Goal: Transaction & Acquisition: Purchase product/service

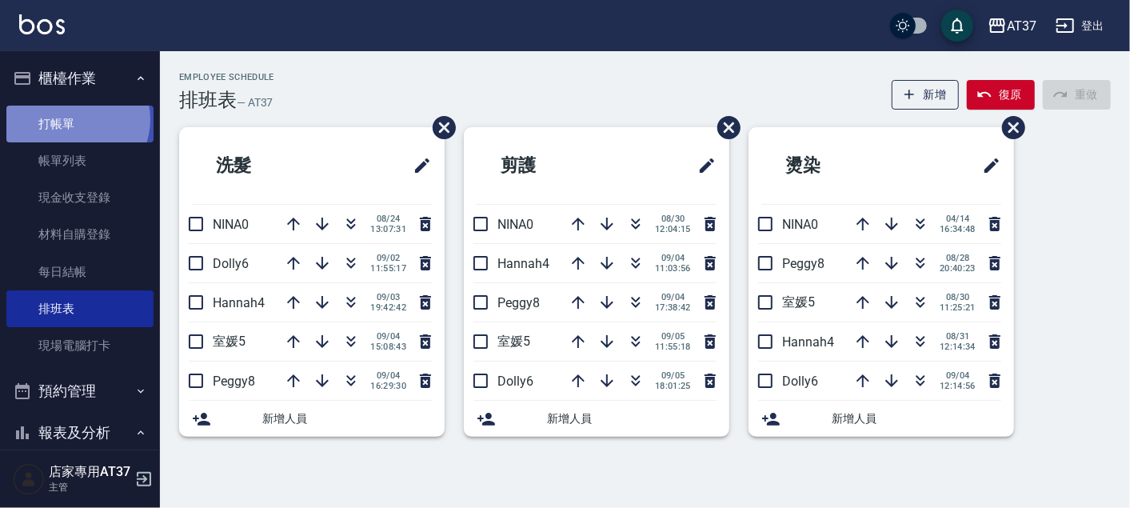
click at [76, 119] on link "打帳單" at bounding box center [79, 124] width 147 height 37
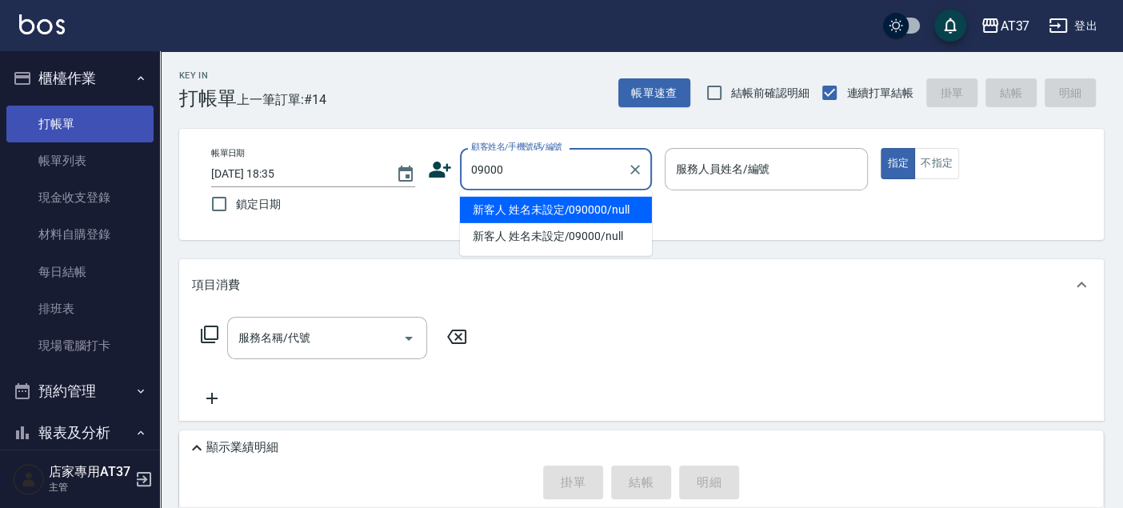
type input "新客人 姓名未設定/090000/null"
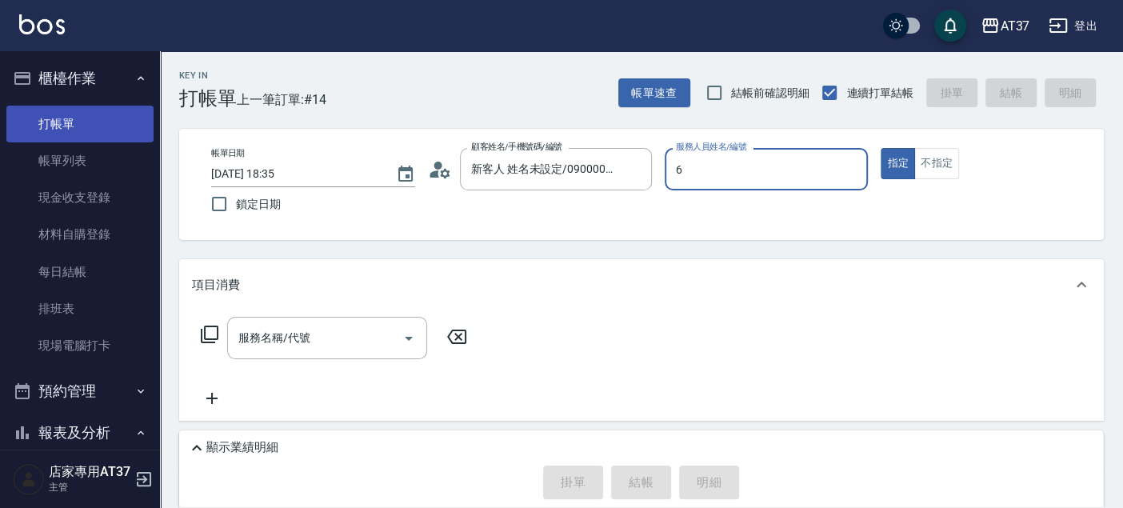
type input "6"
type button "true"
type input "Dolly-6"
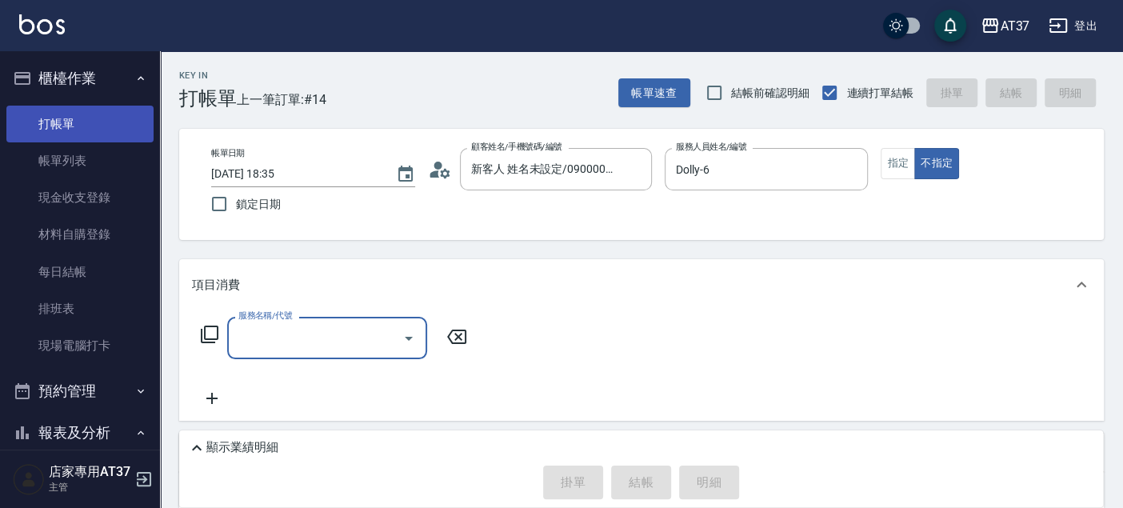
type input "新客人 姓名未設定/09000/null"
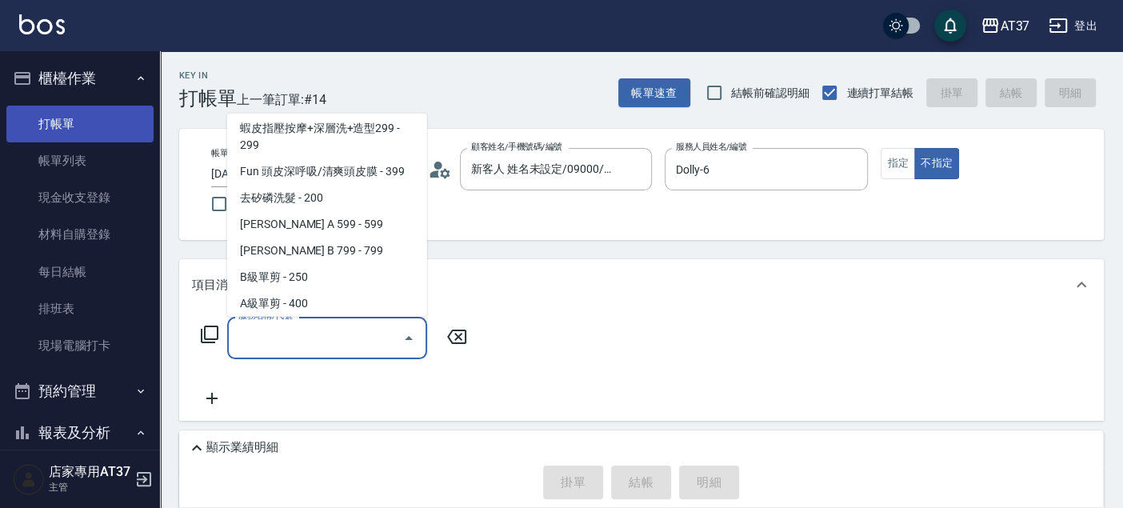
scroll to position [322, 0]
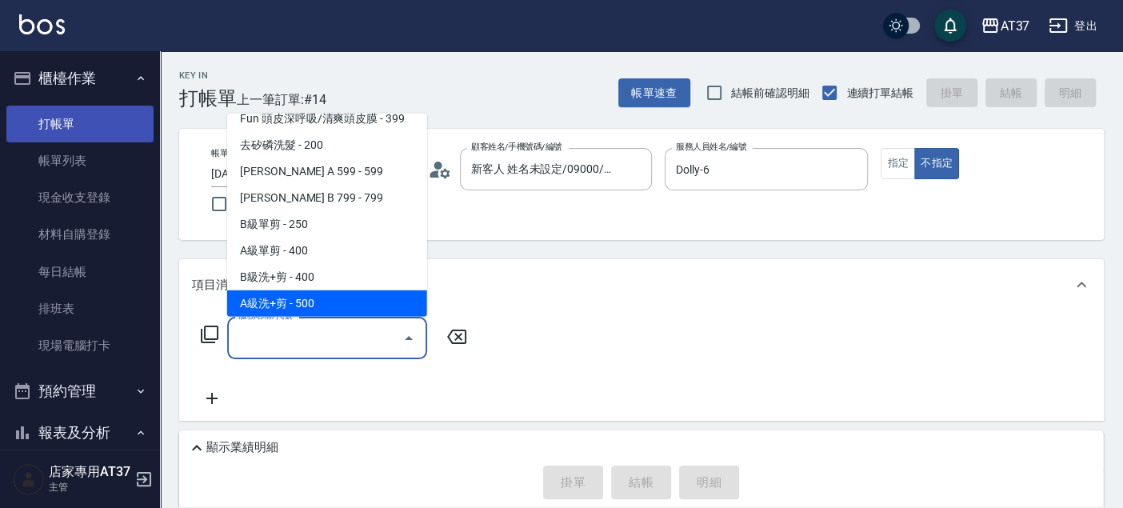
type input "A級洗+剪(204)"
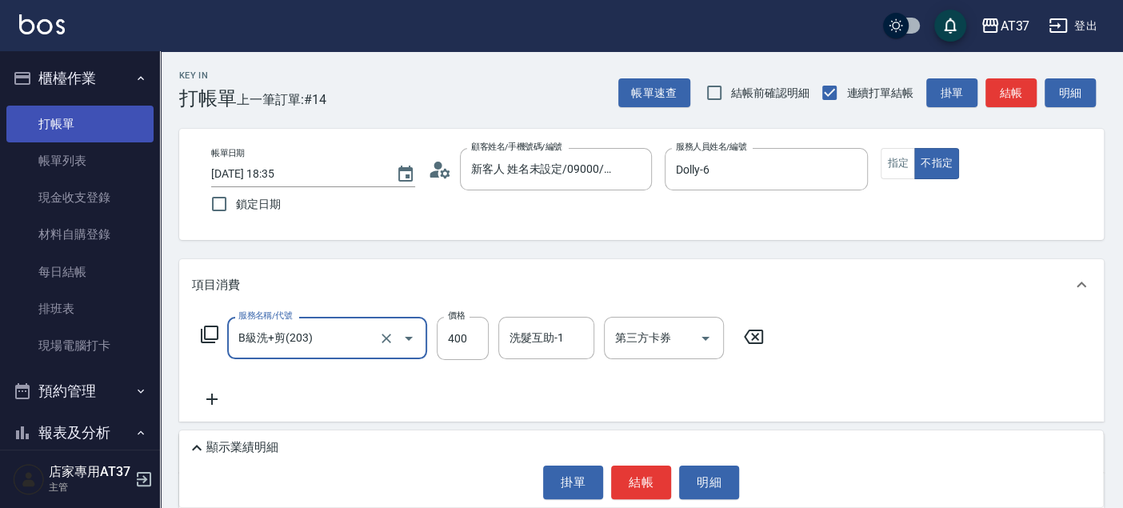
type input "B級洗+剪(203)"
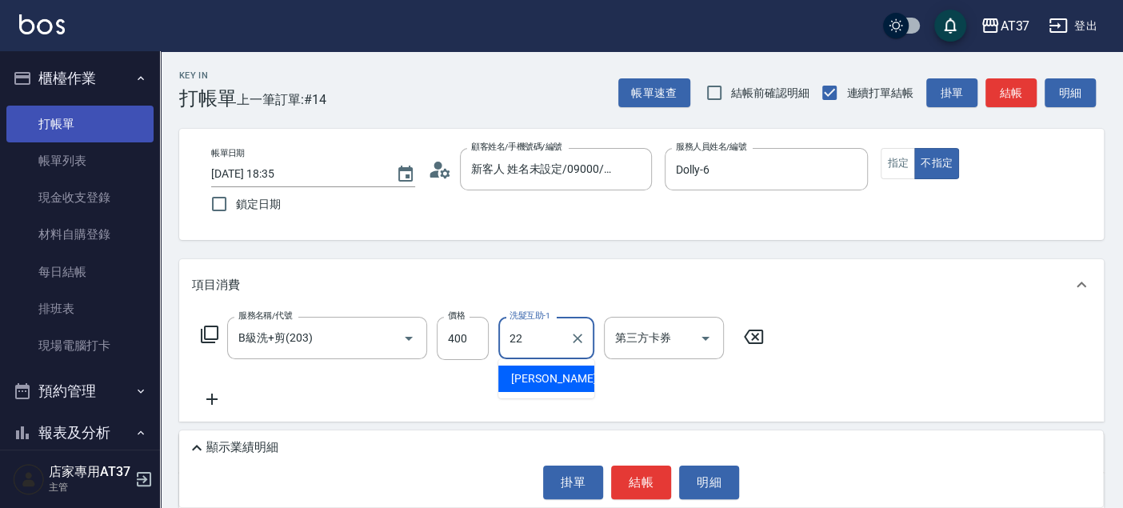
type input "[PERSON_NAME]-22"
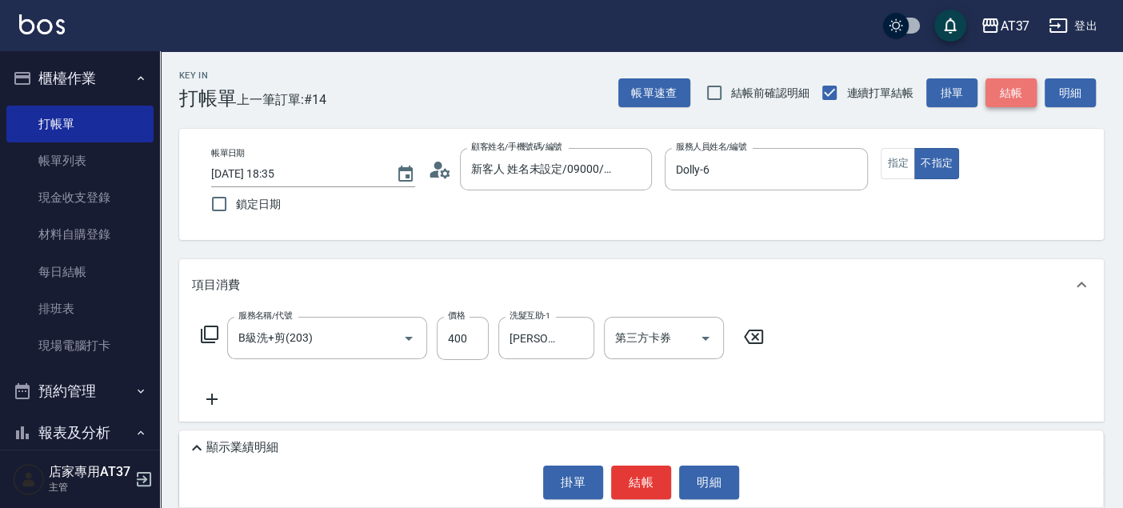
click at [998, 98] on button "結帳" at bounding box center [1011, 93] width 51 height 30
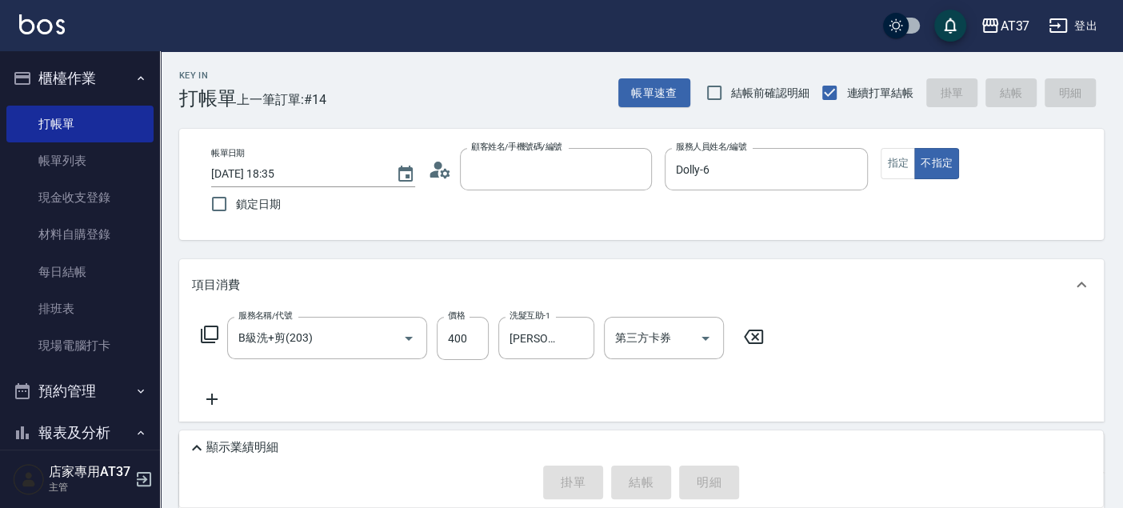
type input "0"
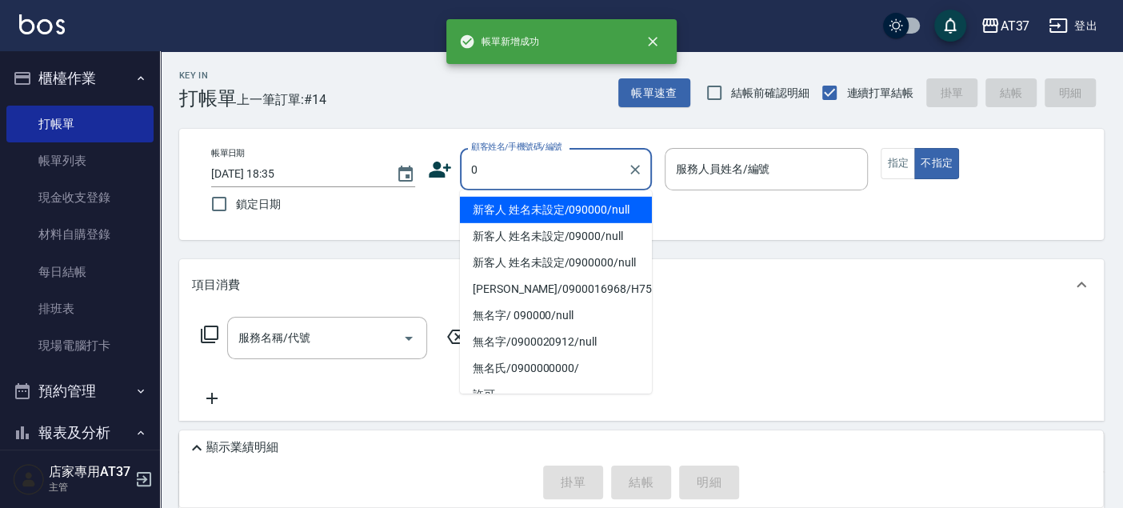
scroll to position [0, 0]
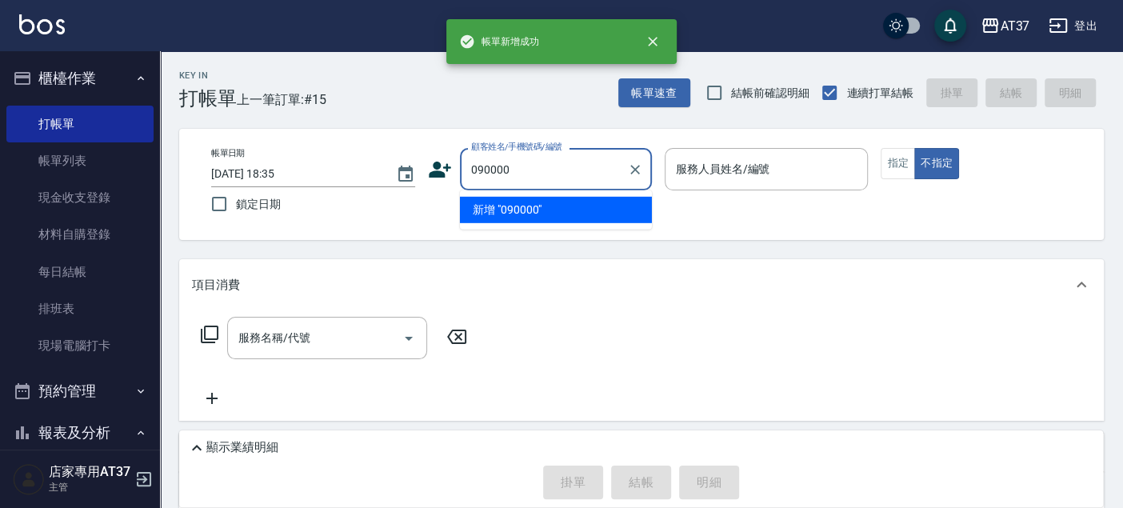
type input "090000"
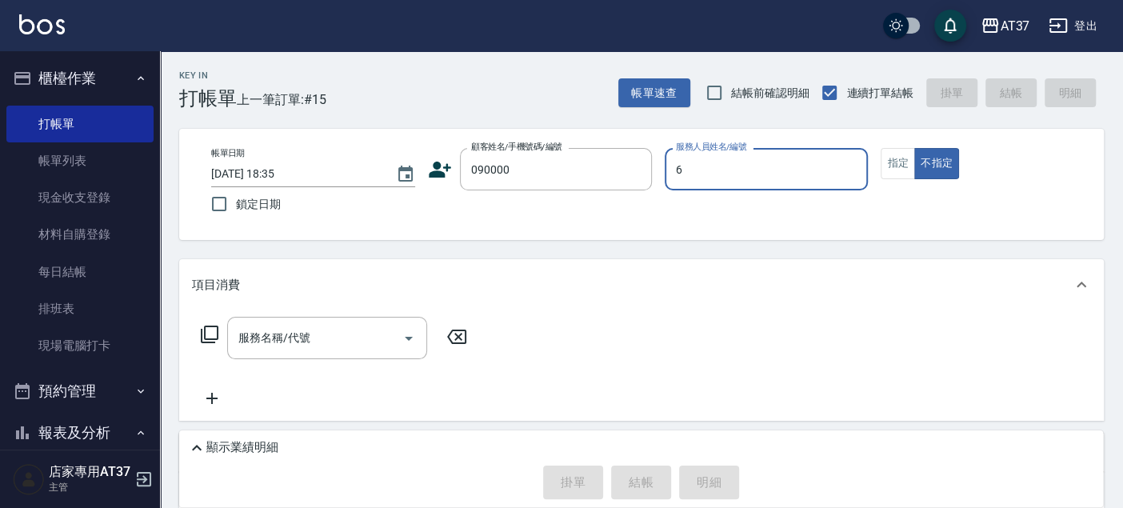
type input "Dolly-6"
type button "false"
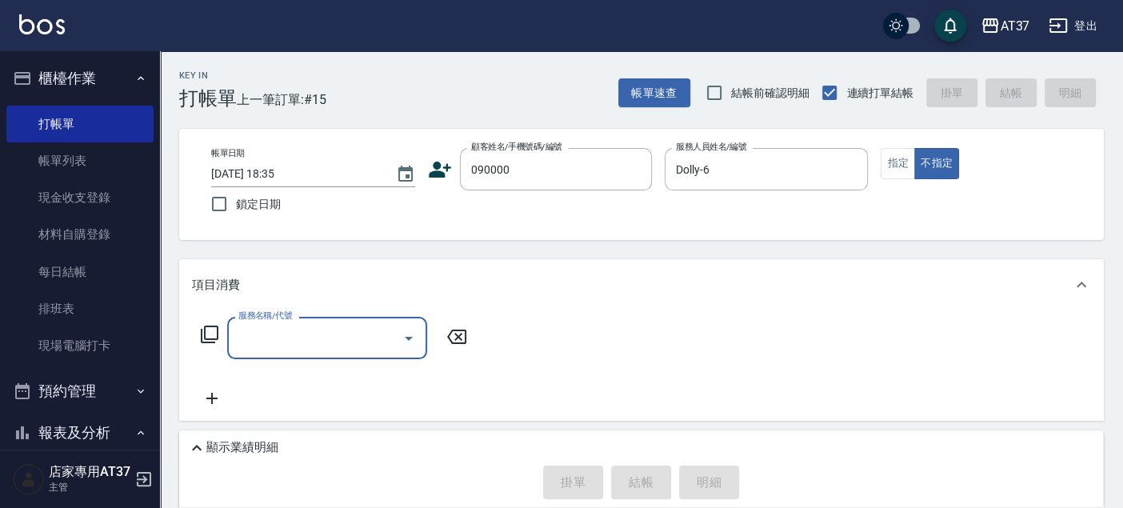
type input "新客人 姓名未設定/090000/null"
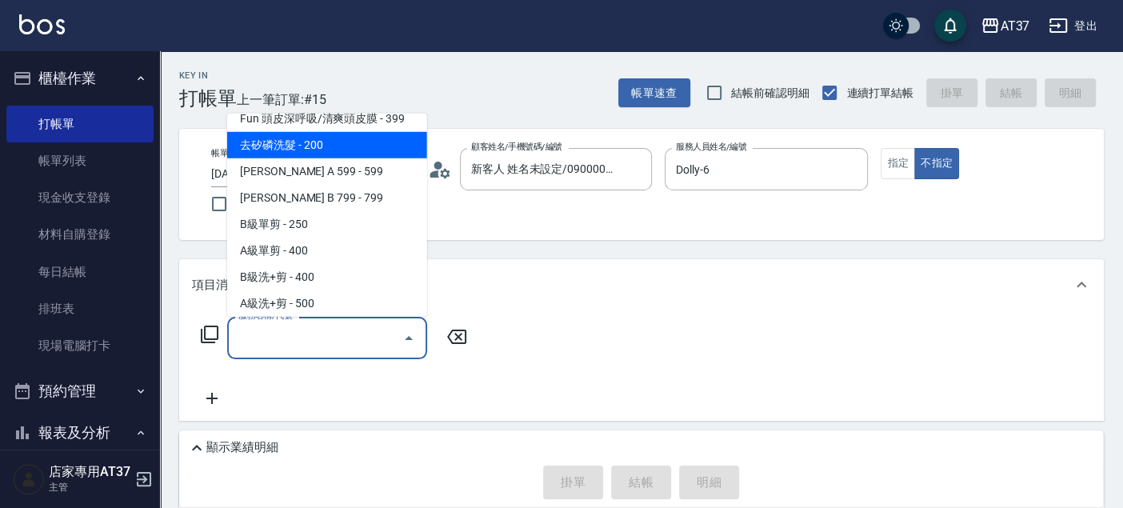
scroll to position [217, 0]
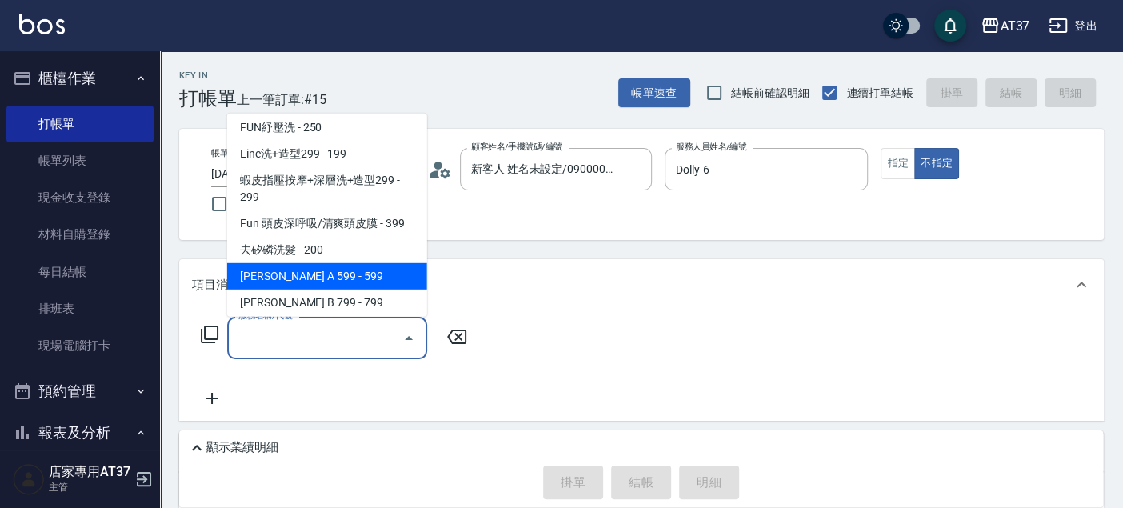
type input "[PERSON_NAME] A 599(118)"
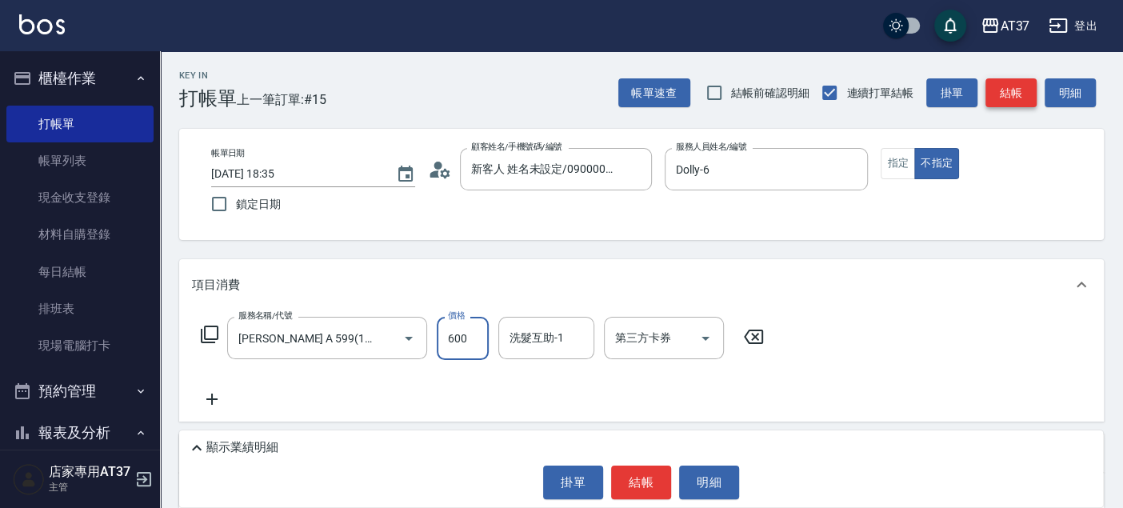
type input "600"
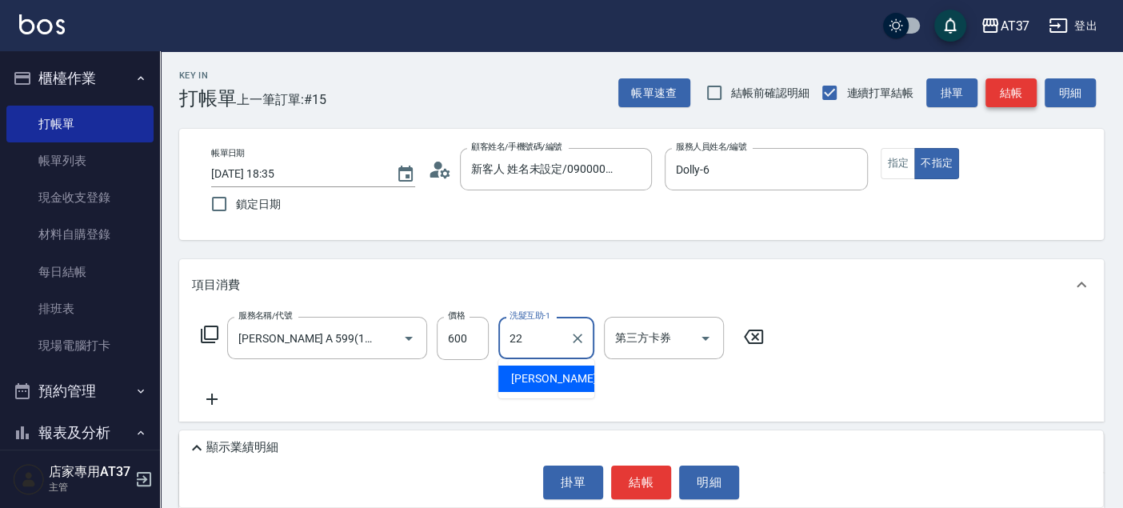
type input "[PERSON_NAME]-22"
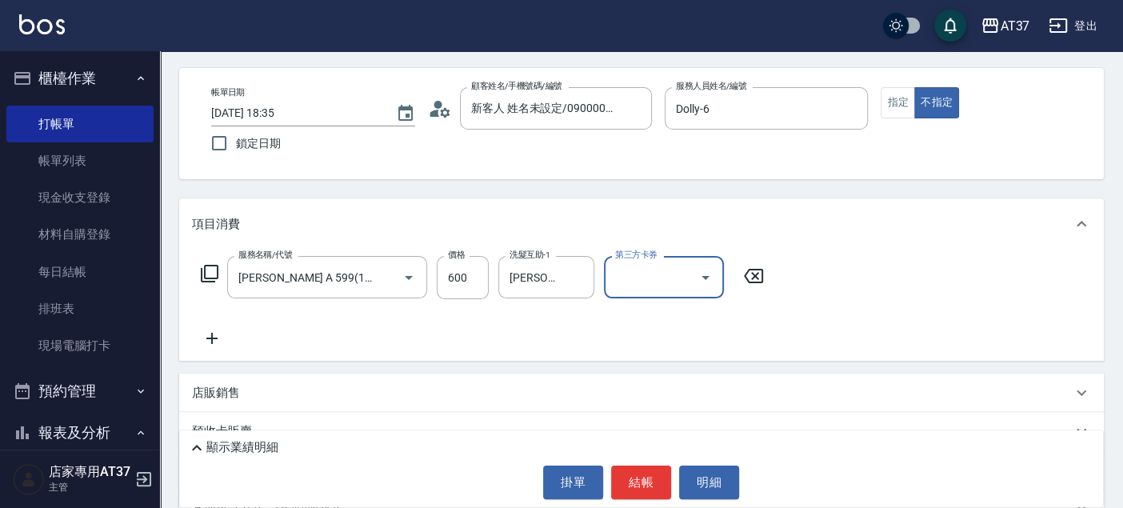
scroll to position [89, 0]
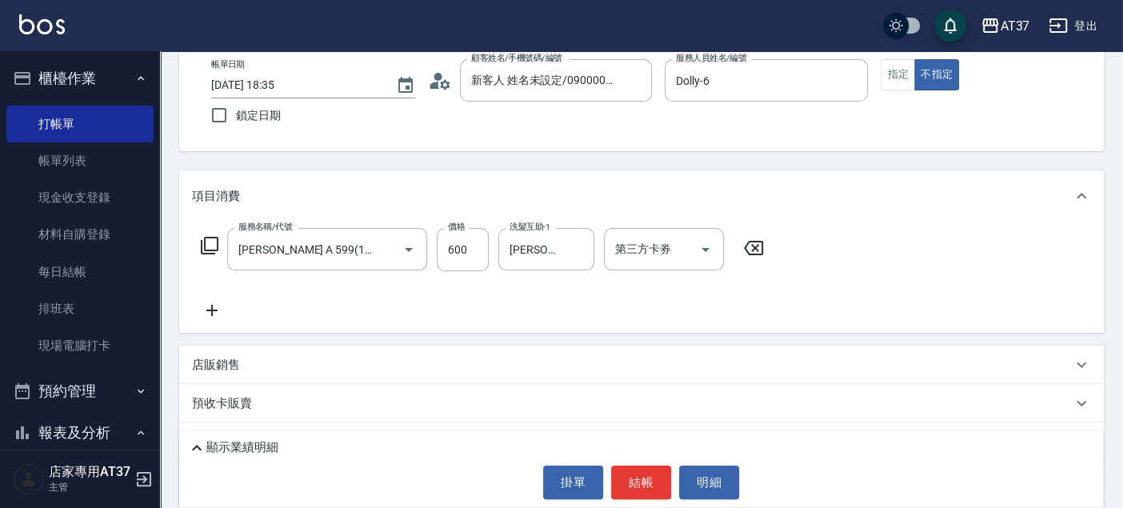
click at [215, 310] on icon at bounding box center [211, 310] width 11 height 11
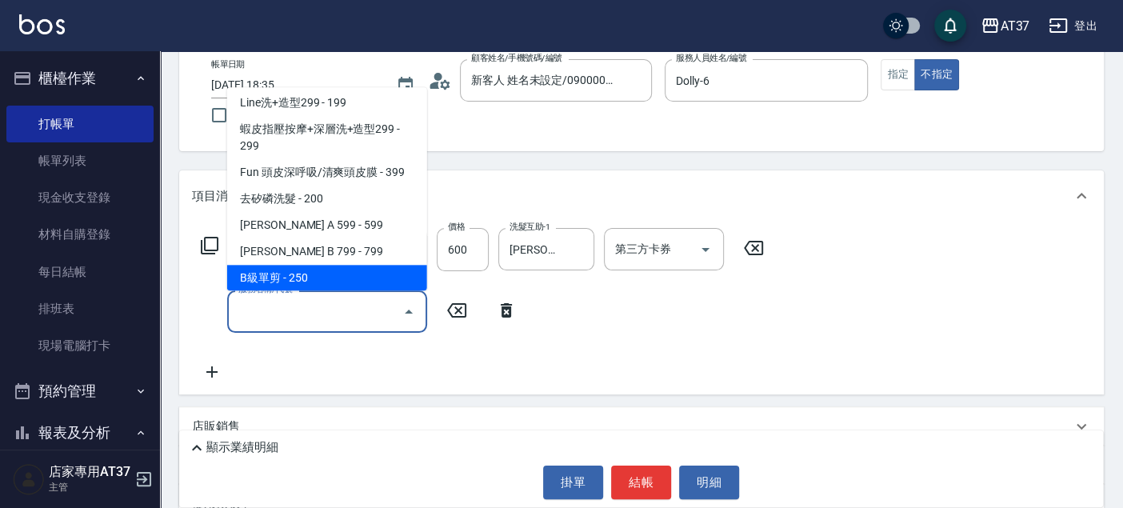
scroll to position [269, 0]
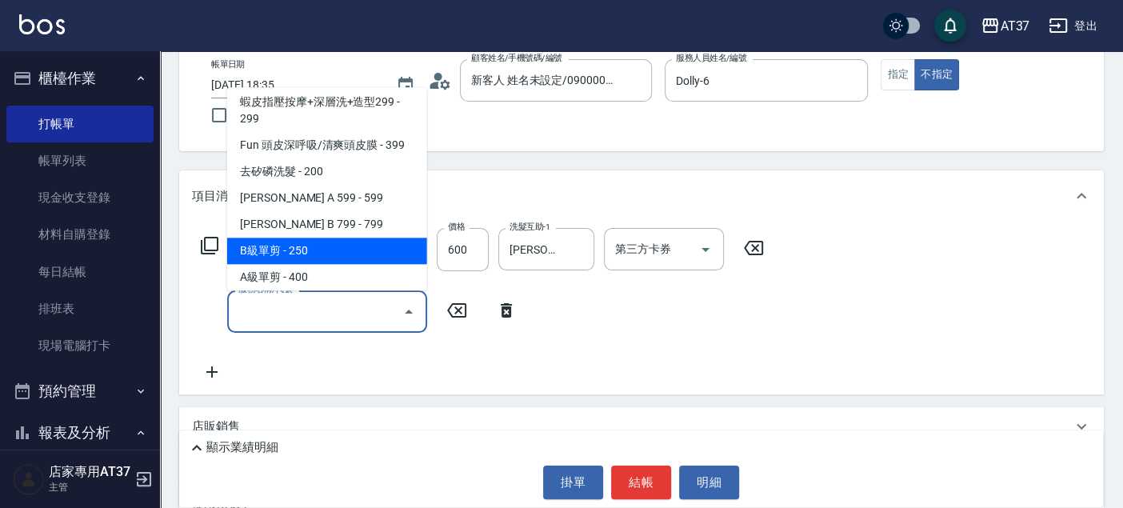
type input "B級單剪(201)"
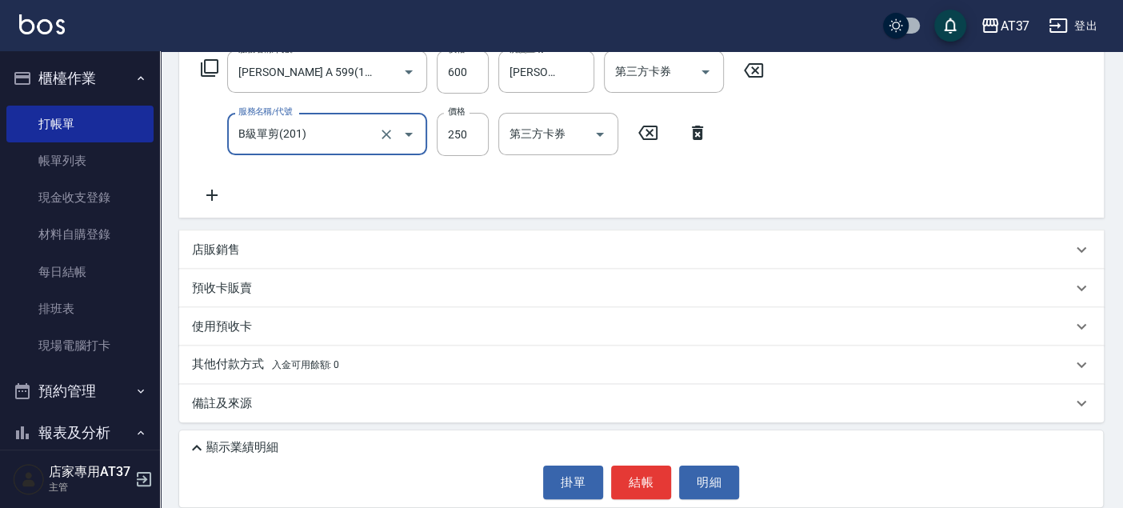
scroll to position [268, 0]
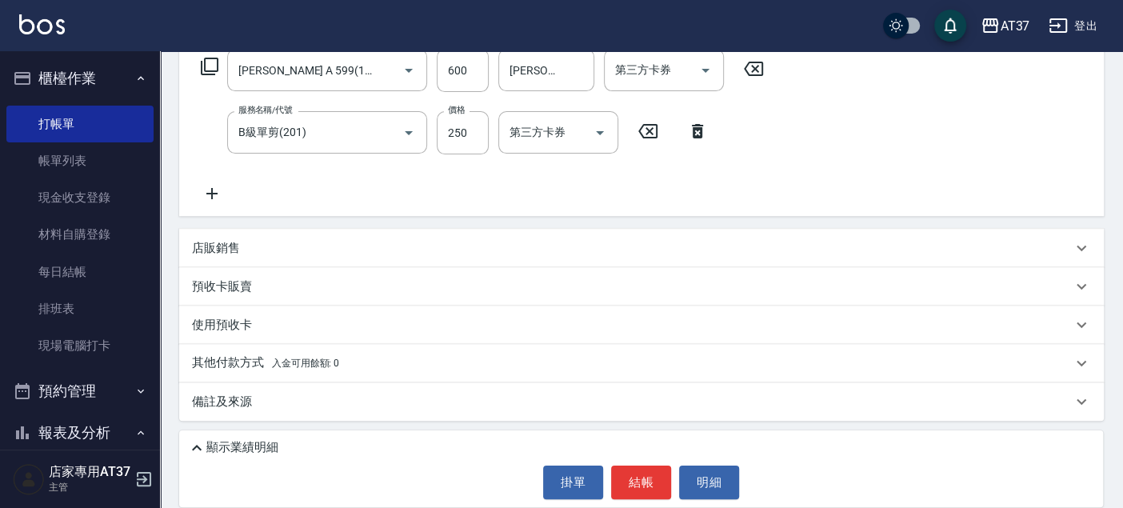
click at [229, 446] on p "顯示業績明細" at bounding box center [242, 447] width 72 height 17
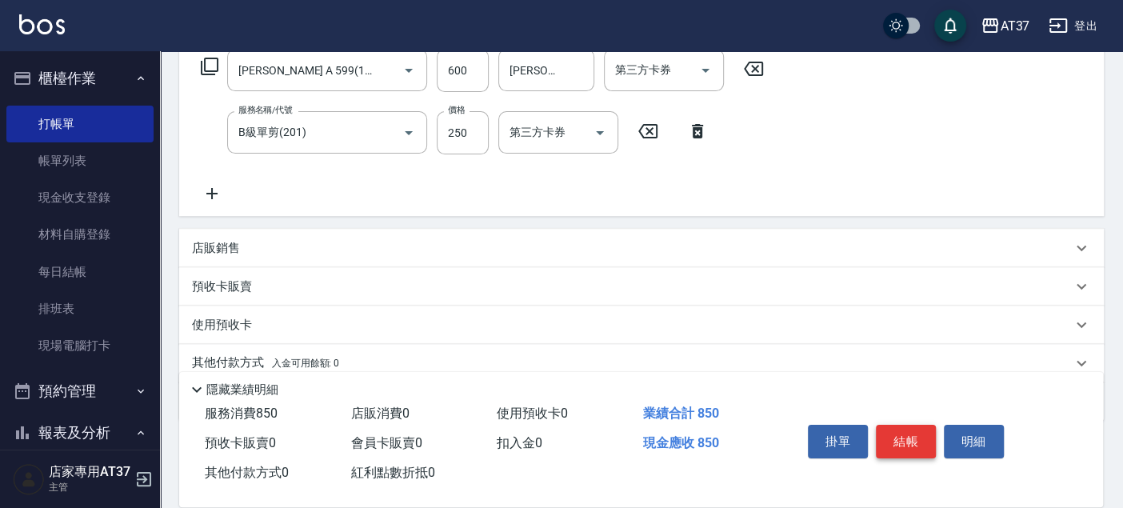
click at [916, 439] on button "結帳" at bounding box center [906, 442] width 60 height 34
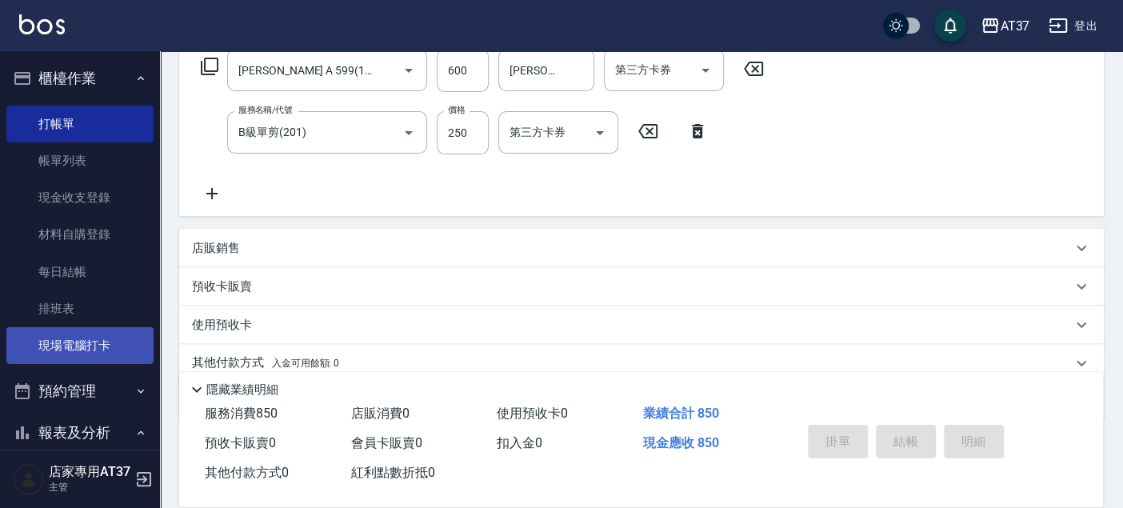
type input "[DATE] 18:36"
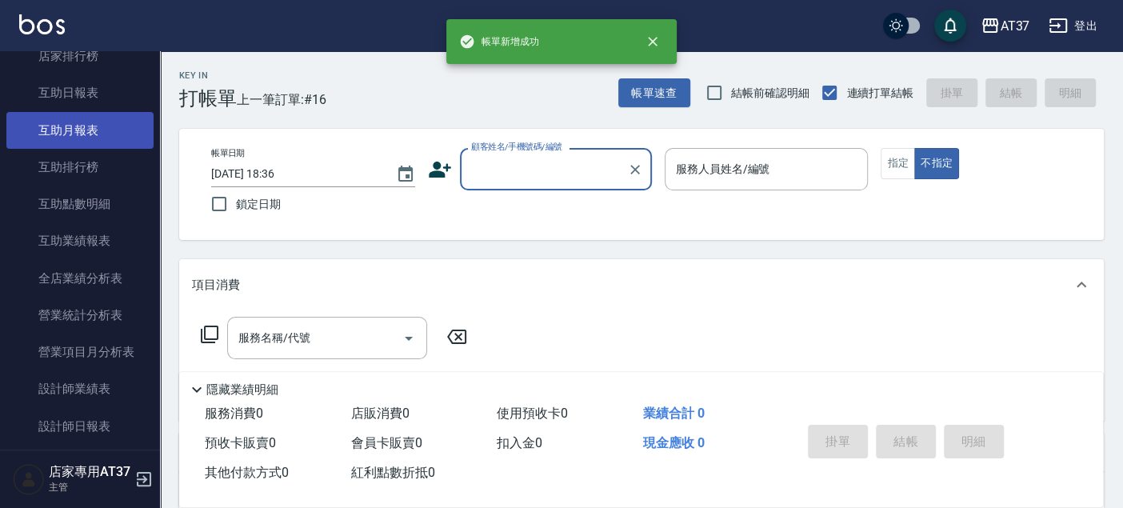
scroll to position [622, 0]
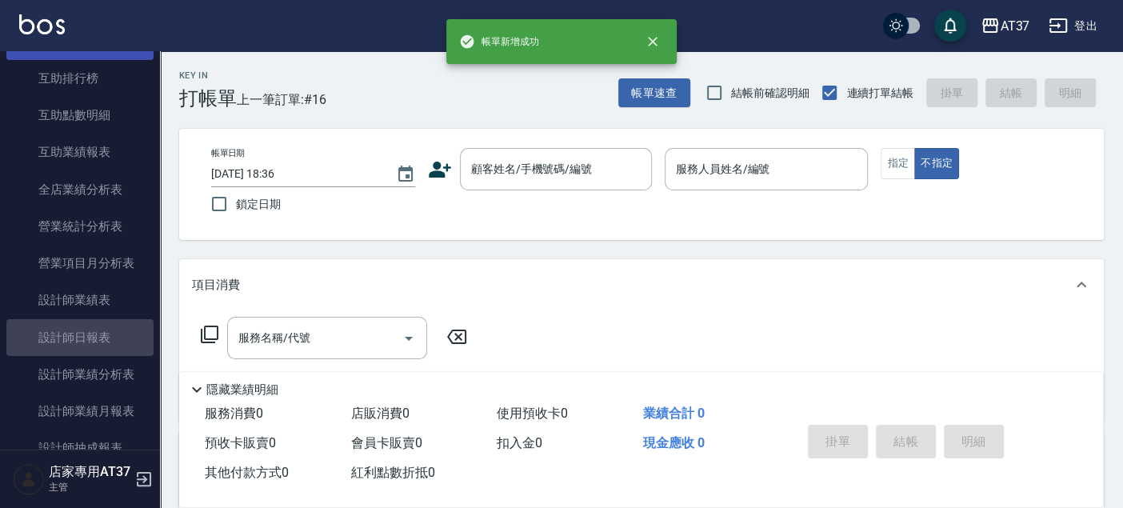
click at [115, 334] on link "設計師日報表" at bounding box center [79, 337] width 147 height 37
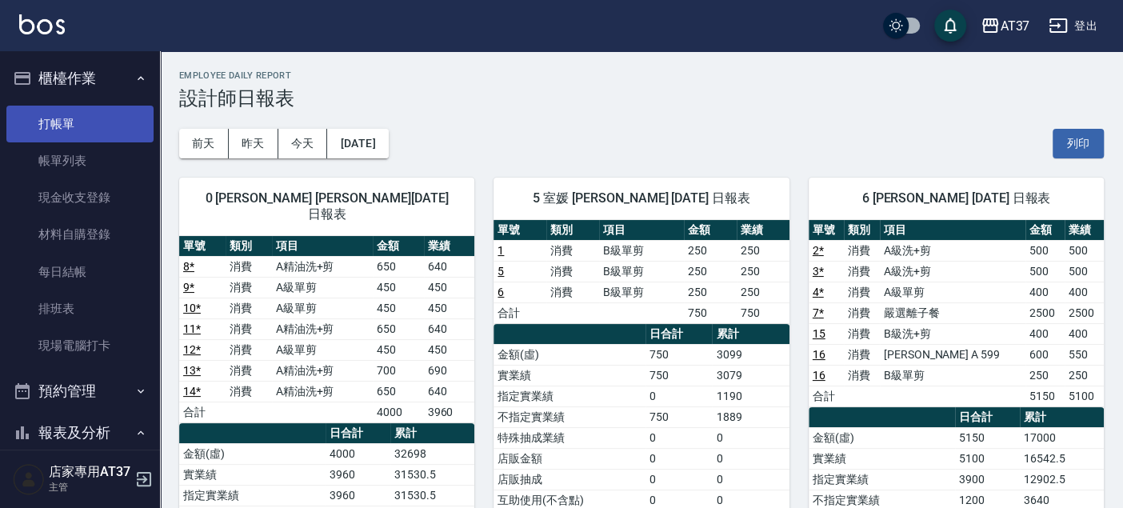
click at [93, 113] on link "打帳單" at bounding box center [79, 124] width 147 height 37
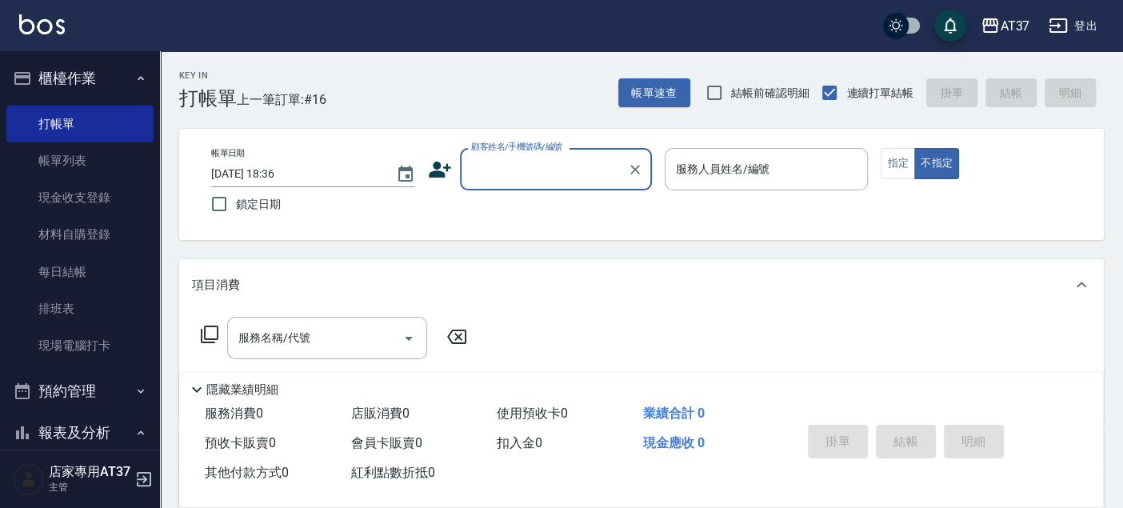
drag, startPoint x: 96, startPoint y: 313, endPoint x: 550, endPoint y: 274, distance: 456.1
click at [96, 313] on link "排班表" at bounding box center [79, 308] width 147 height 37
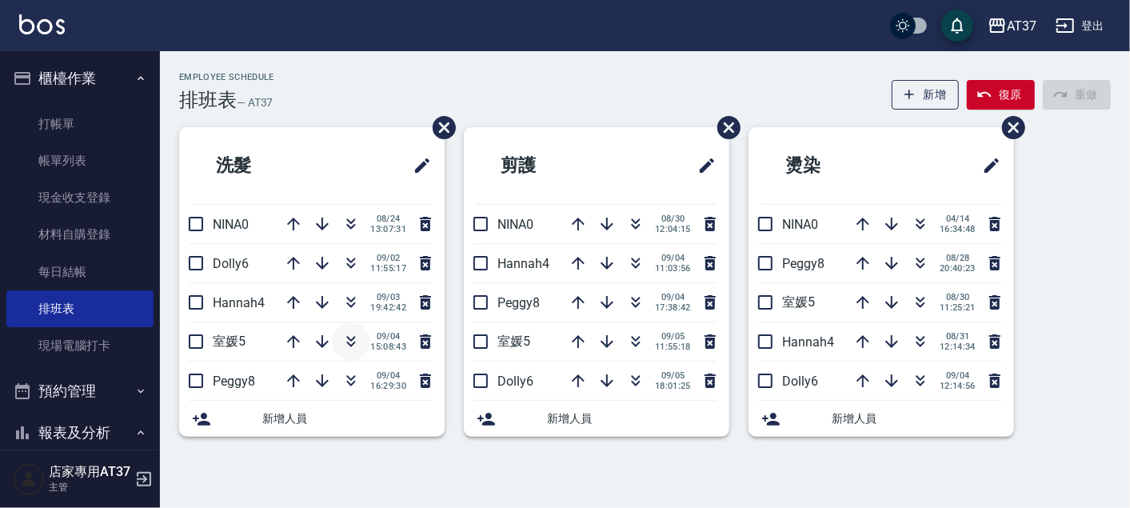
click at [352, 338] on icon "button" at bounding box center [351, 339] width 9 height 6
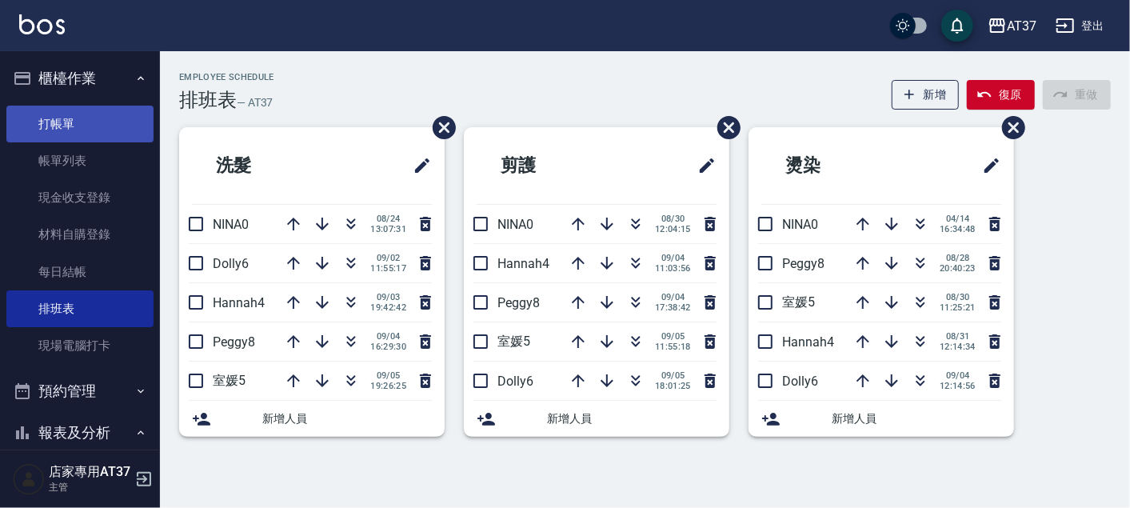
click at [53, 114] on link "打帳單" at bounding box center [79, 124] width 147 height 37
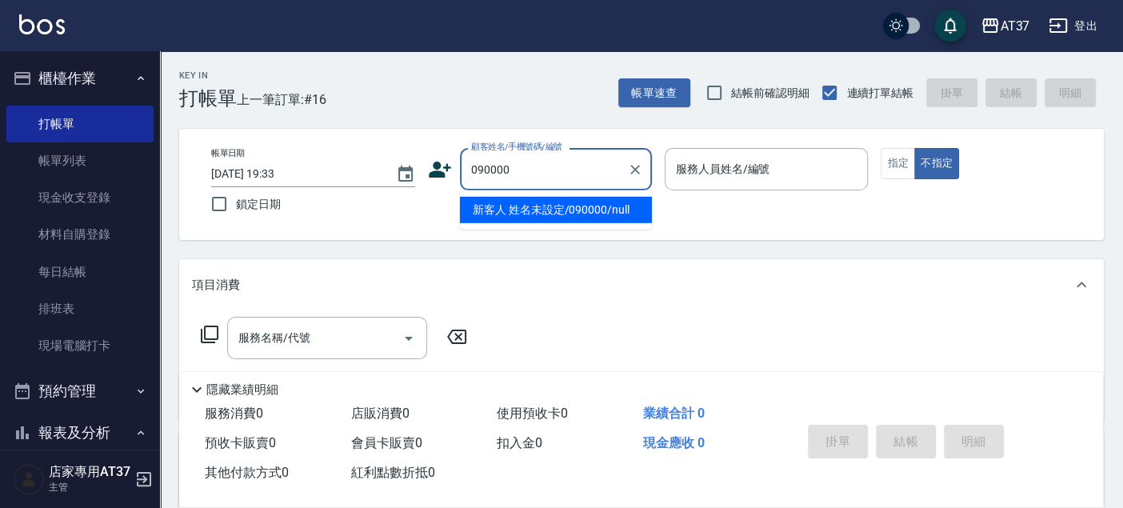
type input "新客人 姓名未設定/090000/null"
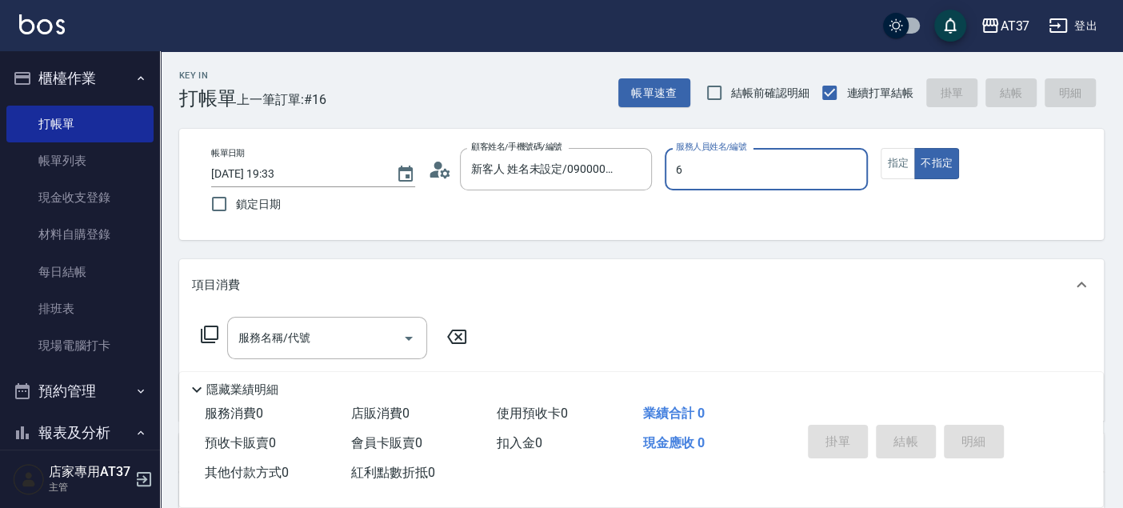
type input "Dolly-6"
type button "false"
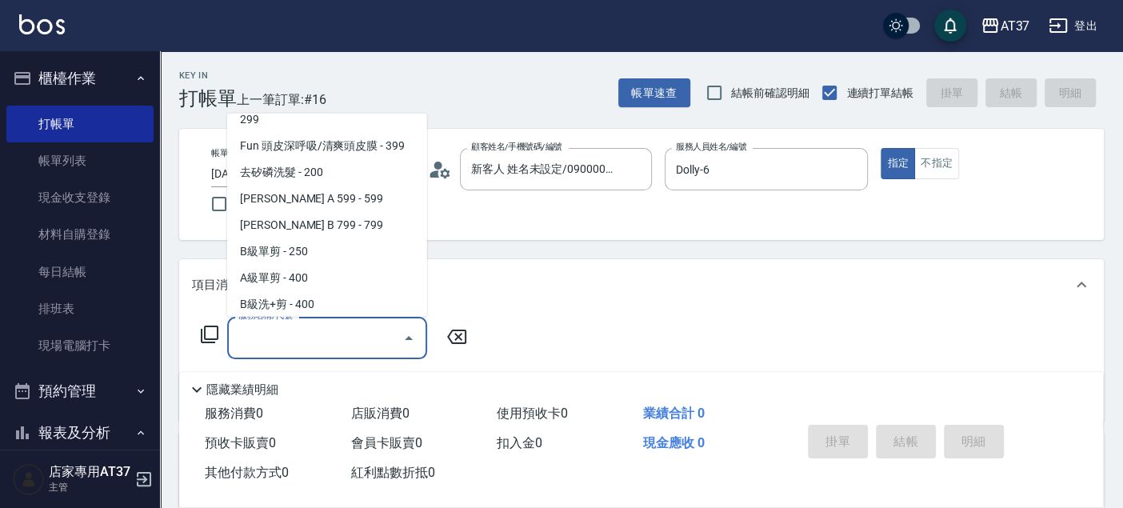
scroll to position [322, 0]
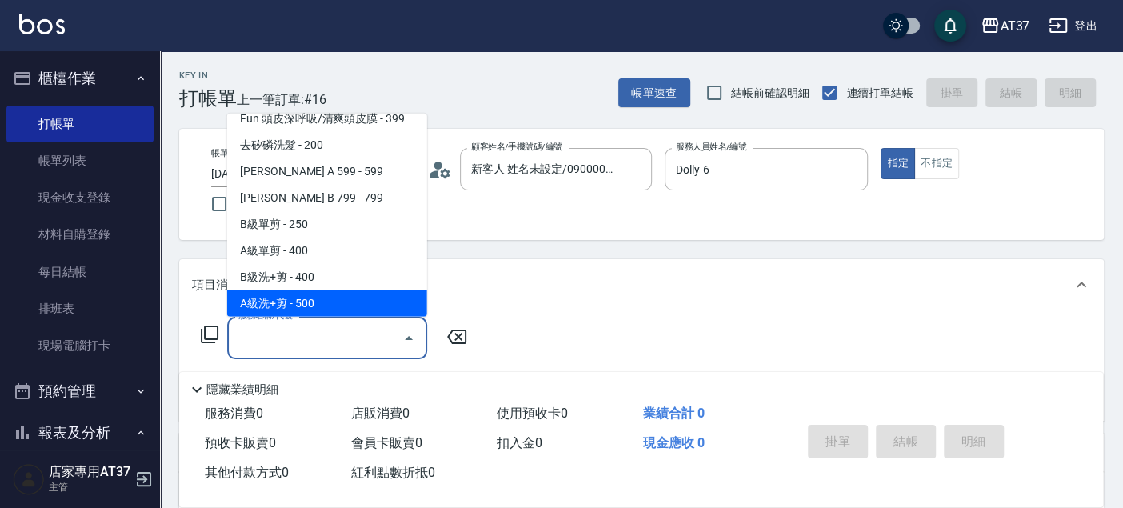
type input "A級洗+剪(204)"
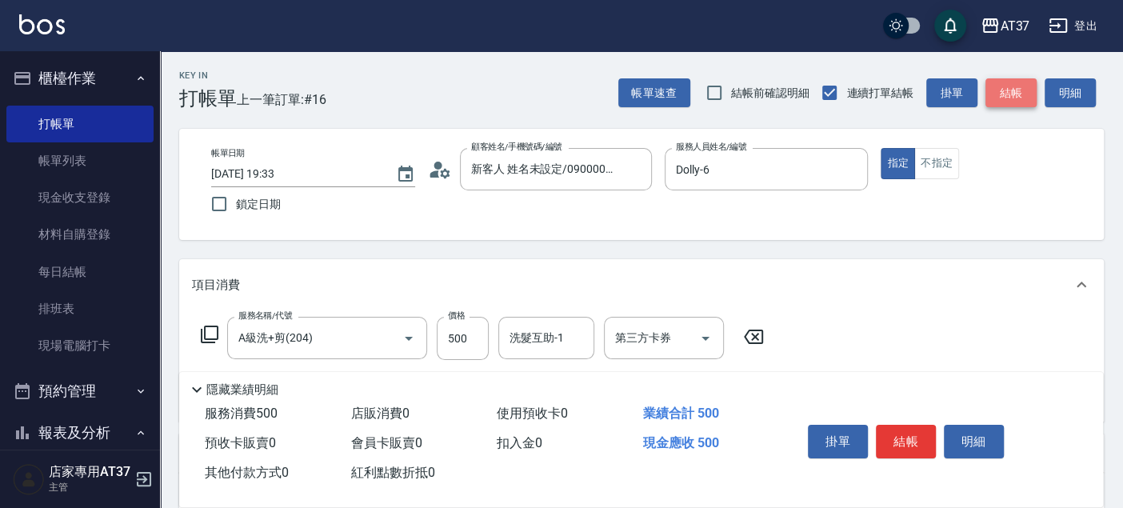
click at [1032, 97] on button "結帳" at bounding box center [1011, 93] width 51 height 30
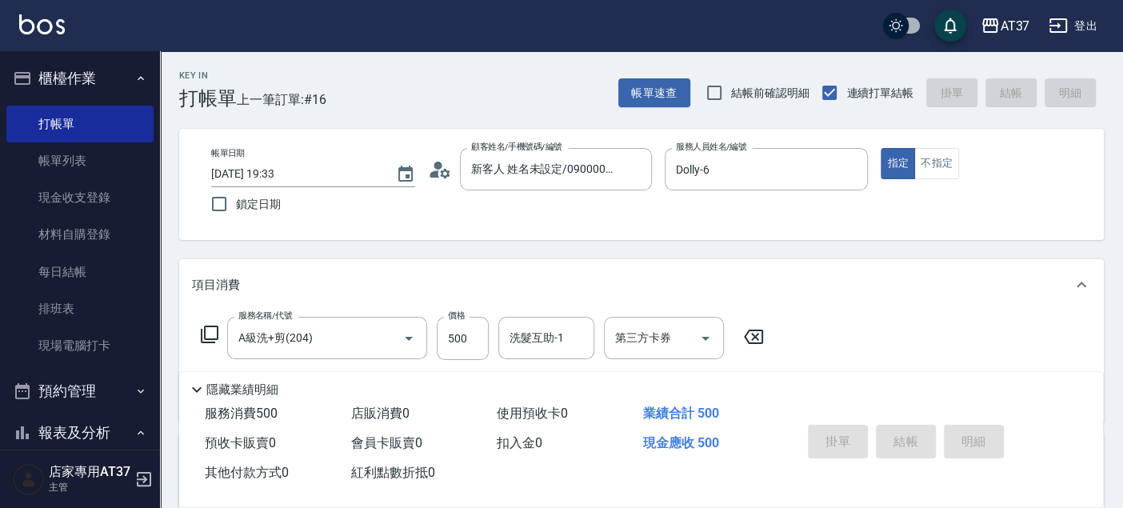
type input "[DATE] 19:34"
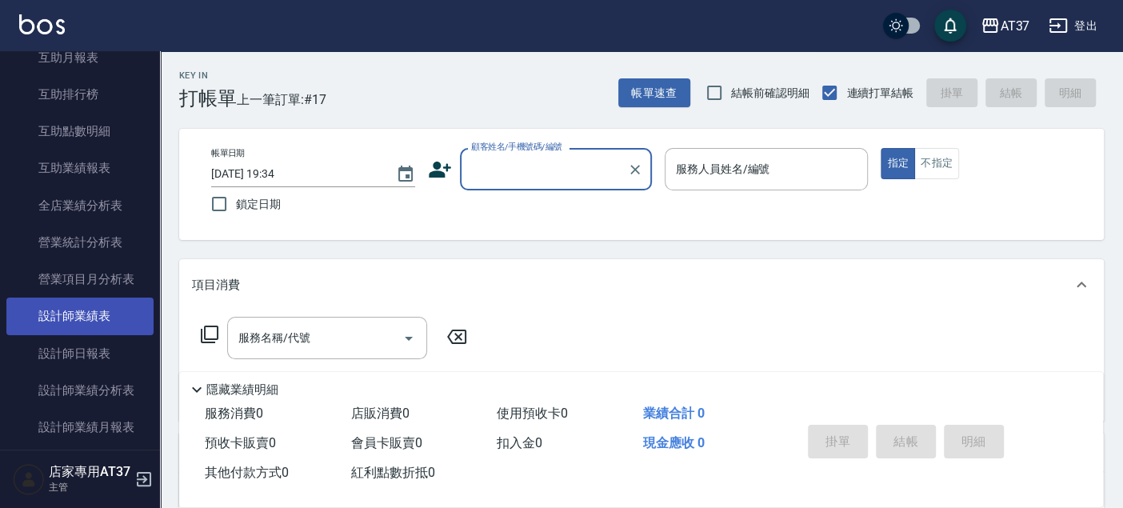
scroll to position [622, 0]
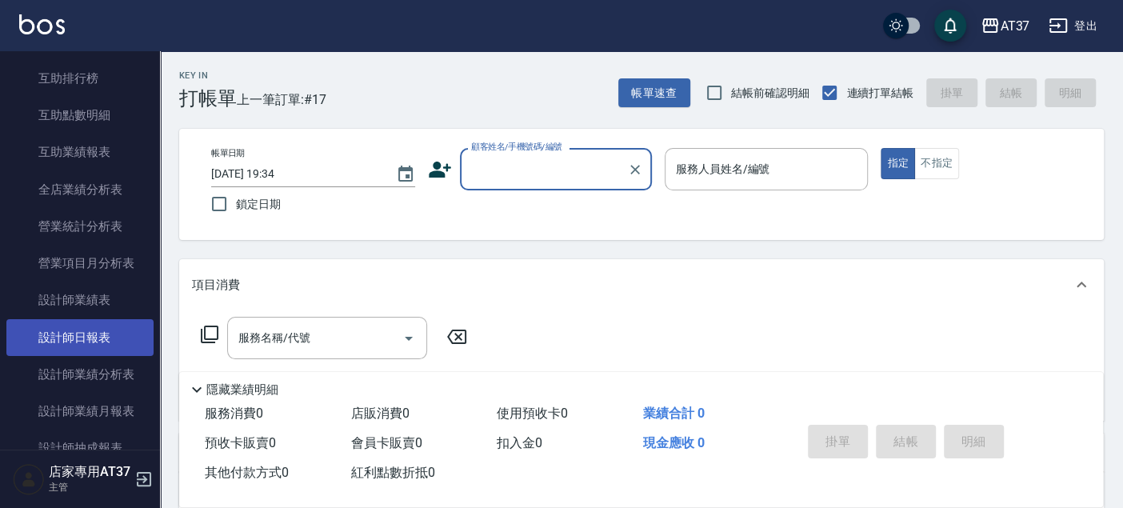
click at [116, 333] on link "設計師日報表" at bounding box center [79, 337] width 147 height 37
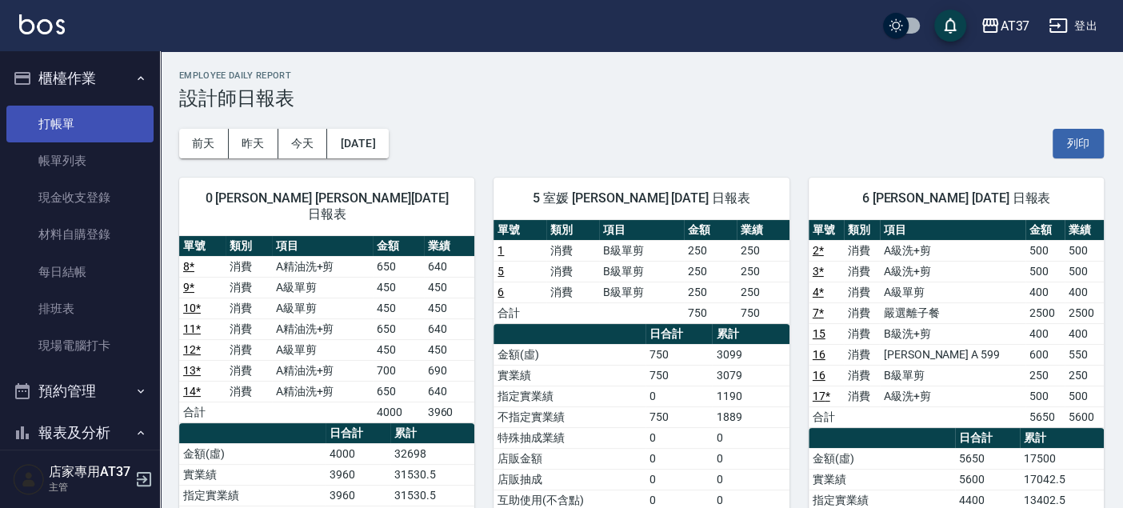
click at [69, 121] on link "打帳單" at bounding box center [79, 124] width 147 height 37
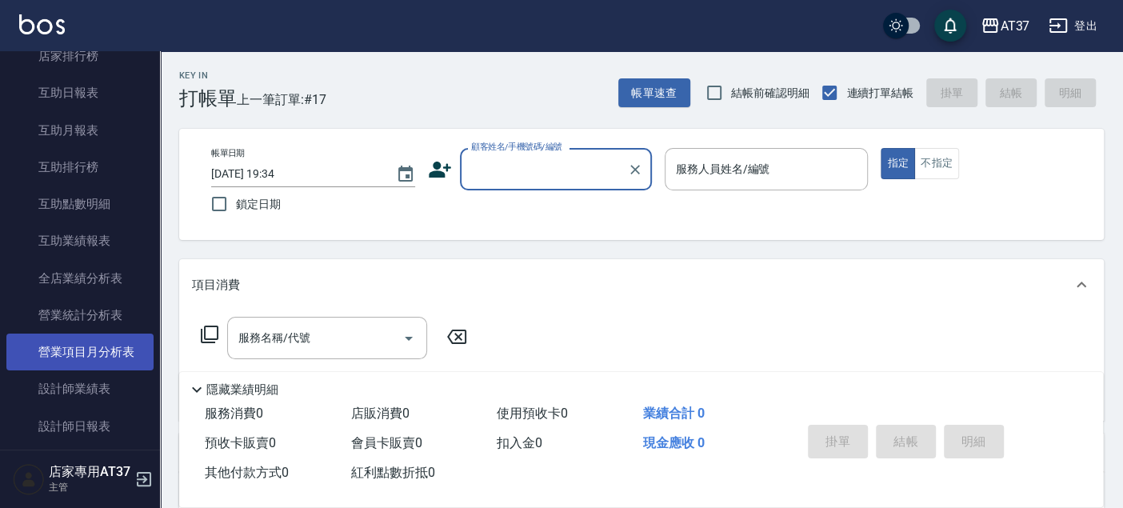
scroll to position [622, 0]
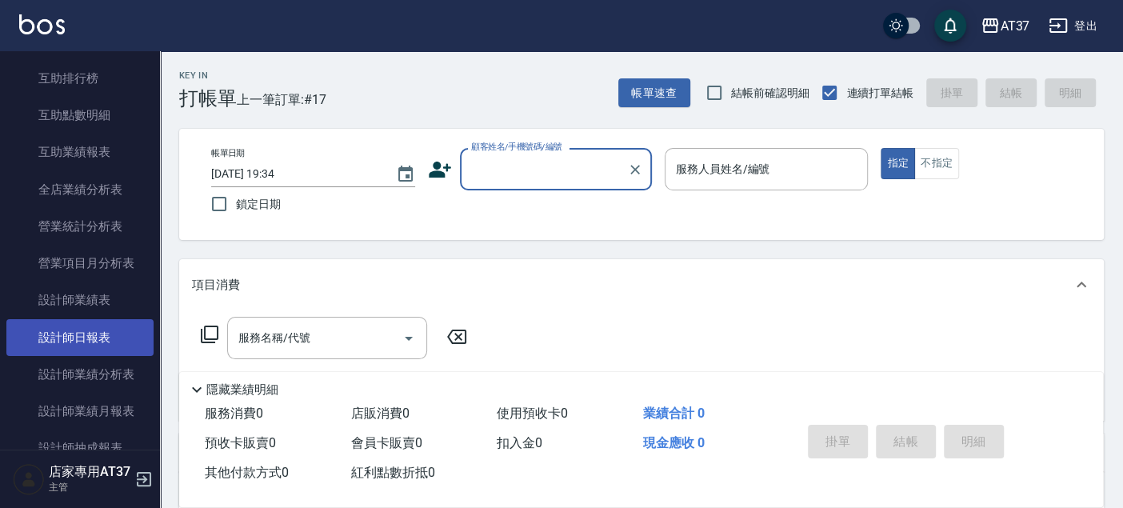
click at [89, 337] on link "設計師日報表" at bounding box center [79, 337] width 147 height 37
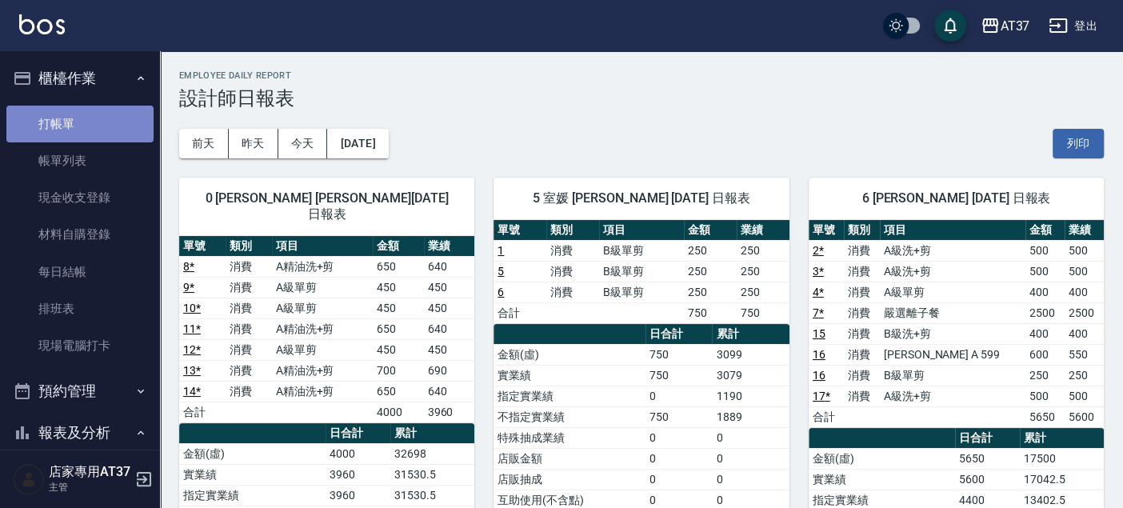
click at [86, 120] on link "打帳單" at bounding box center [79, 124] width 147 height 37
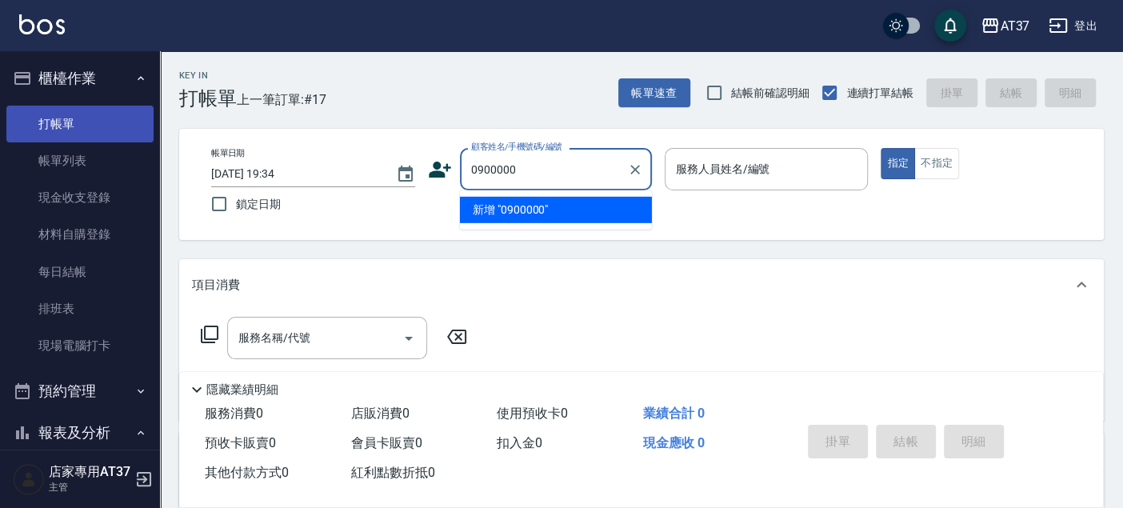
type input "0900000"
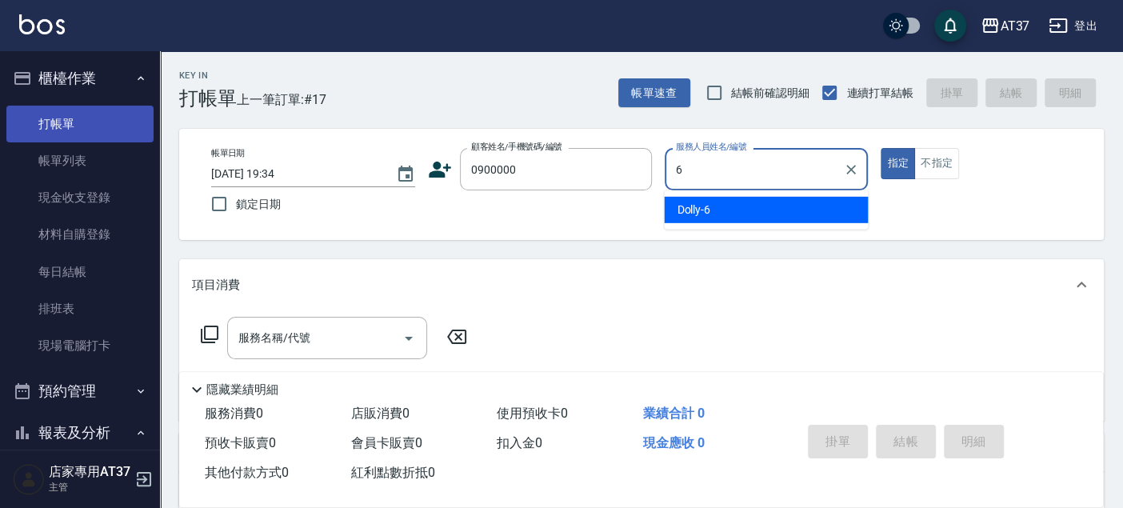
type input "Dolly-6"
type button "true"
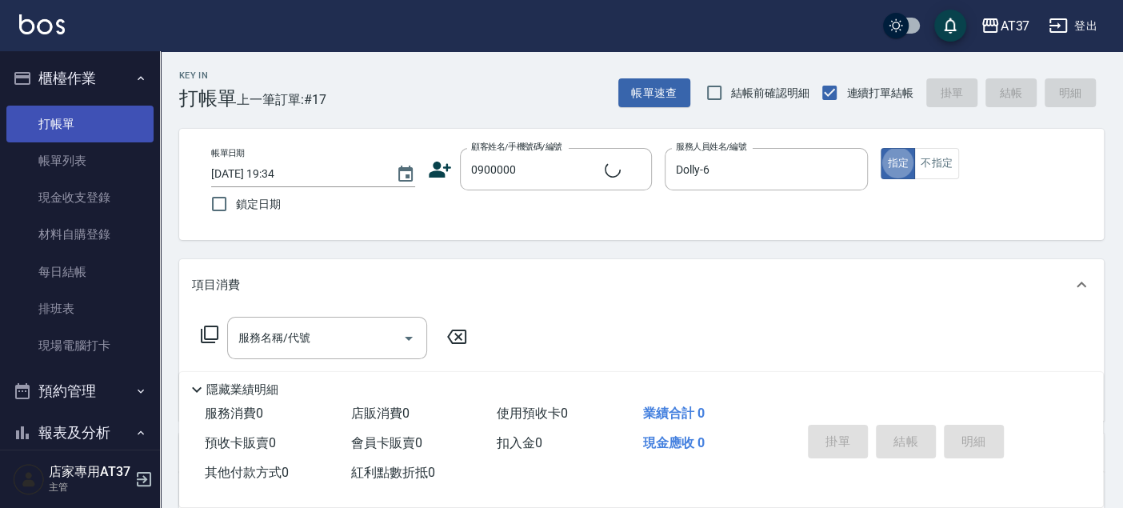
type input "新客人 姓名未設定/0900000/null"
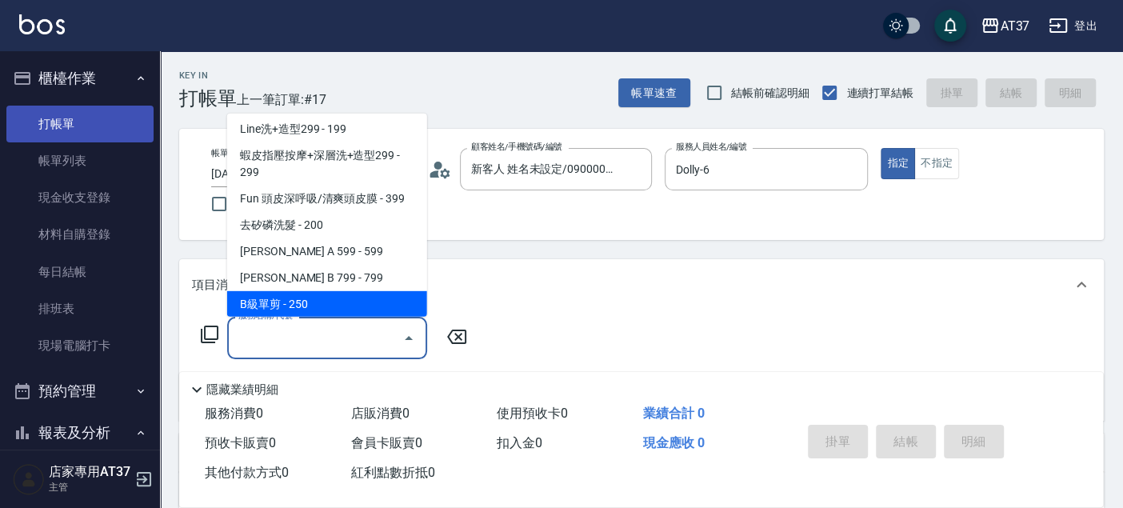
scroll to position [269, 0]
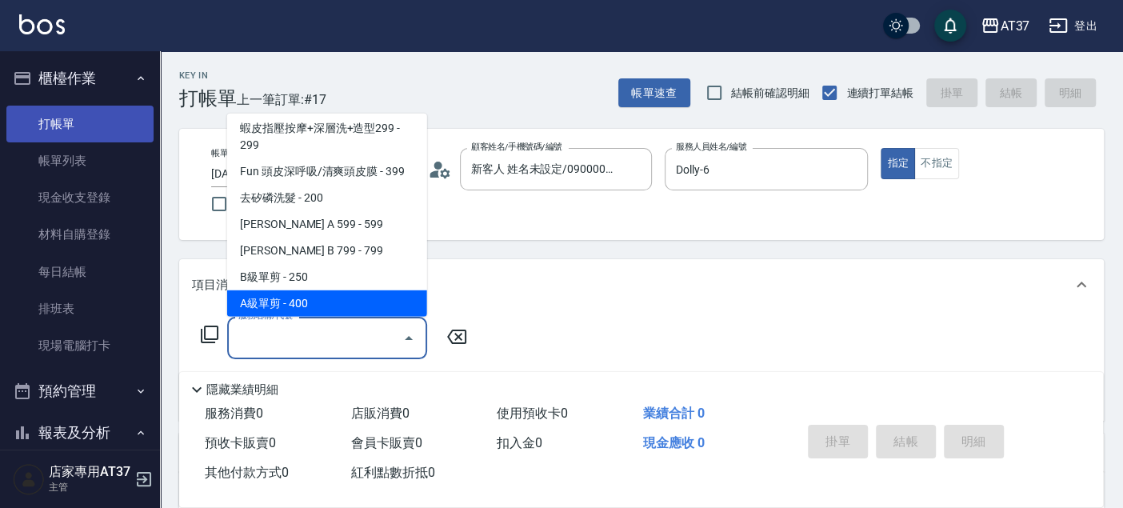
type input "A級單剪(202)"
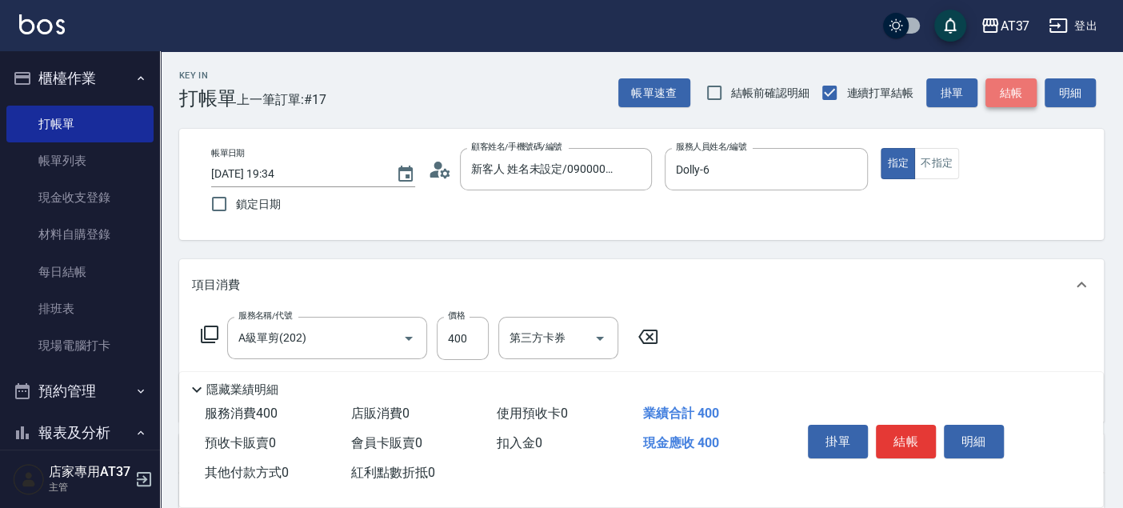
click at [1024, 84] on button "結帳" at bounding box center [1011, 93] width 51 height 30
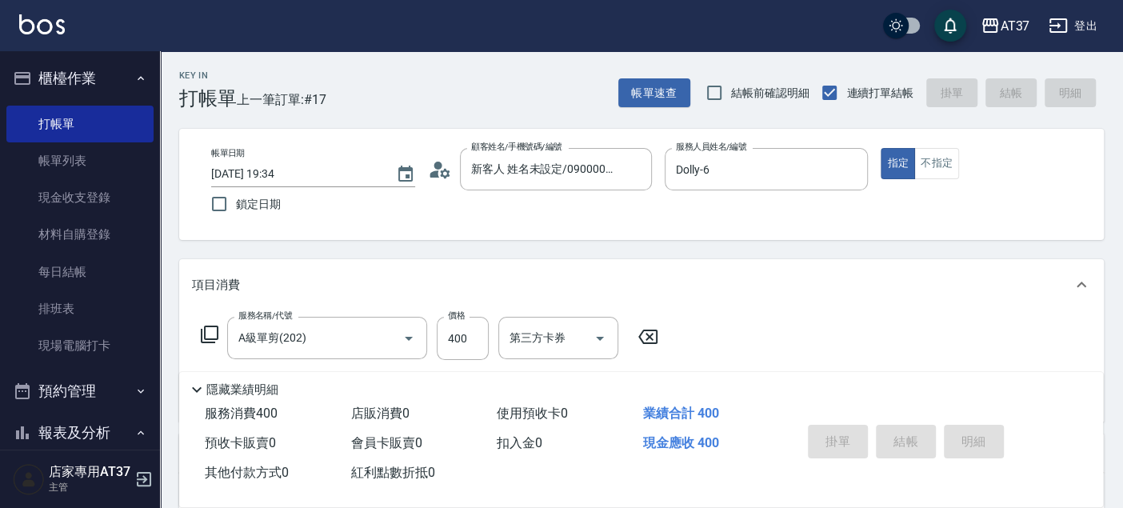
type input "[DATE] 19:35"
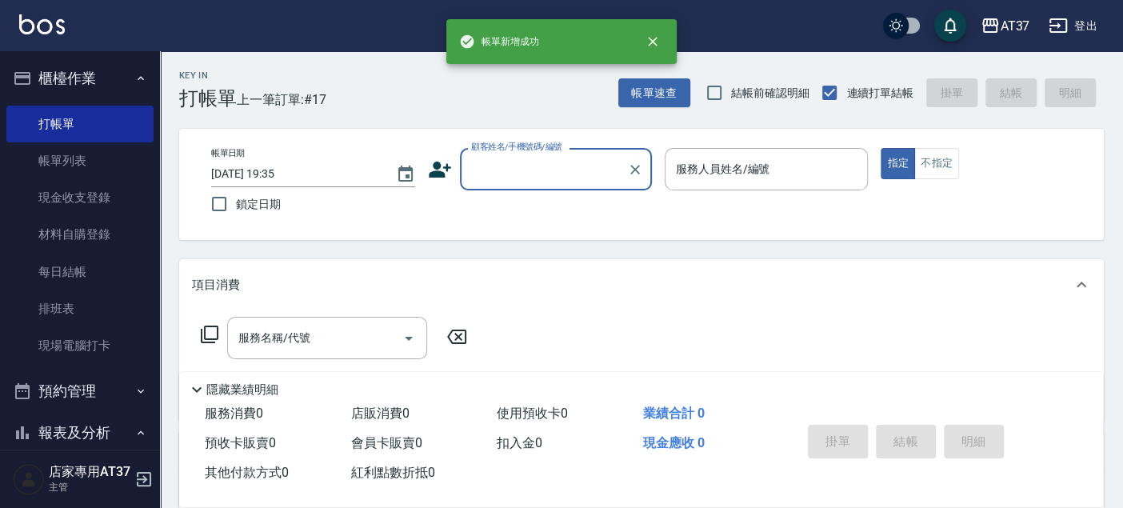
scroll to position [0, 0]
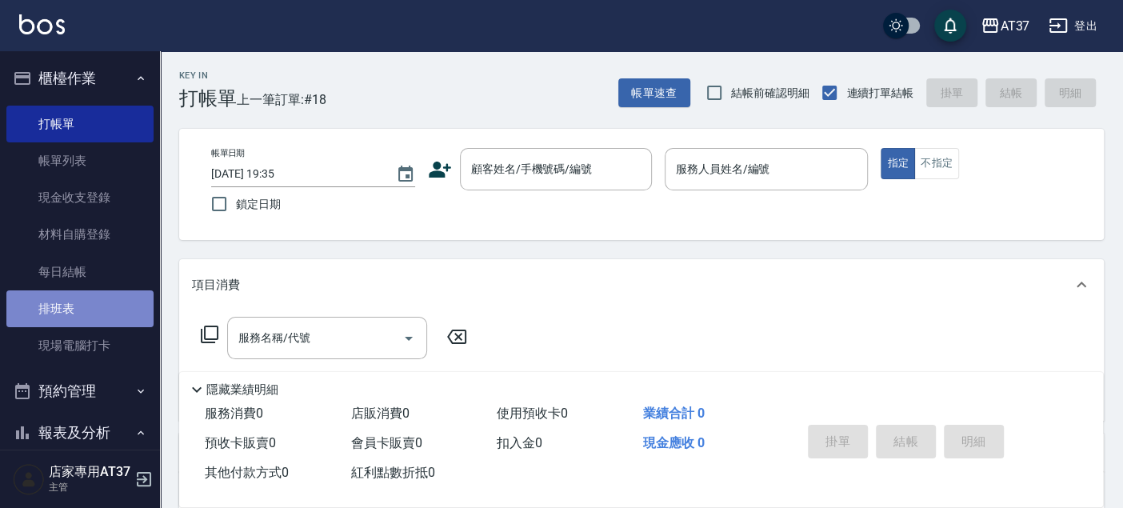
click at [101, 308] on link "排班表" at bounding box center [79, 308] width 147 height 37
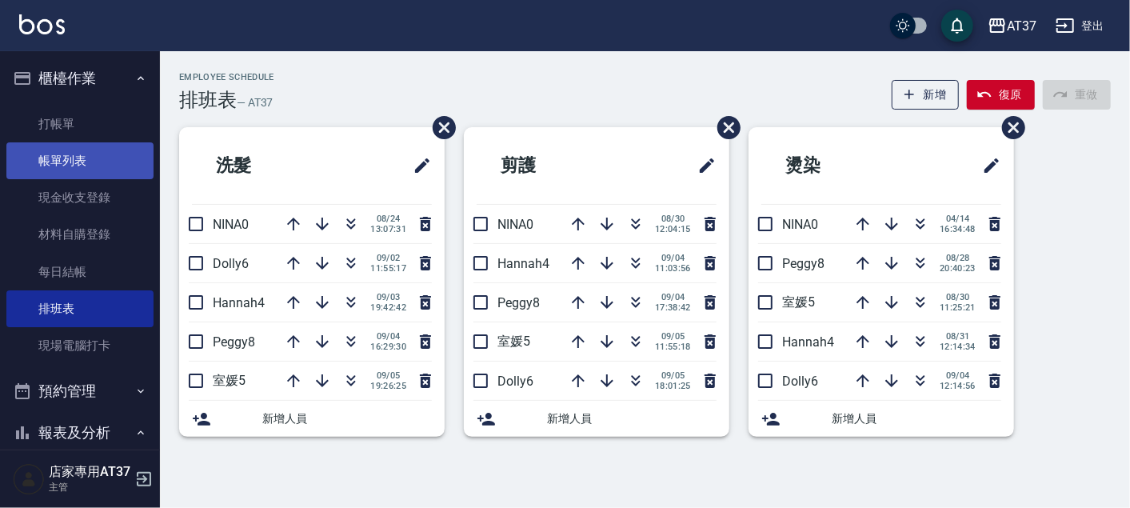
click at [75, 171] on link "帳單列表" at bounding box center [79, 160] width 147 height 37
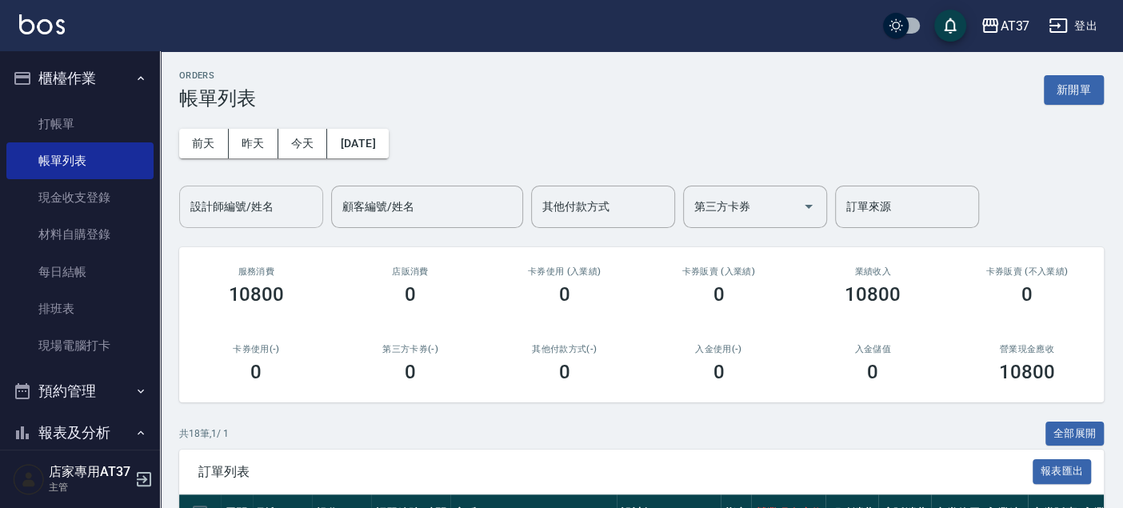
click at [277, 189] on div "設計師編號/姓名" at bounding box center [251, 207] width 144 height 42
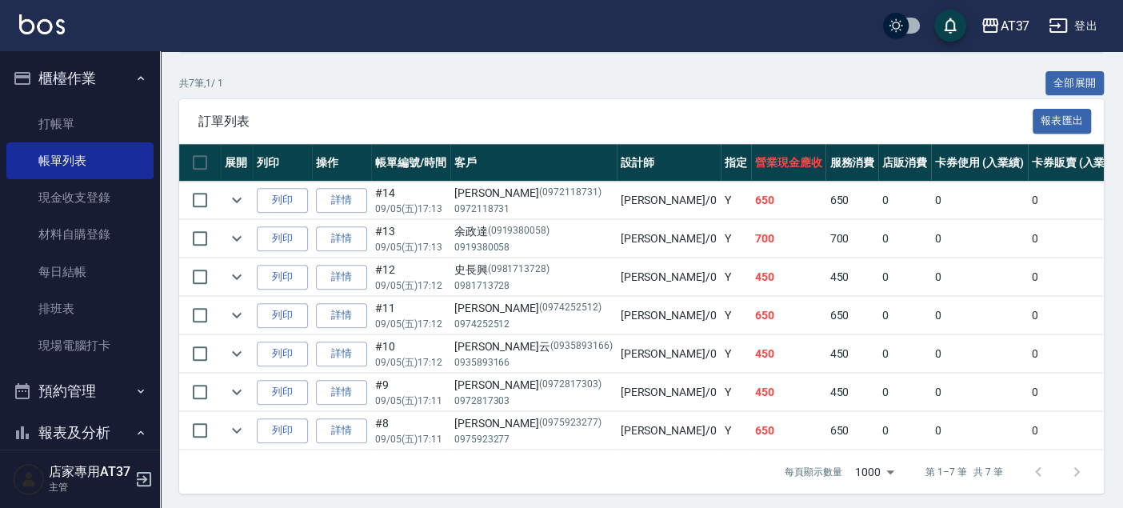
scroll to position [355, 0]
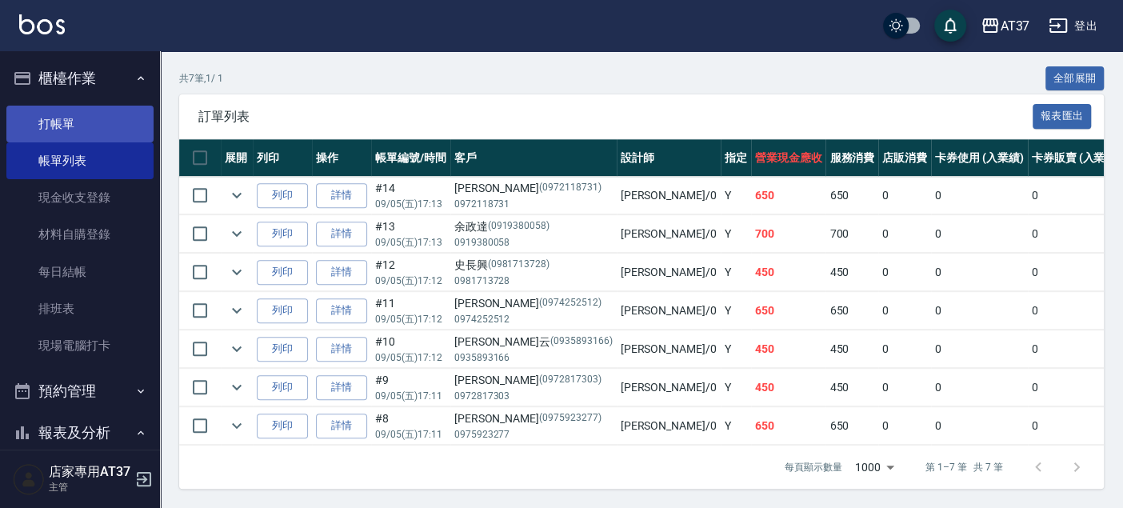
type input "[PERSON_NAME]-0"
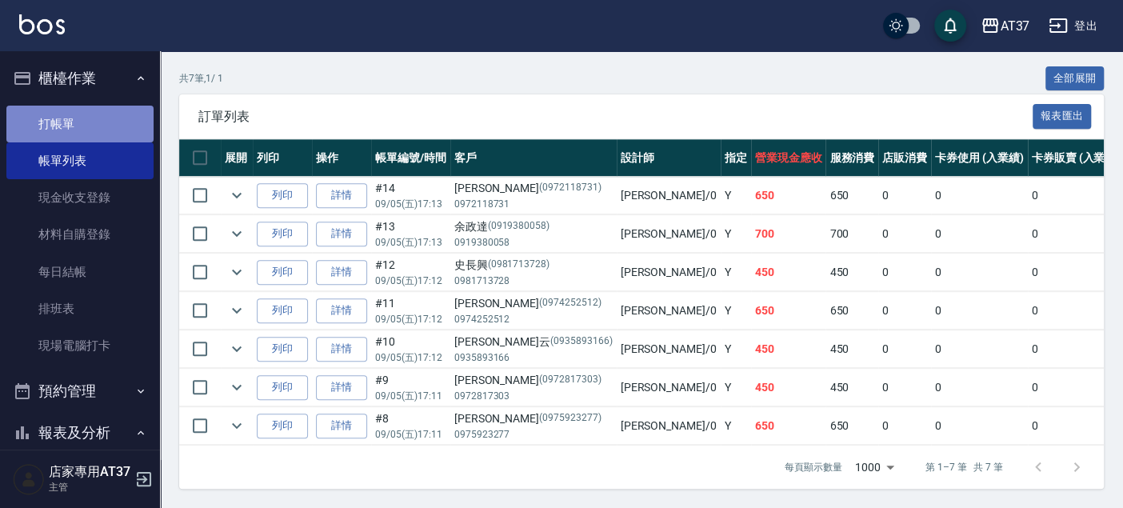
click at [130, 121] on link "打帳單" at bounding box center [79, 124] width 147 height 37
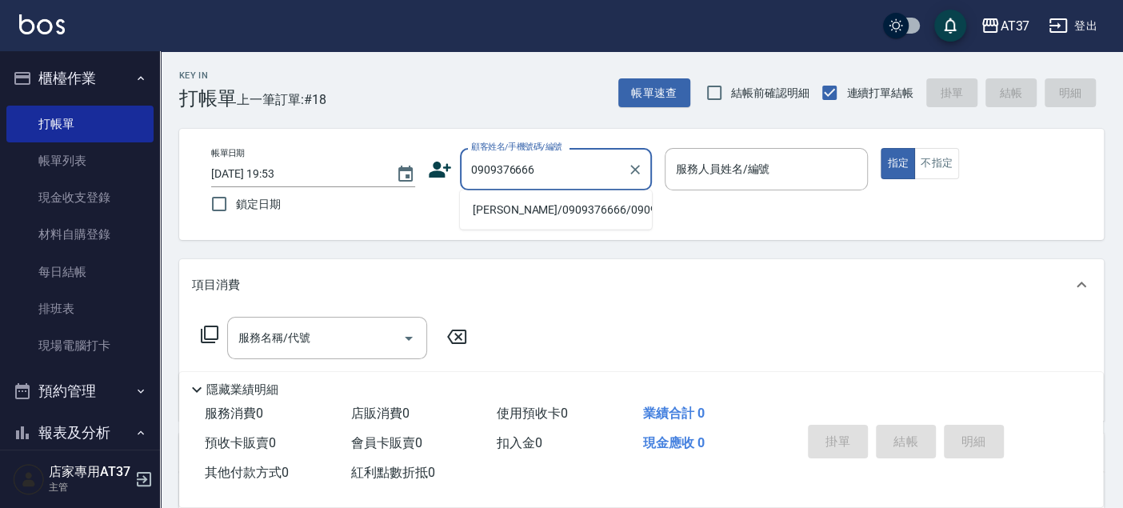
click at [542, 220] on li "[PERSON_NAME]/0909376666/0909376666" at bounding box center [556, 210] width 192 height 26
type input "[PERSON_NAME]/0909376666/0909376666"
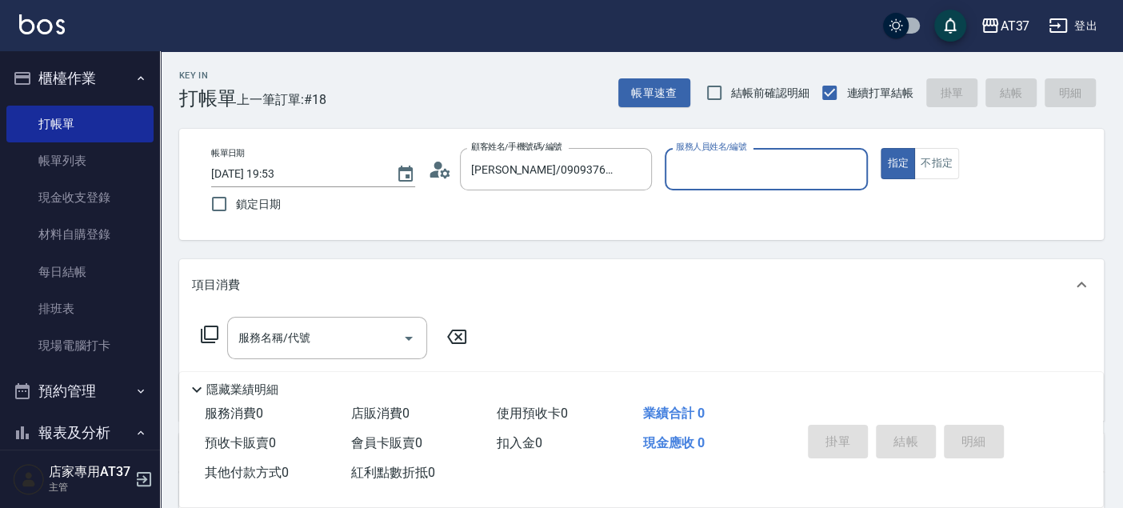
type input "[PERSON_NAME]-0"
click at [309, 349] on input "服務名稱/代號" at bounding box center [315, 338] width 162 height 28
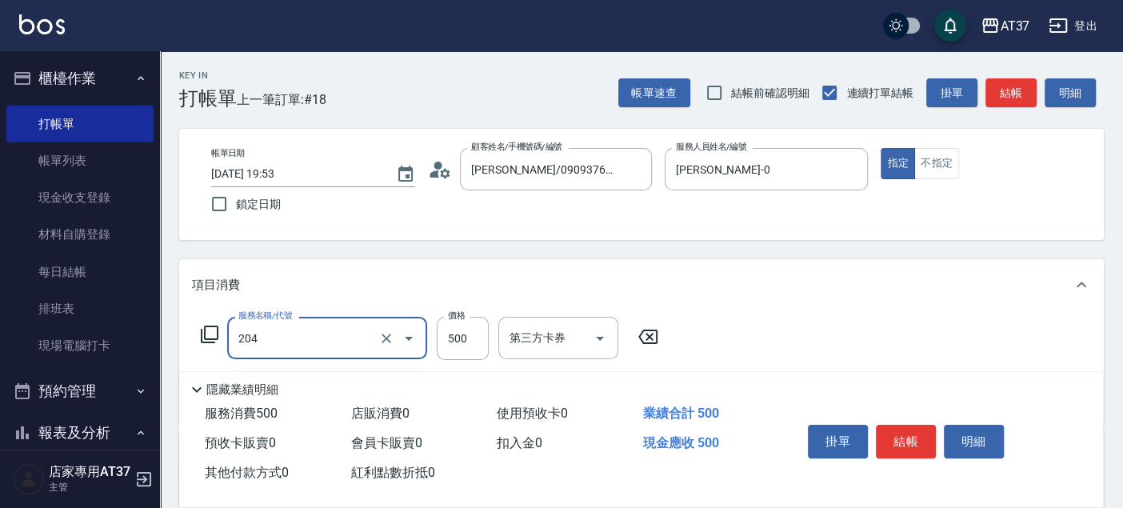
type input "A級洗+剪(204)"
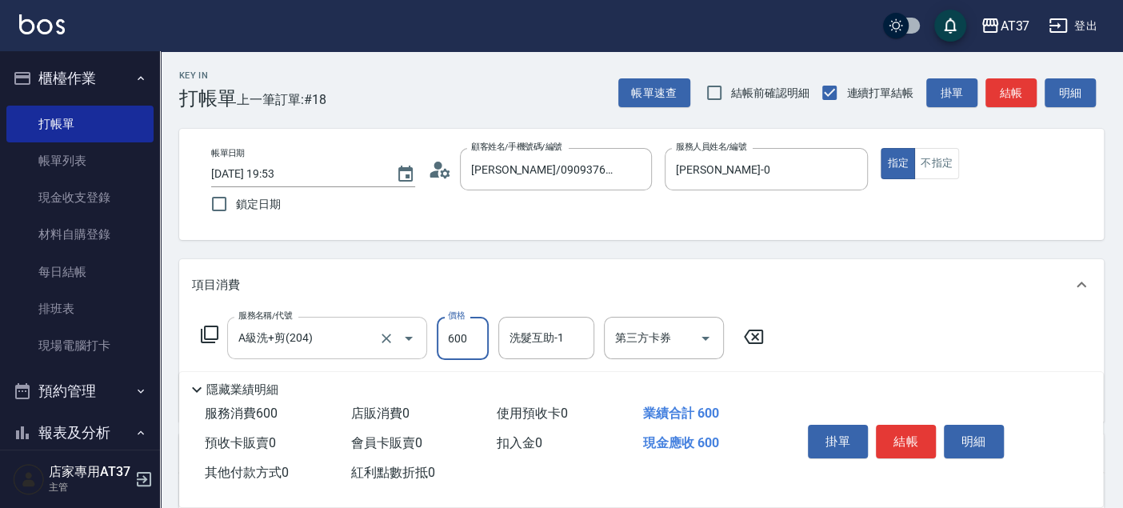
type input "600"
click at [913, 445] on button "結帳" at bounding box center [906, 442] width 60 height 34
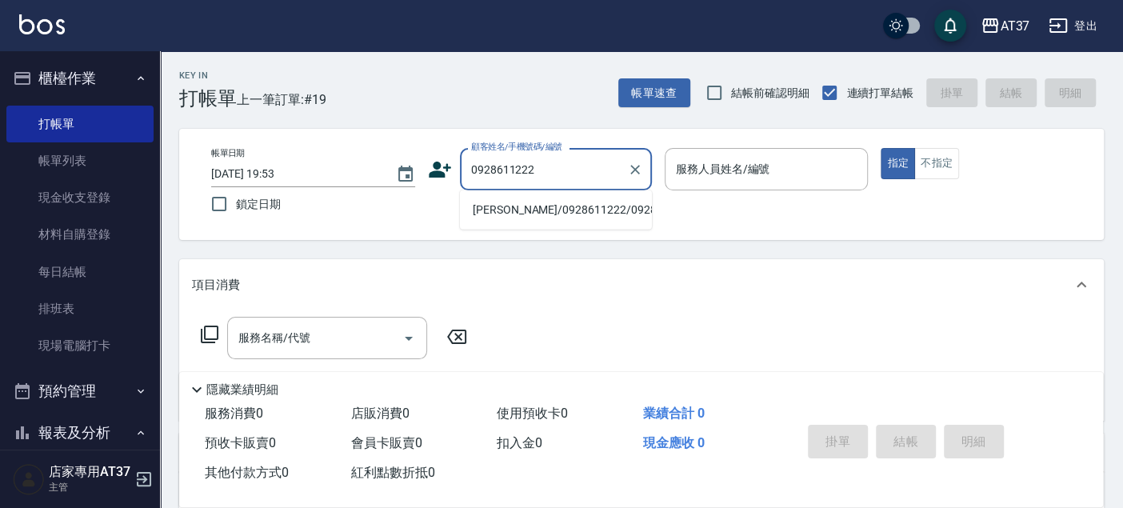
click at [578, 211] on li "[PERSON_NAME]/0928611222/0928611222" at bounding box center [556, 210] width 192 height 26
type input "[PERSON_NAME]/0928611222/0928611222"
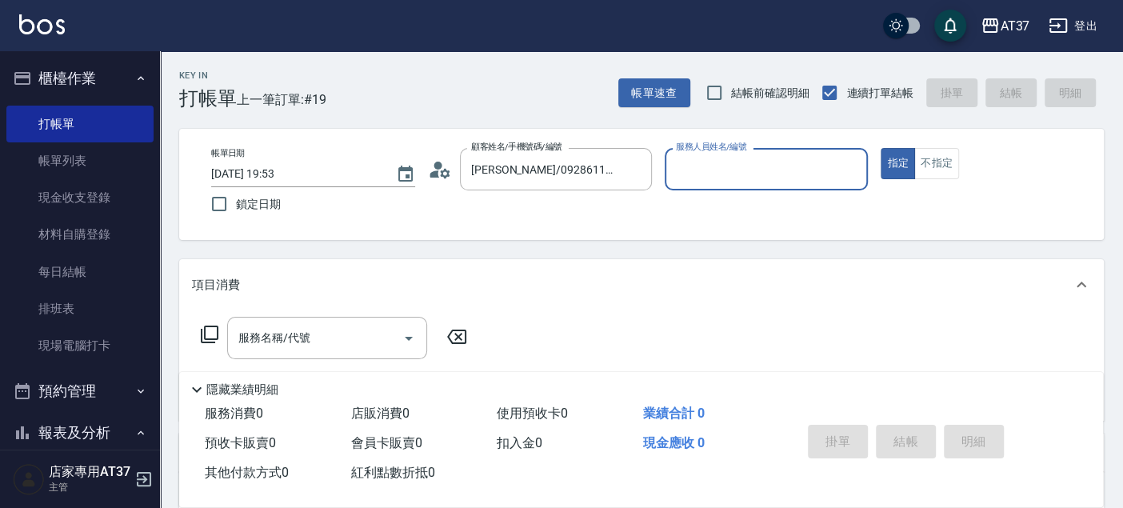
type input "[PERSON_NAME]-0"
click at [313, 341] on input "服務名稱/代號" at bounding box center [315, 338] width 162 height 28
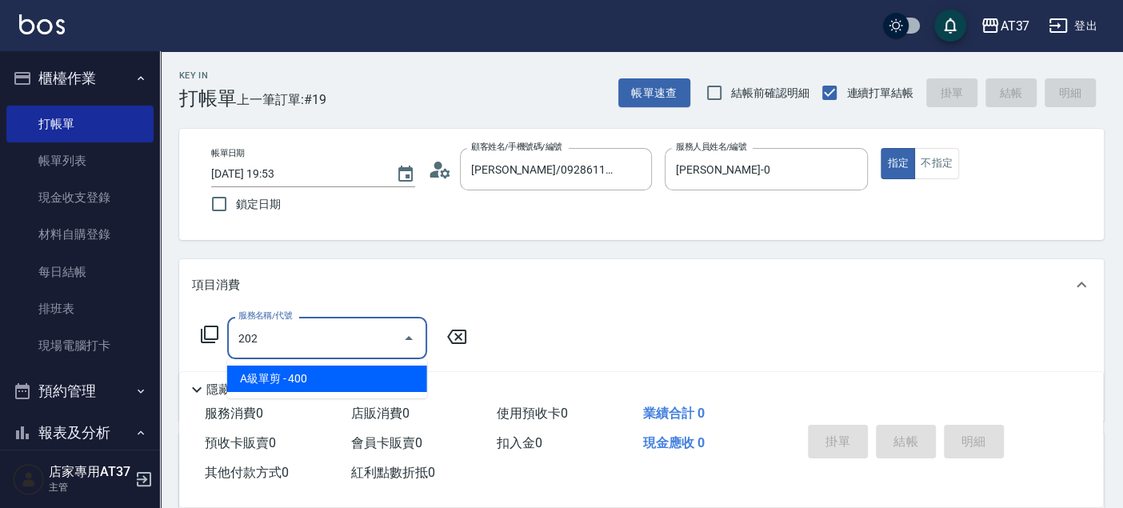
type input "A級單剪(202)"
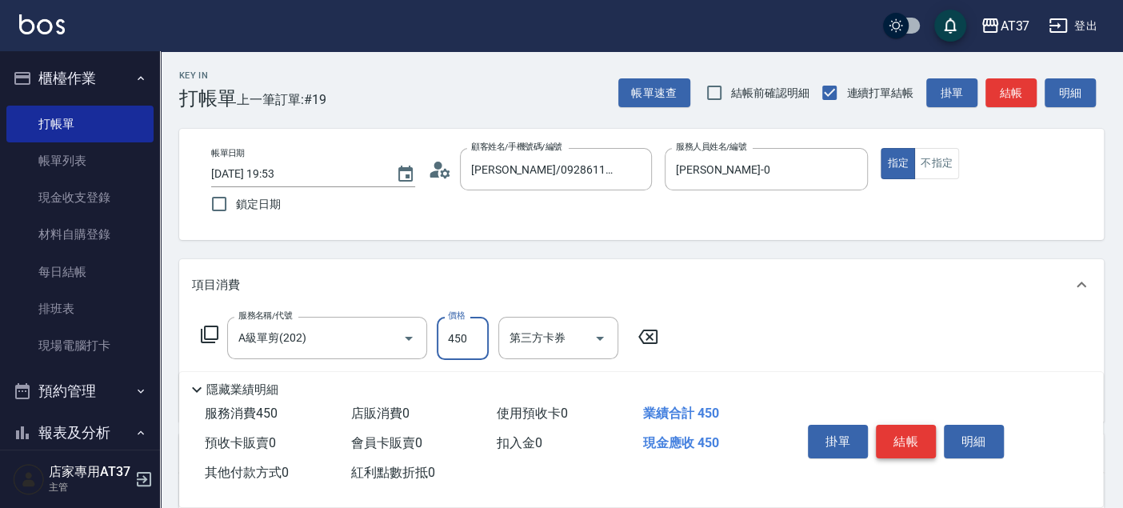
type input "450"
drag, startPoint x: 902, startPoint y: 441, endPoint x: 884, endPoint y: 442, distance: 17.6
click at [900, 442] on button "結帳" at bounding box center [906, 442] width 60 height 34
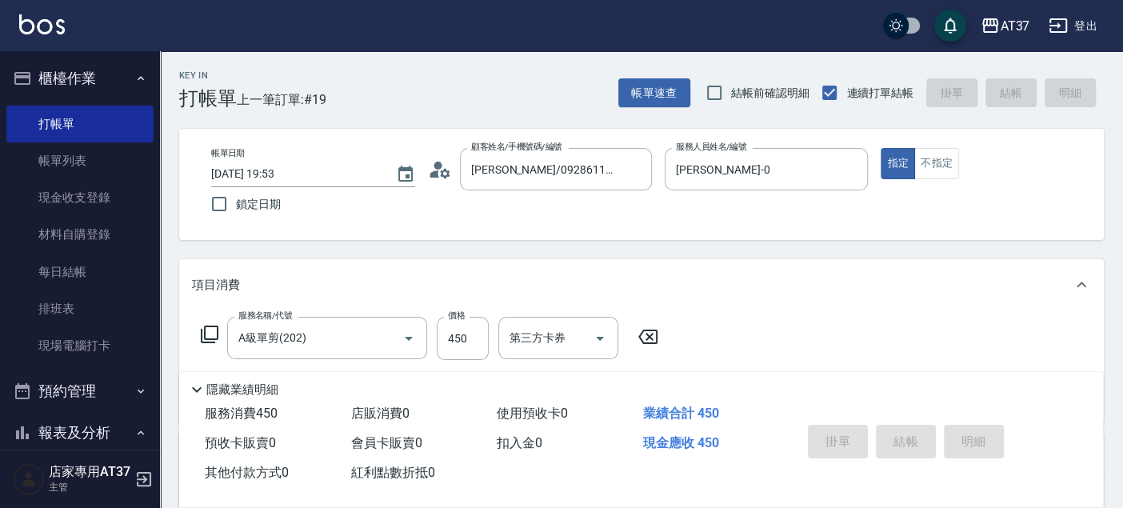
type input "[DATE] 19:54"
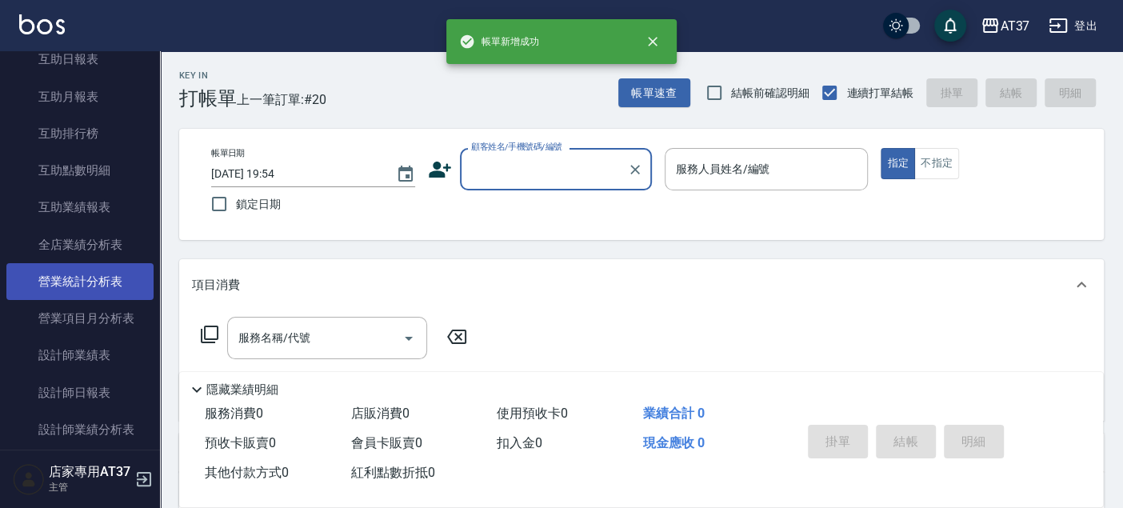
scroll to position [622, 0]
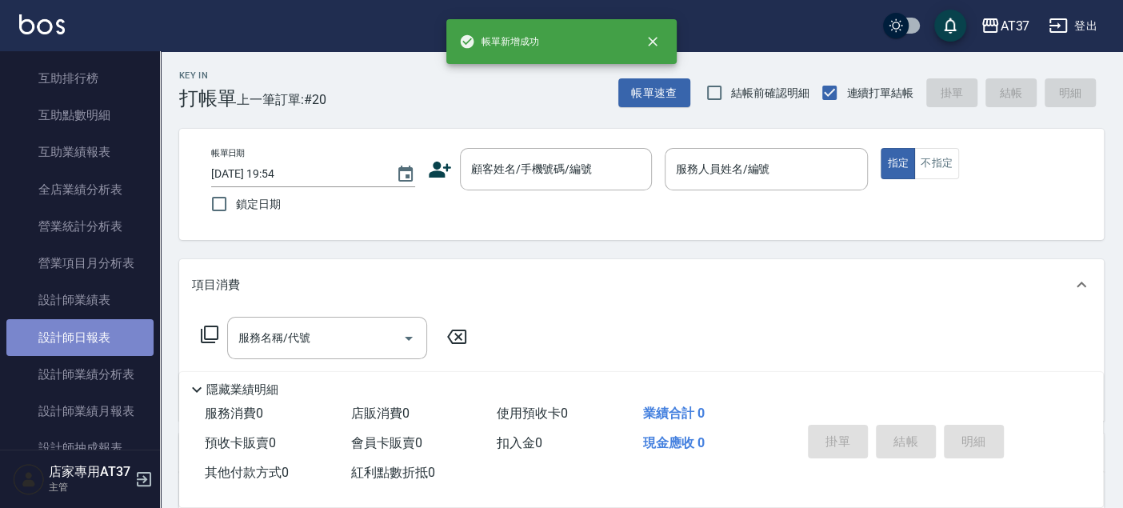
click at [102, 322] on link "設計師日報表" at bounding box center [79, 337] width 147 height 37
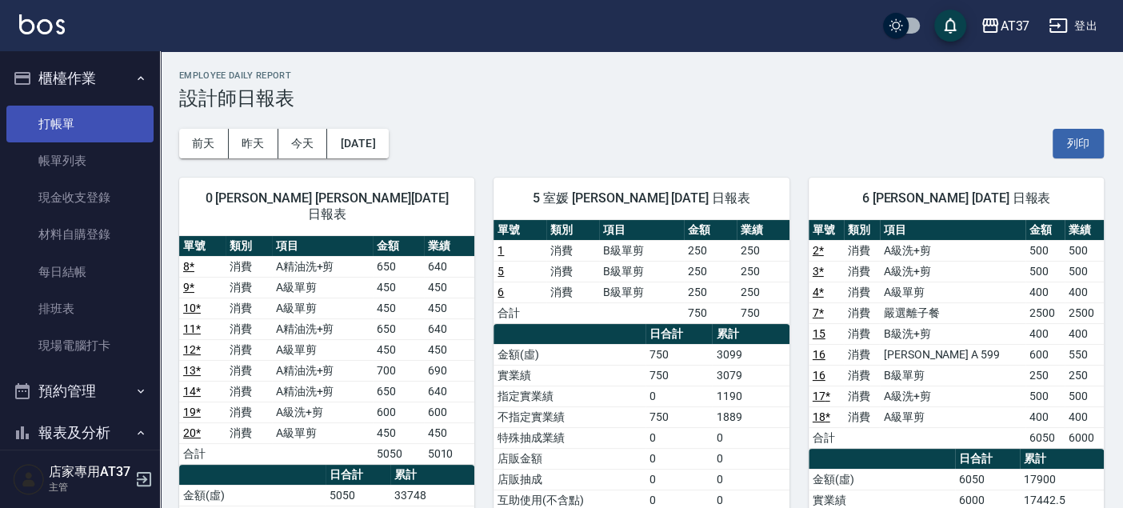
click at [56, 130] on link "打帳單" at bounding box center [79, 124] width 147 height 37
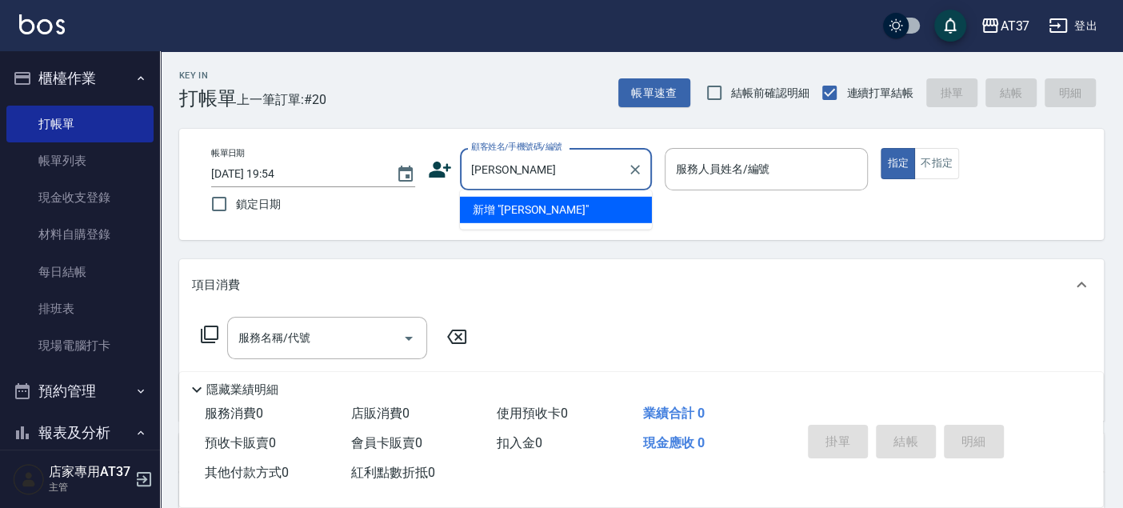
click at [603, 222] on li "新增 "[PERSON_NAME]"" at bounding box center [556, 210] width 192 height 26
type input "[PERSON_NAME]"
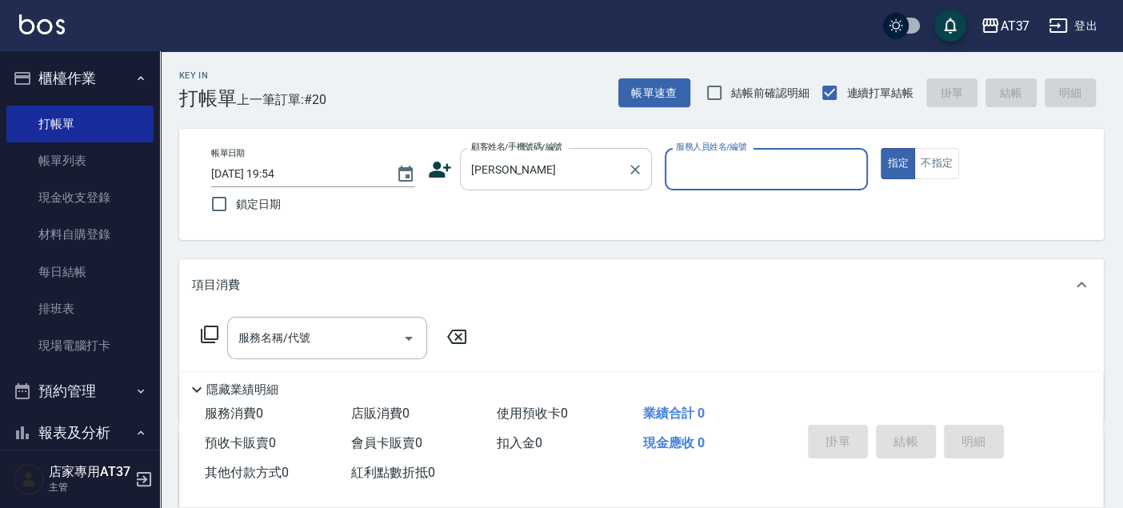
click at [606, 176] on input "[PERSON_NAME]" at bounding box center [544, 169] width 154 height 28
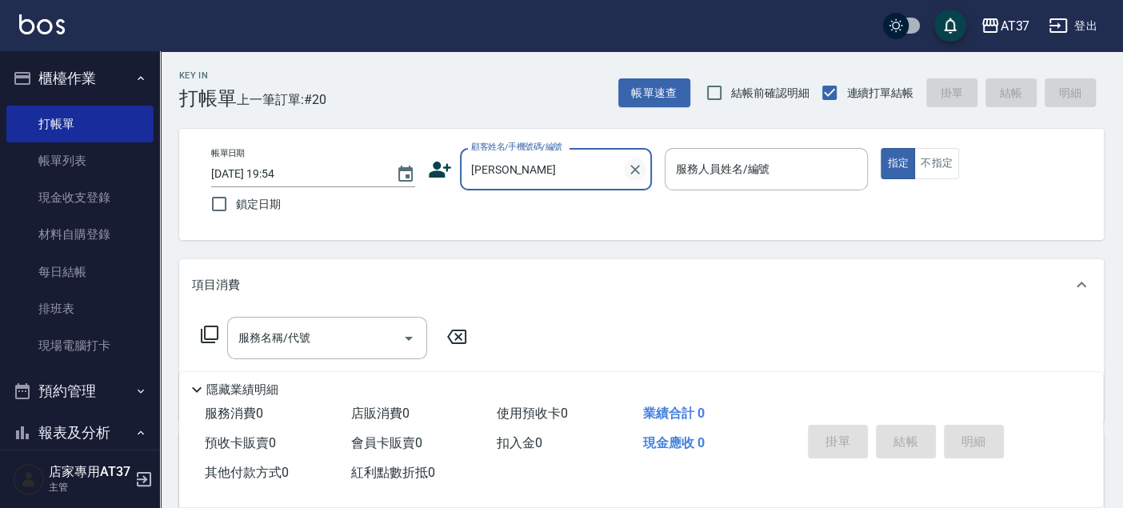
click at [628, 166] on icon "Clear" at bounding box center [635, 170] width 16 height 16
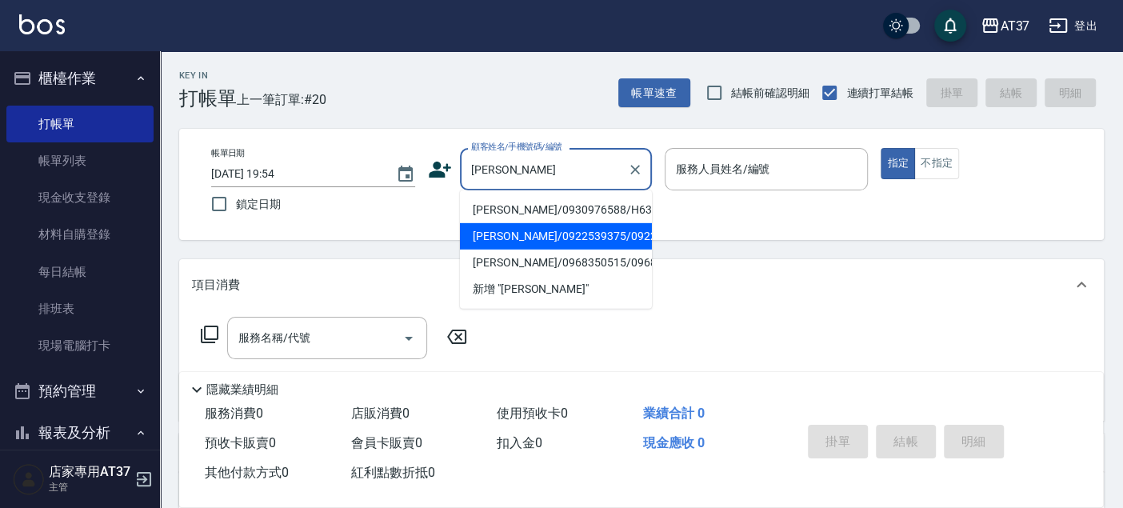
click at [574, 243] on li "[PERSON_NAME]/0922539375/0922539375" at bounding box center [556, 236] width 192 height 26
type input "[PERSON_NAME]/0922539375/0922539375"
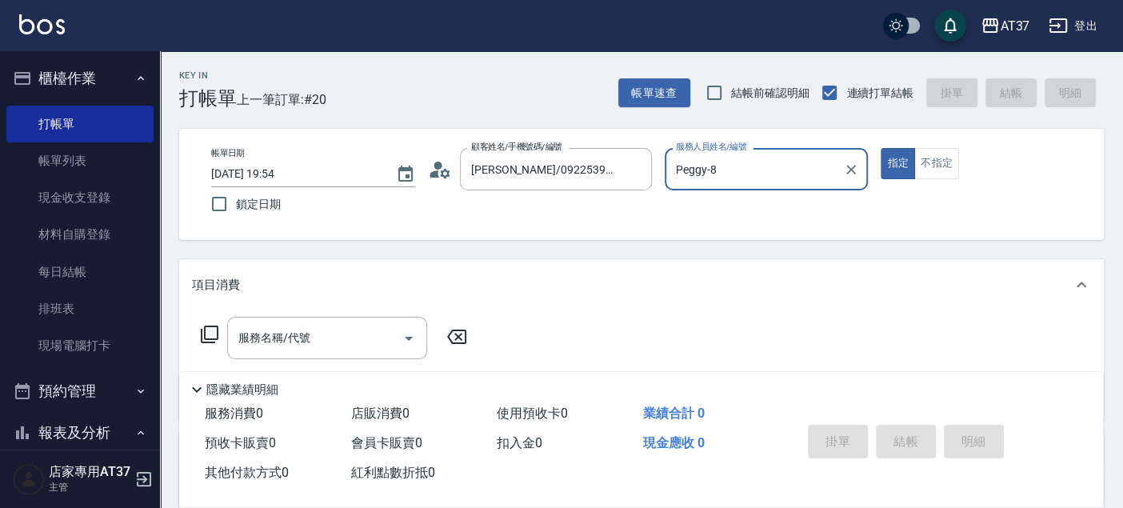
type input "Peggy-8"
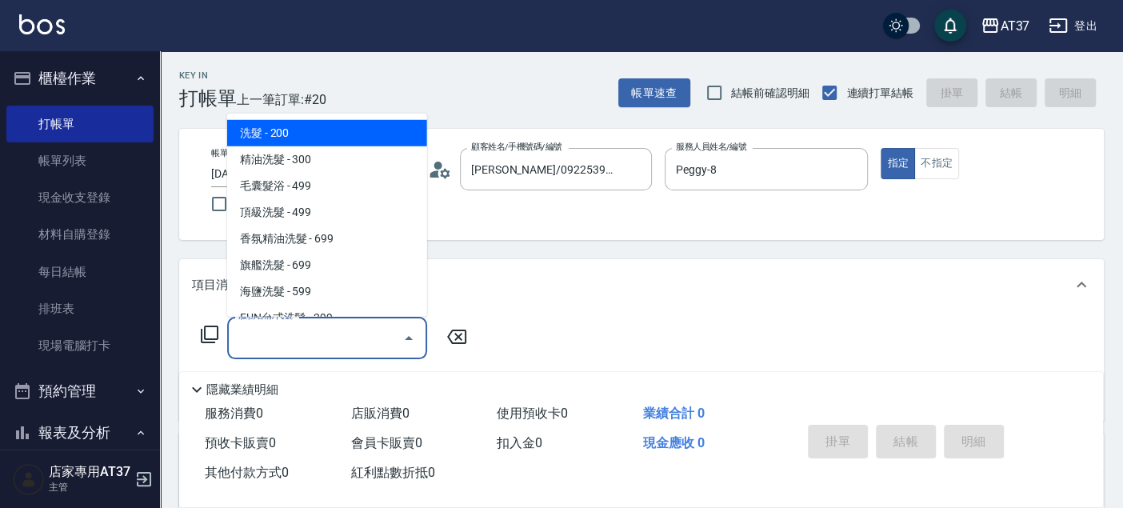
click at [276, 343] on div "服務名稱/代號 服務名稱/代號" at bounding box center [327, 338] width 200 height 42
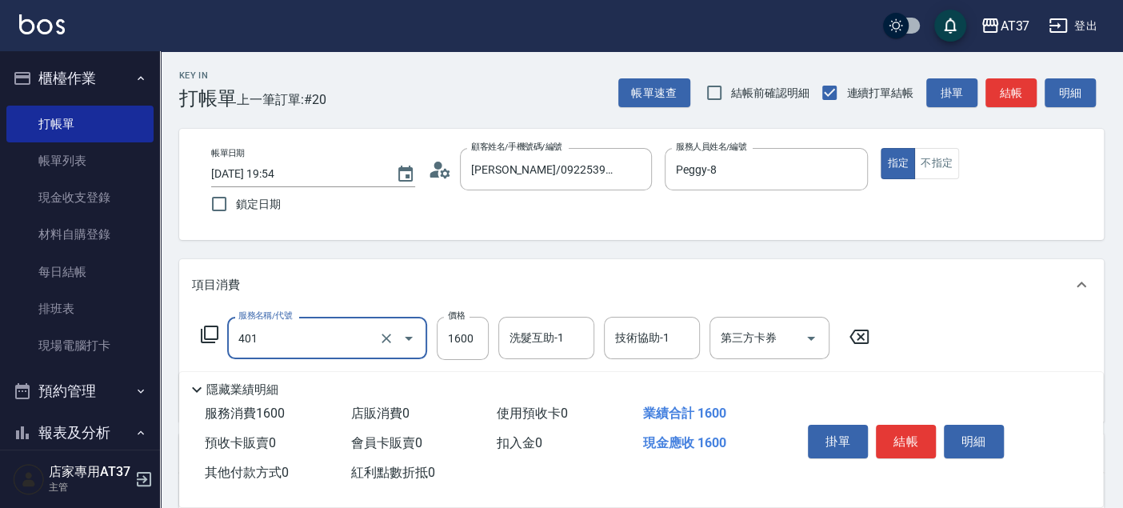
type input "基本染髮(401)"
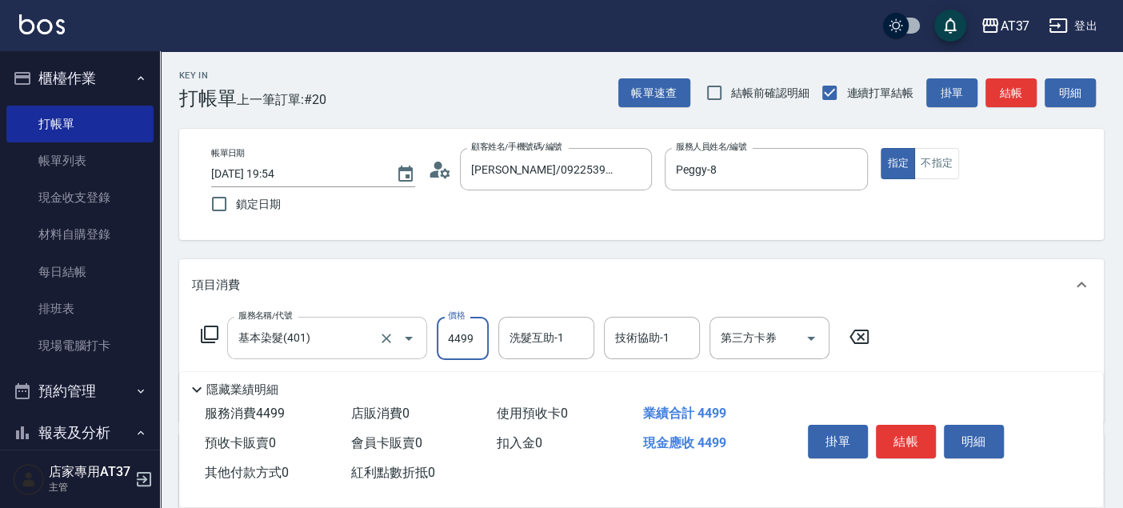
type input "4499"
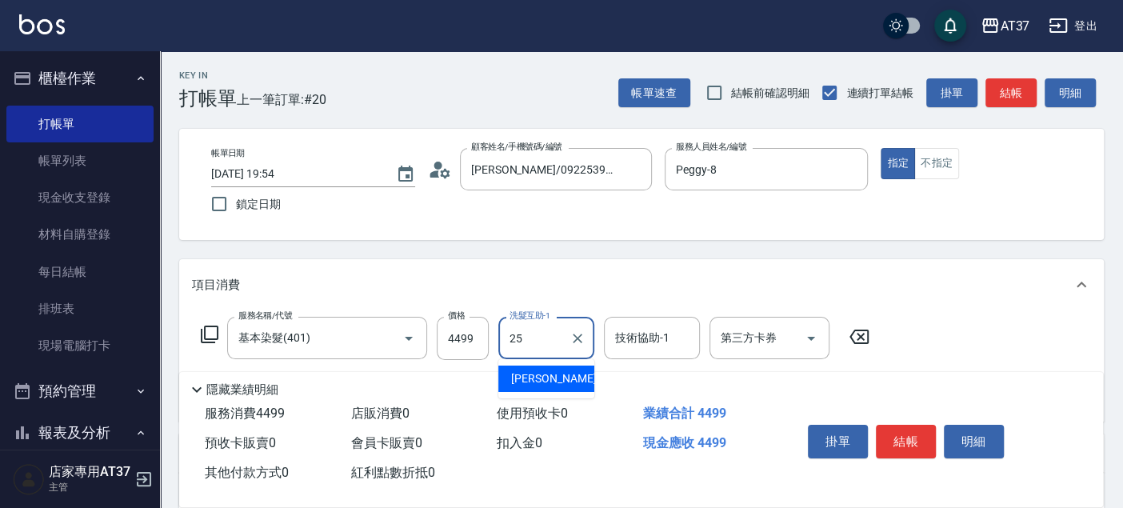
type input "[PERSON_NAME]-25"
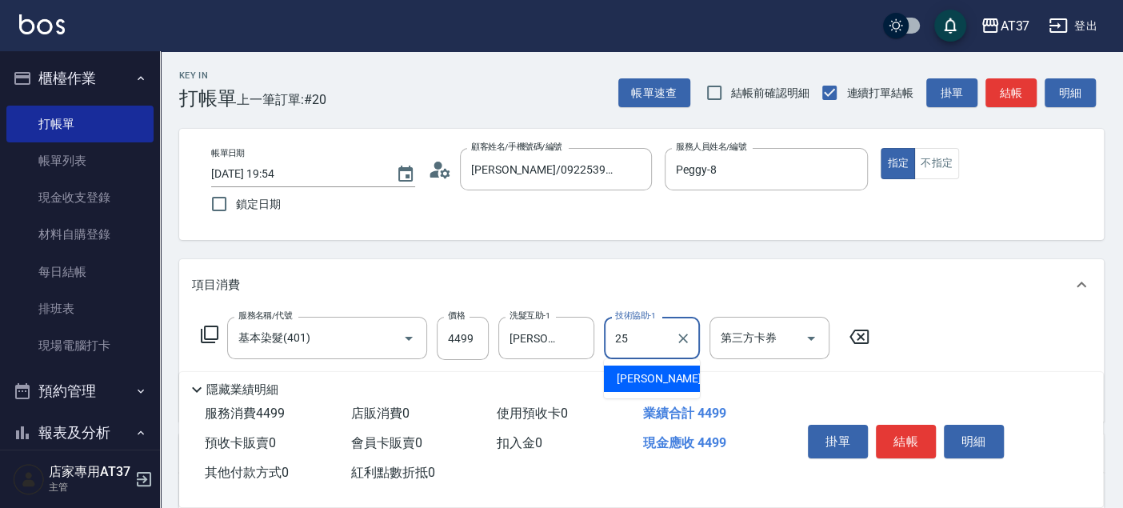
type input "[PERSON_NAME]-25"
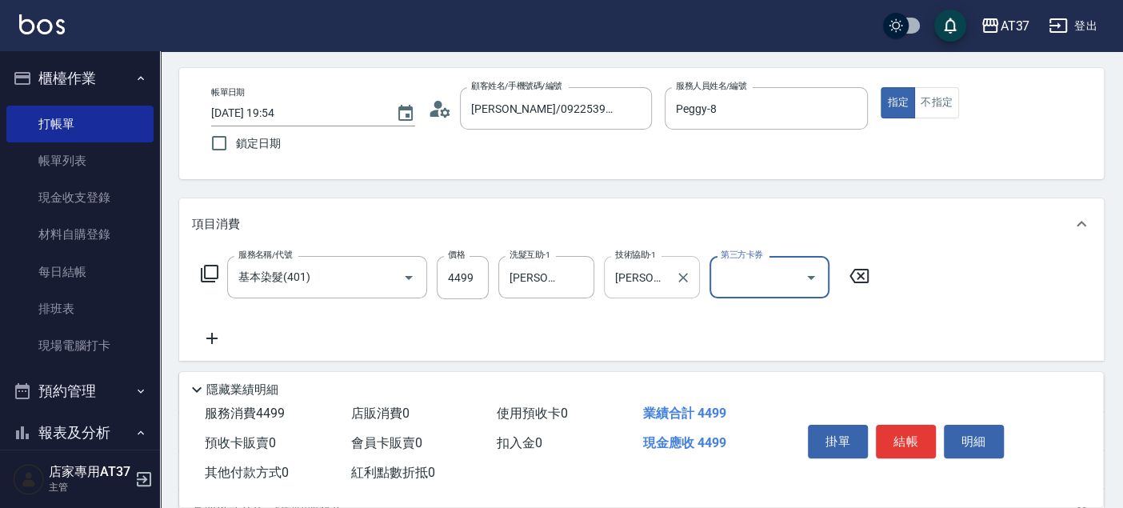
scroll to position [89, 0]
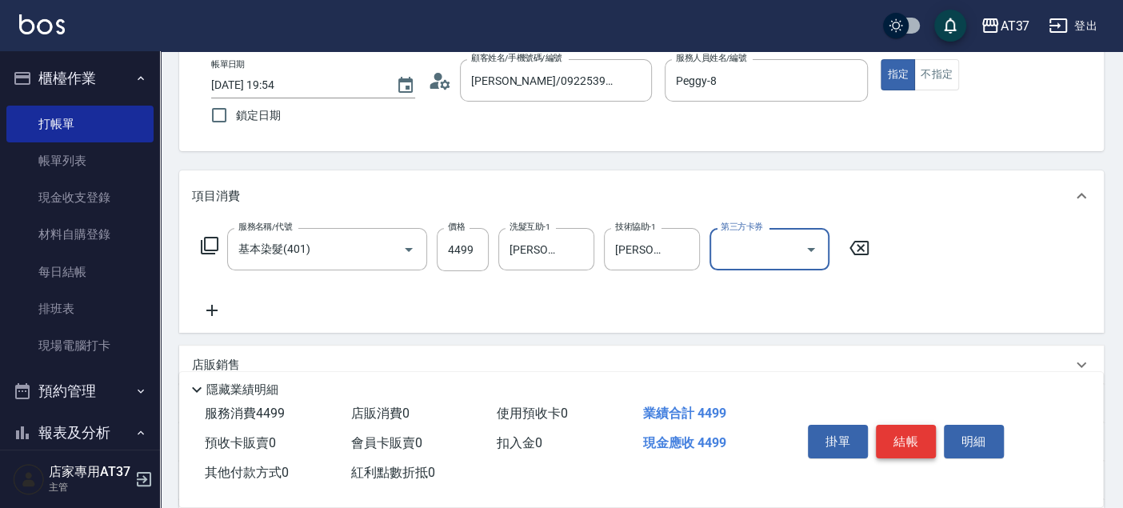
click at [898, 452] on button "結帳" at bounding box center [906, 442] width 60 height 34
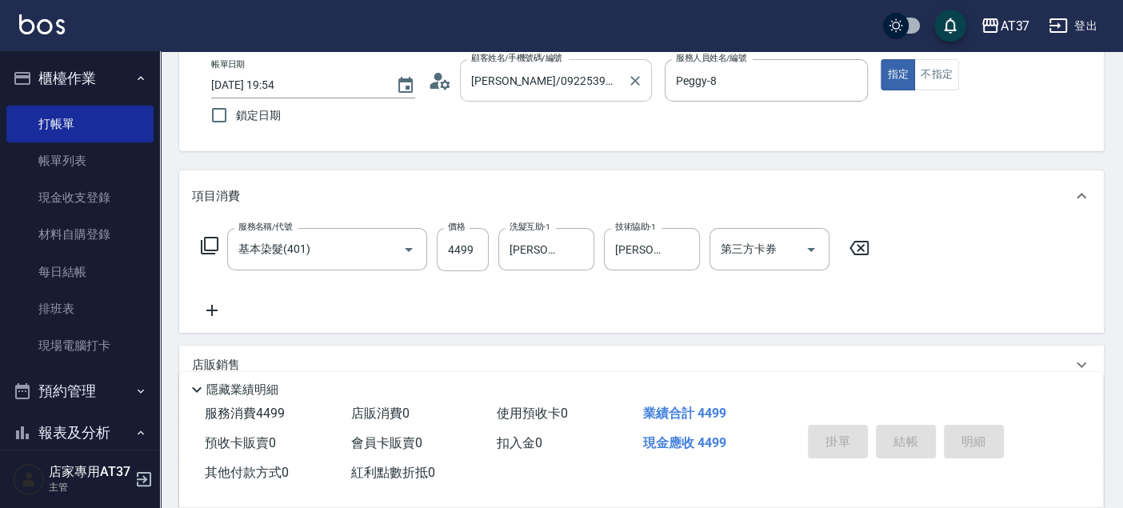
type input "[DATE] 19:56"
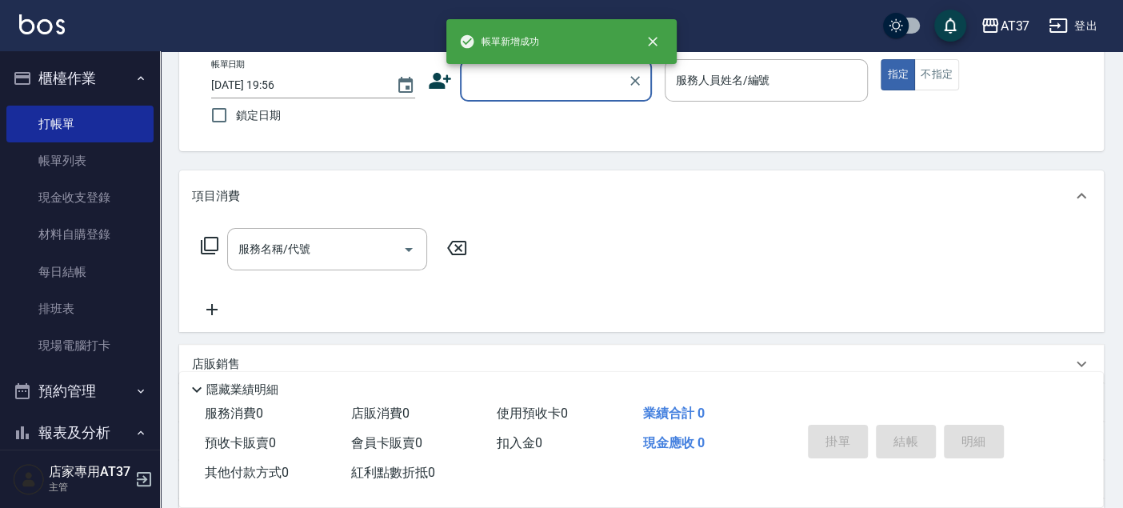
scroll to position [0, 0]
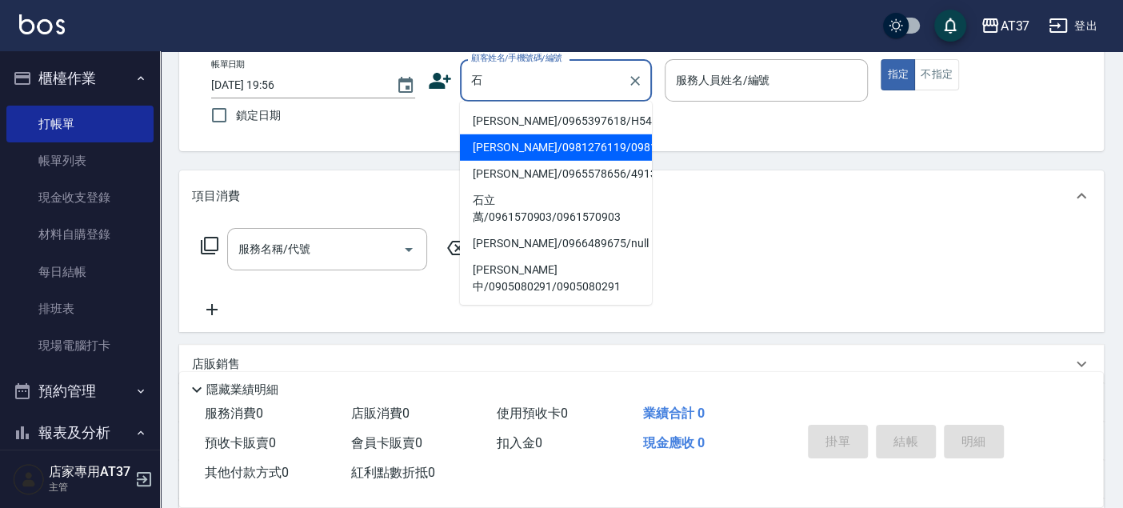
click at [526, 150] on li "[PERSON_NAME]/0981276119/0981276119" at bounding box center [556, 147] width 192 height 26
type input "[PERSON_NAME]/0981276119/0981276119"
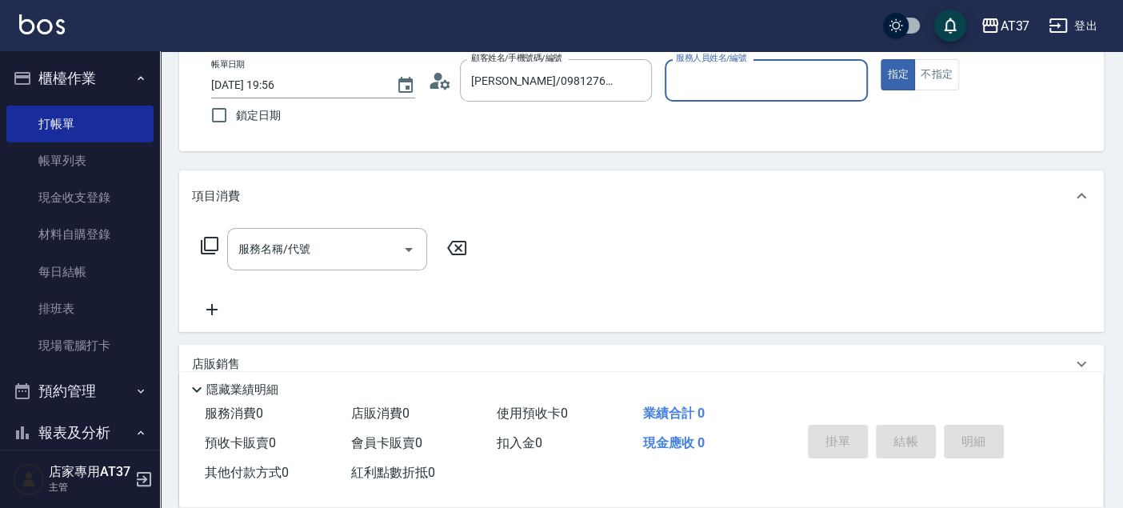
type input "Peggy-8"
click at [342, 245] on input "服務名稱/代號" at bounding box center [315, 249] width 162 height 28
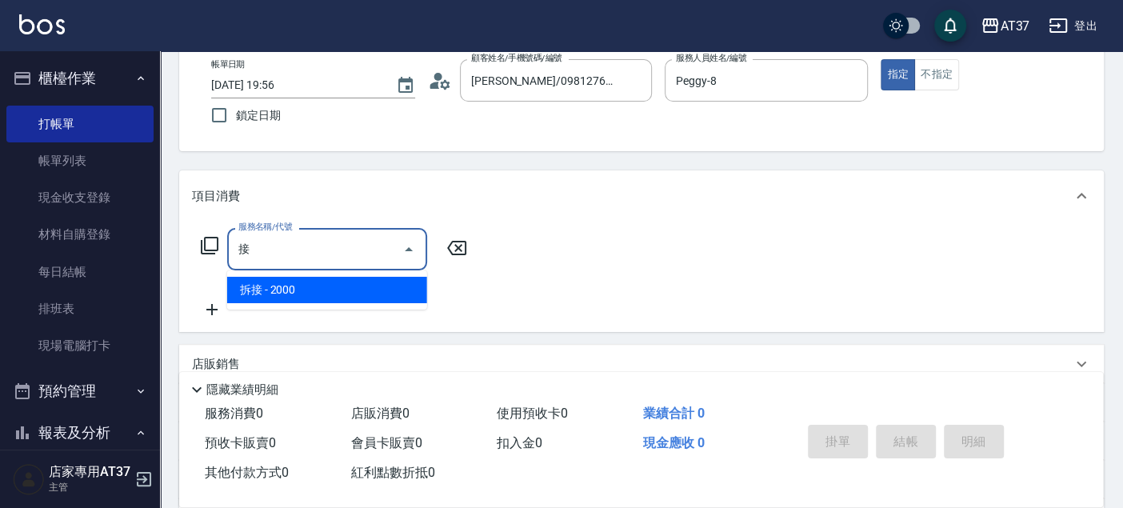
click at [402, 286] on span "拆接 - 2000" at bounding box center [327, 290] width 200 height 26
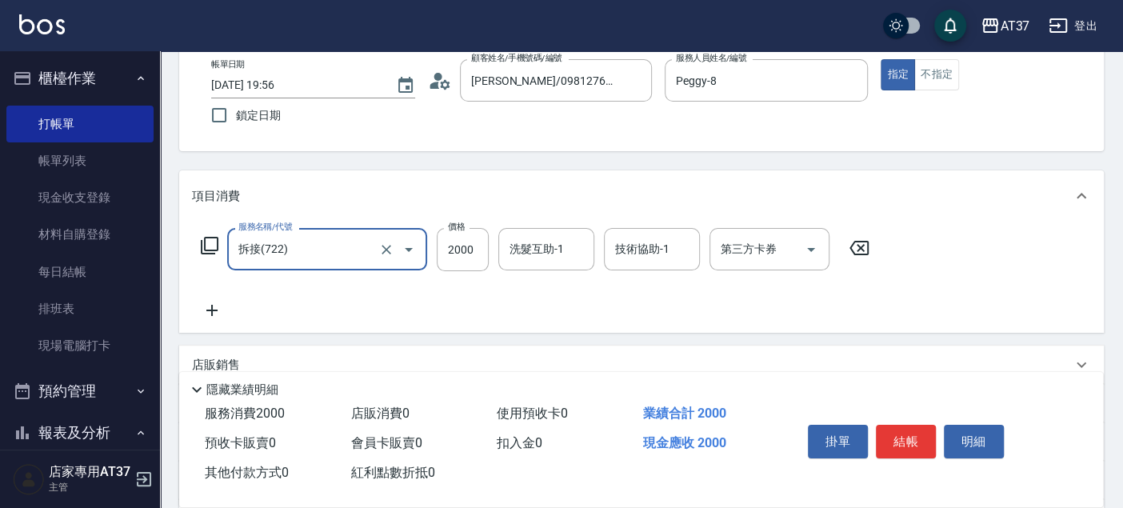
type input "拆接(722)"
click at [216, 312] on icon at bounding box center [212, 310] width 40 height 19
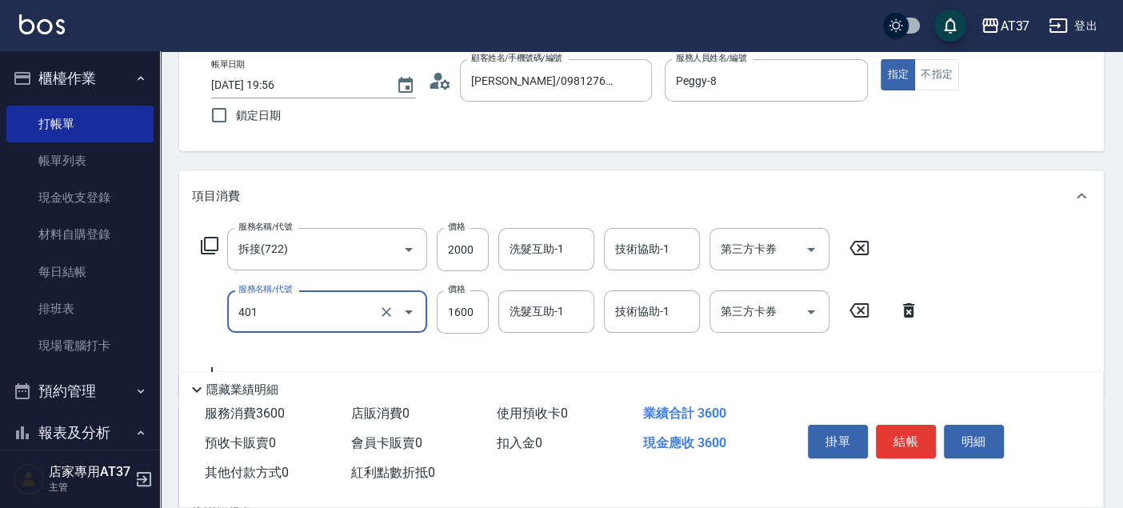
type input "基本染髮(401)"
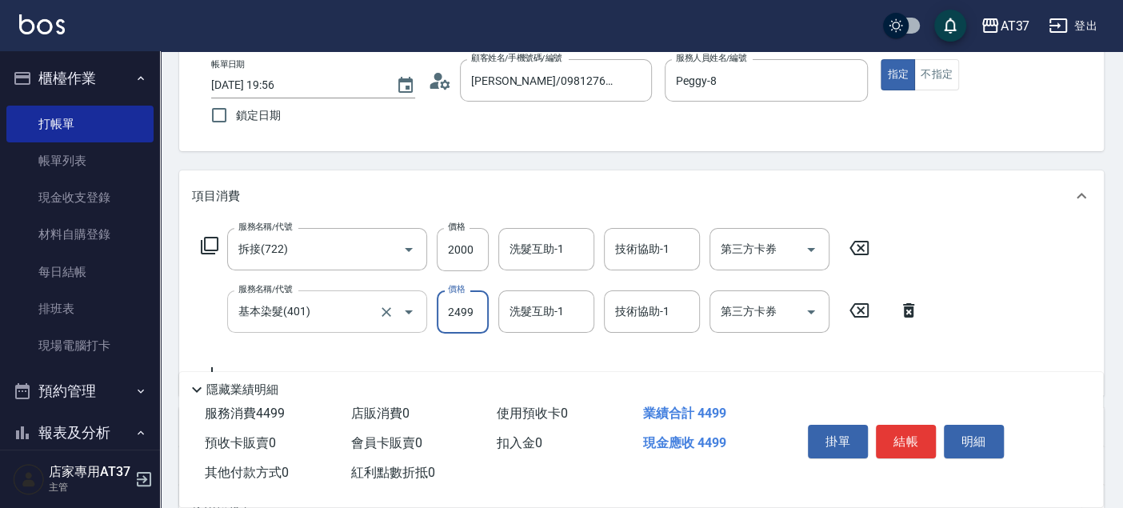
type input "2499"
click at [537, 308] on div "洗髮互助-1 洗髮互助-1" at bounding box center [546, 311] width 96 height 42
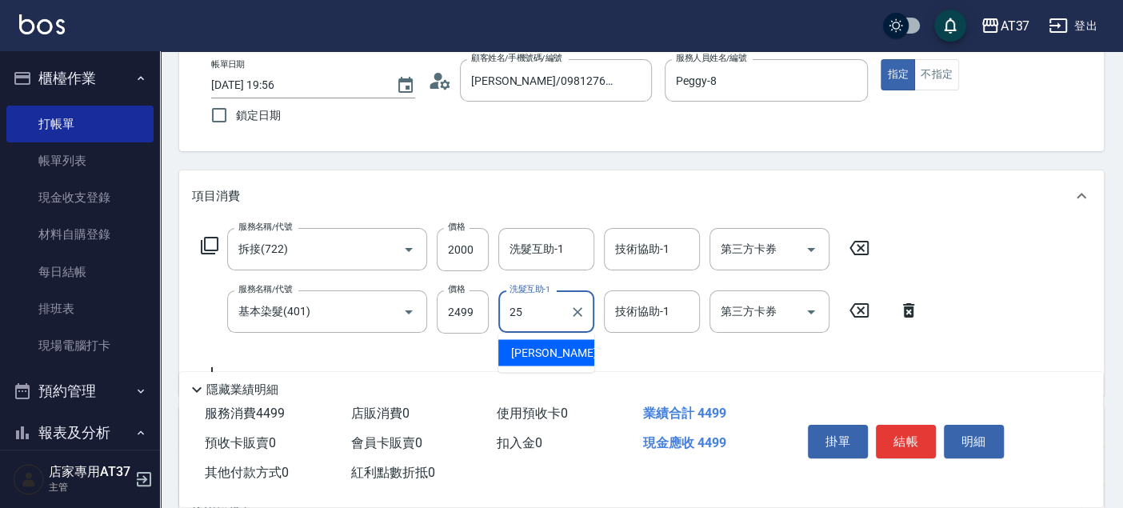
type input "[PERSON_NAME]-25"
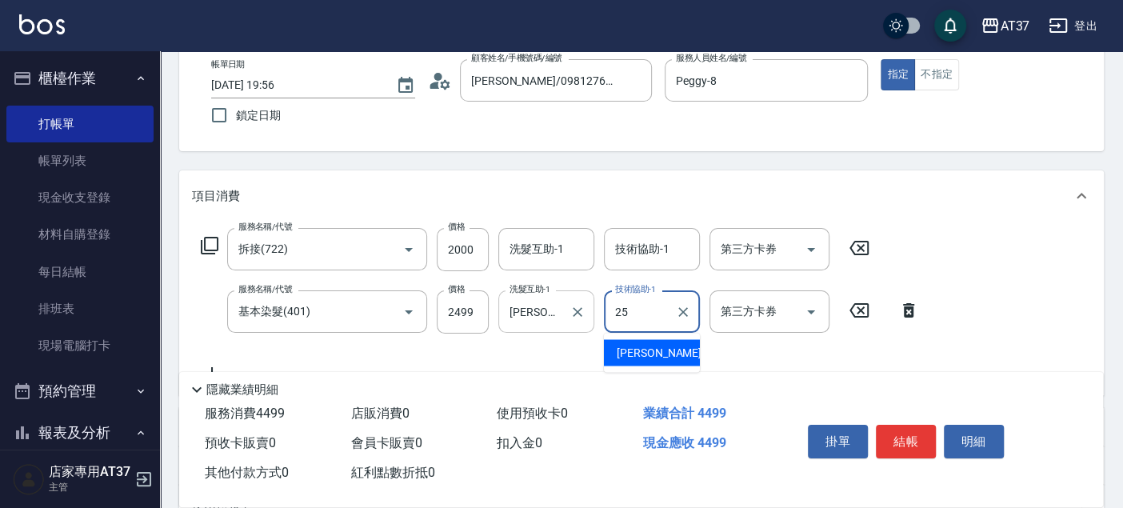
type input "[PERSON_NAME]-25"
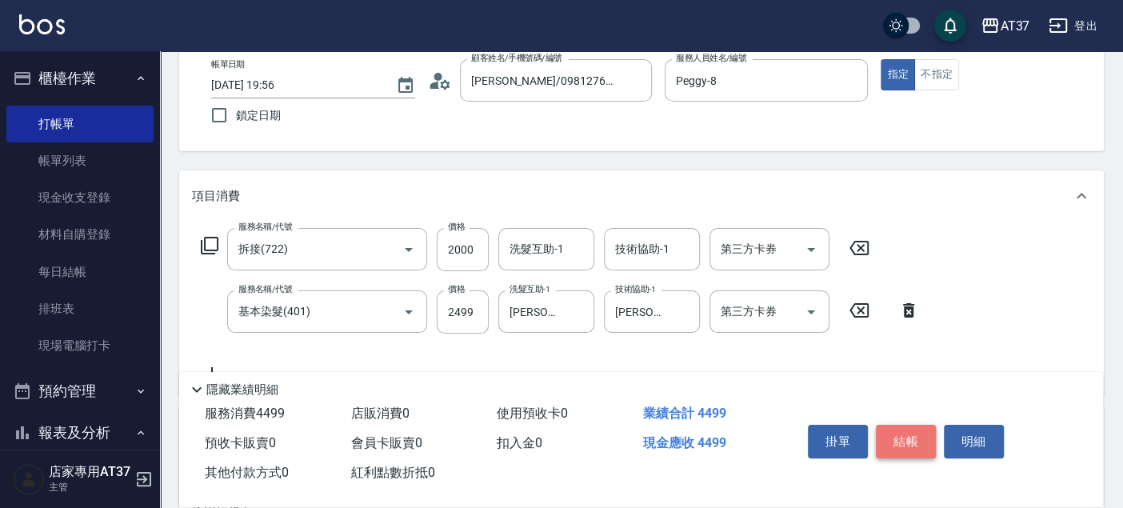
click at [886, 425] on button "結帳" at bounding box center [906, 442] width 60 height 34
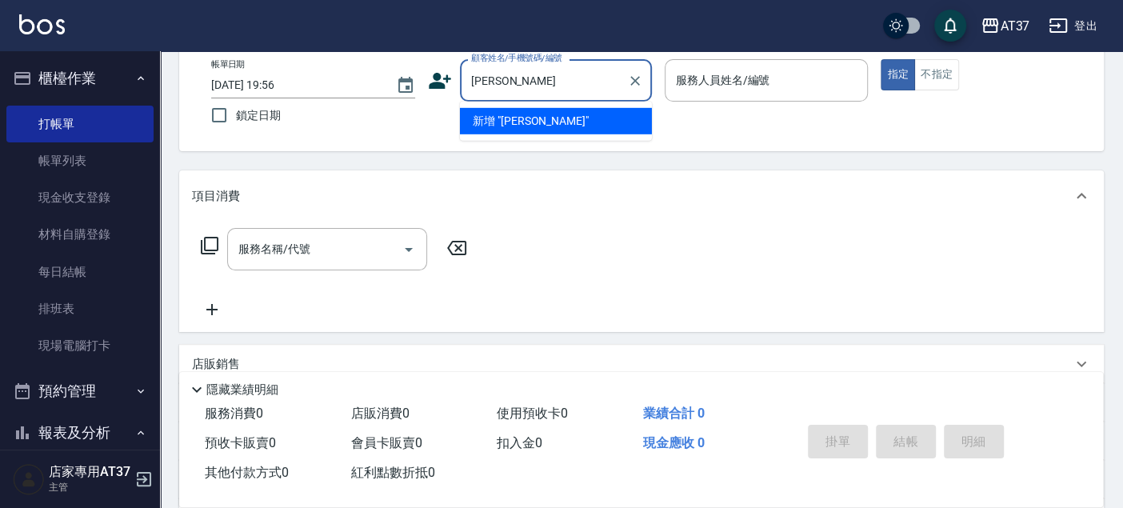
click at [550, 120] on li "新增 "[PERSON_NAME]"" at bounding box center [556, 121] width 192 height 26
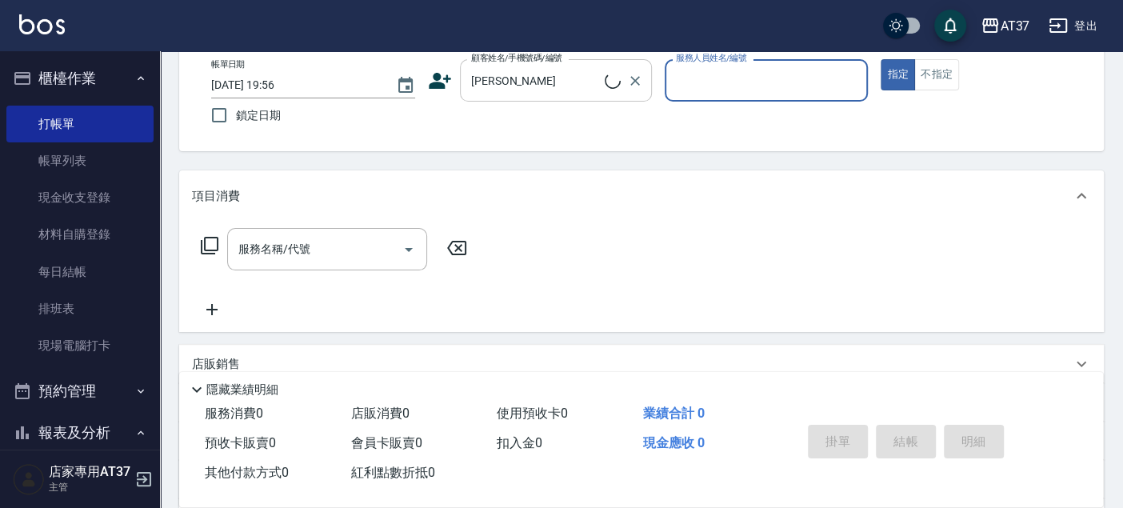
click at [544, 80] on input "[PERSON_NAME]" at bounding box center [536, 80] width 138 height 28
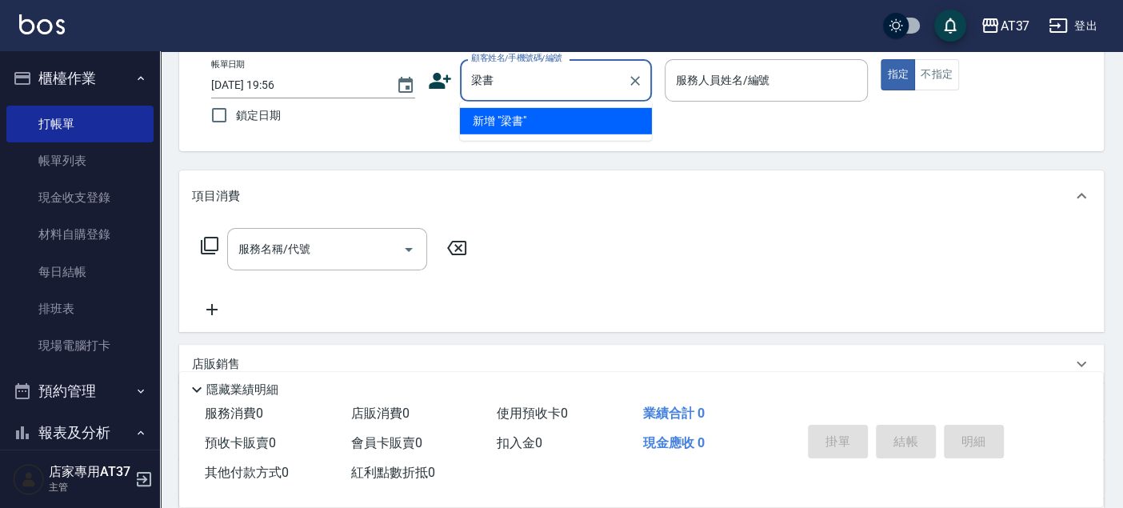
type input "梁"
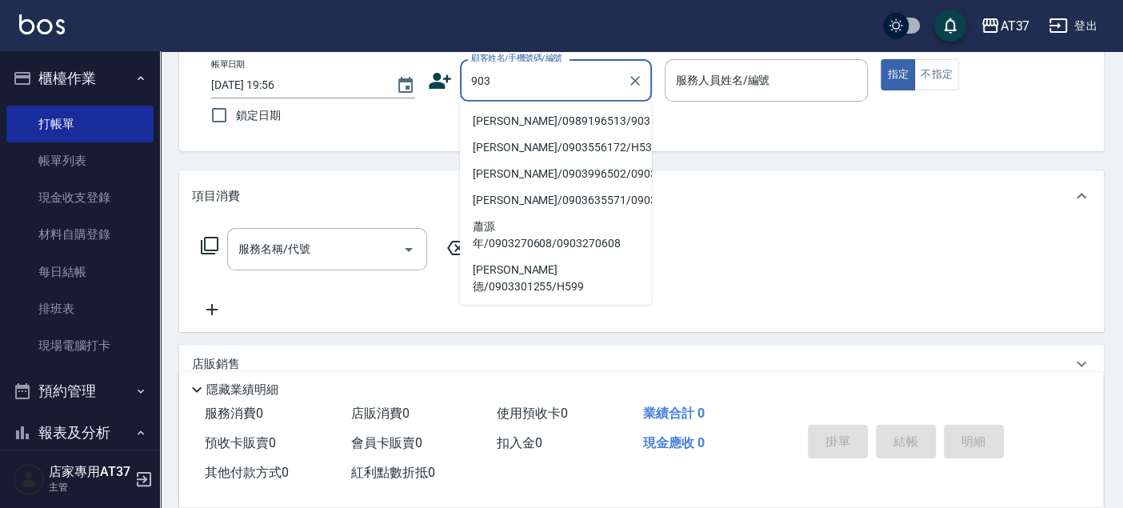
click at [528, 116] on li "[PERSON_NAME]/0989196513/903" at bounding box center [556, 121] width 192 height 26
type input "[PERSON_NAME]/0989196513/903"
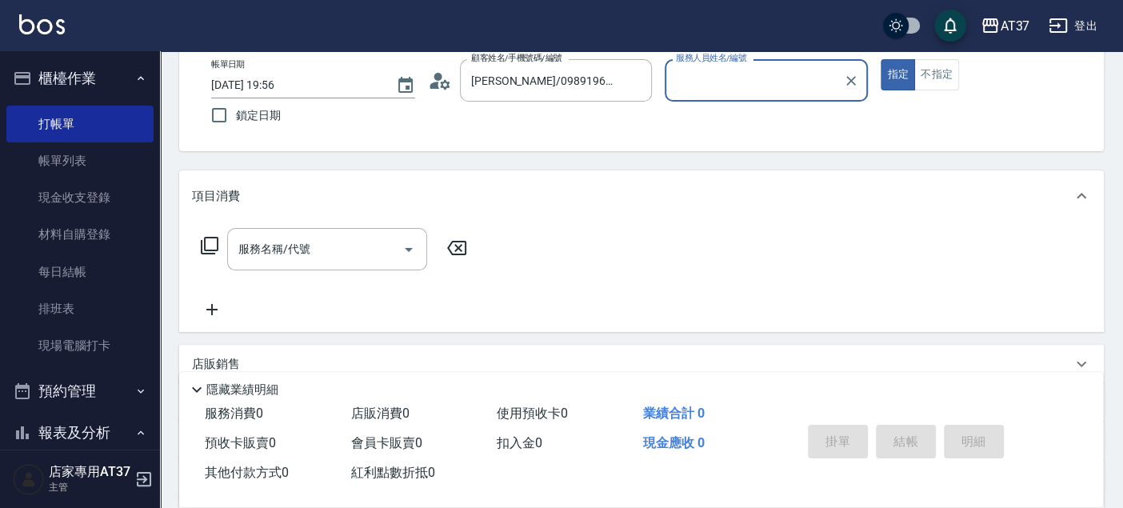
type input "Peggy-8"
click at [265, 234] on div "服務名稱/代號" at bounding box center [327, 249] width 200 height 42
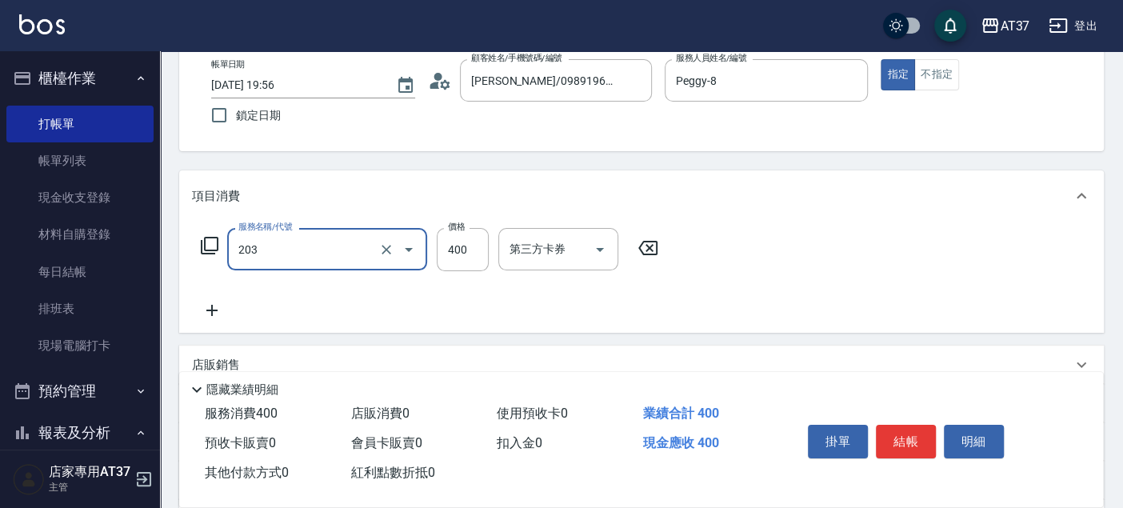
type input "B級洗+剪(203)"
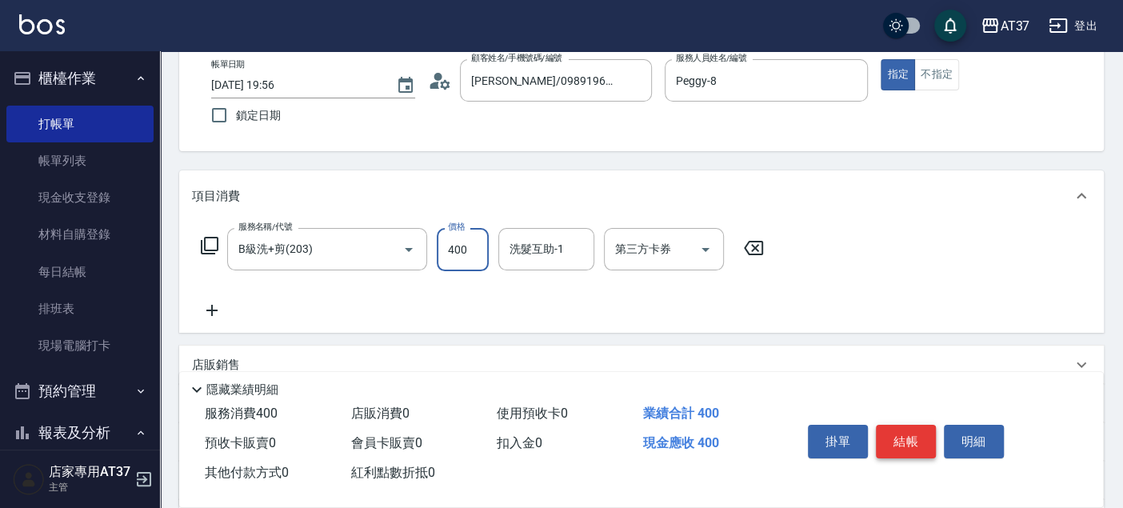
click at [897, 425] on button "結帳" at bounding box center [906, 442] width 60 height 34
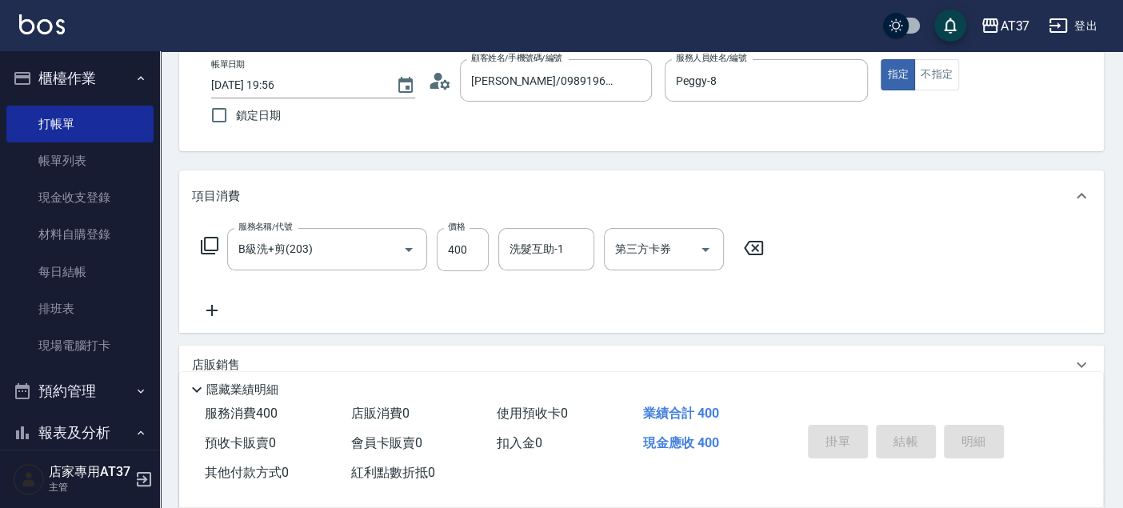
type input "[DATE] 19:57"
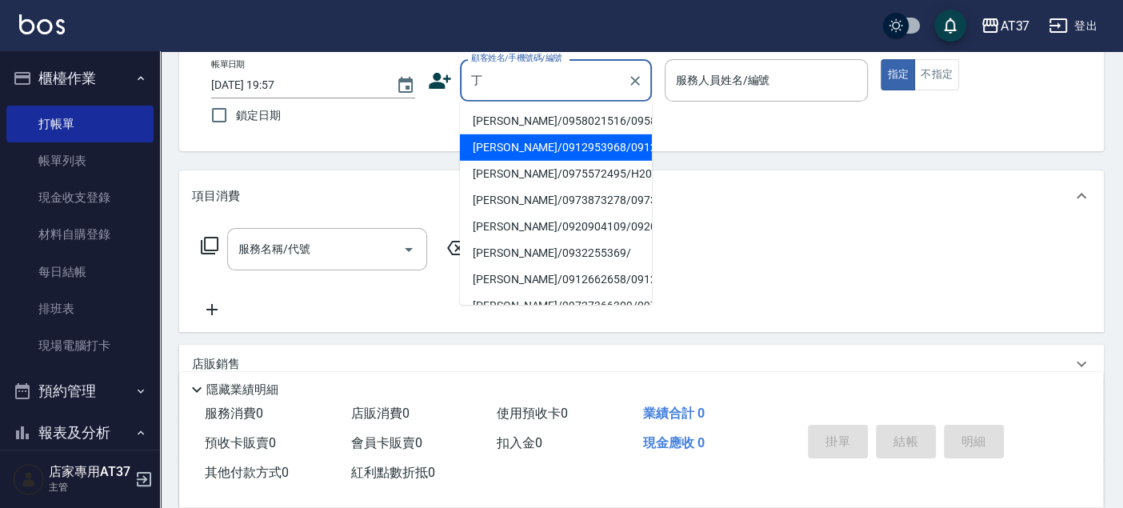
click at [576, 161] on li "[PERSON_NAME]/0912953968/0912953968" at bounding box center [556, 147] width 192 height 26
type input "[PERSON_NAME]/0912953968/0912953968"
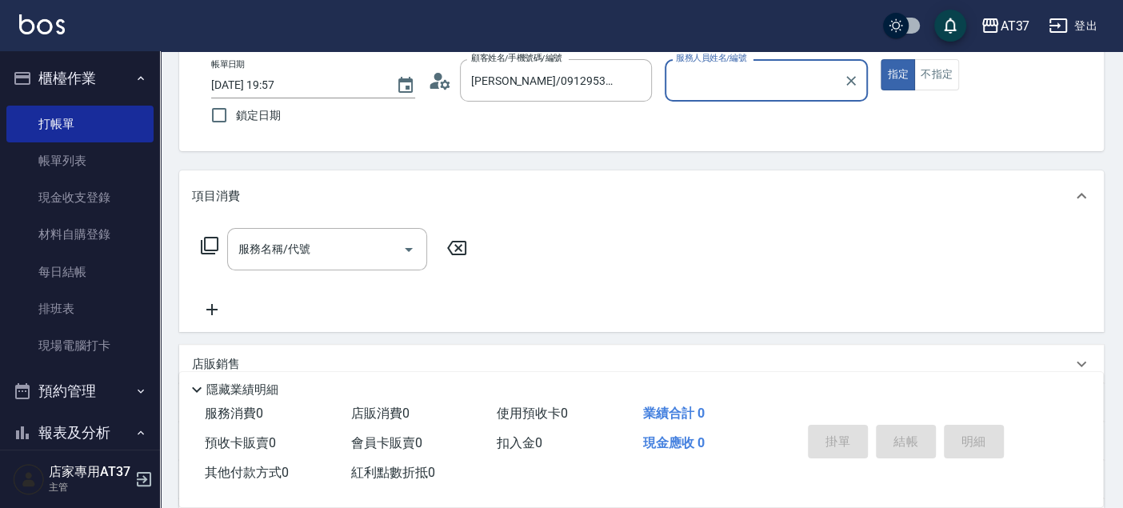
type input "Peggy-8"
click at [357, 237] on input "服務名稱/代號" at bounding box center [315, 249] width 162 height 28
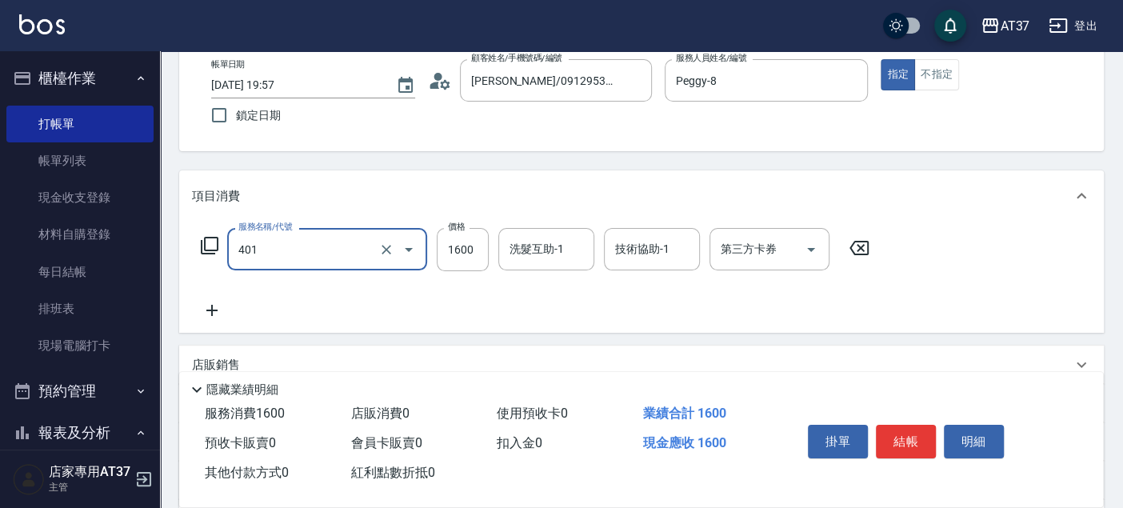
type input "基本染髮(401)"
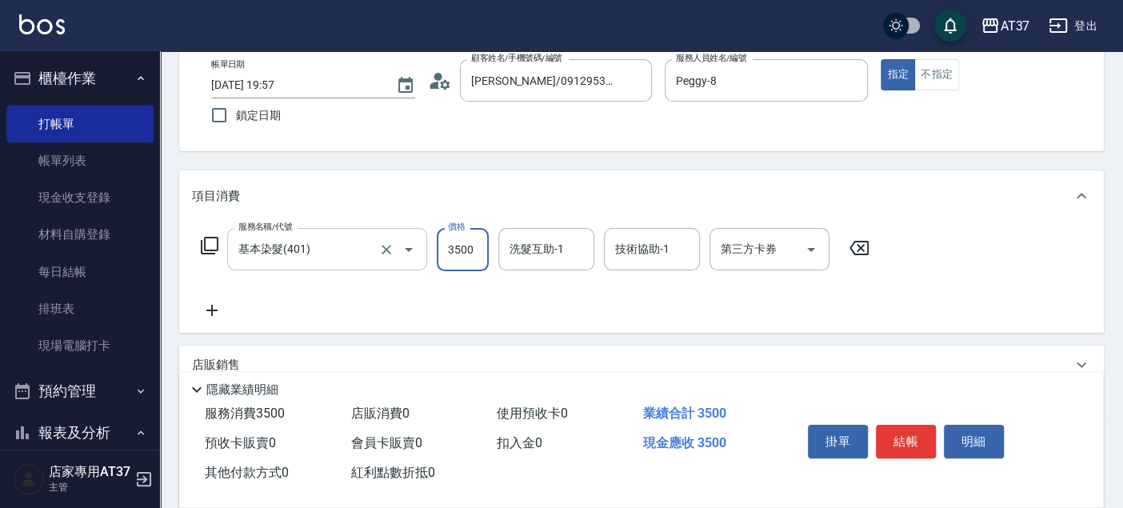
type input "3500"
type input "[PERSON_NAME]-25"
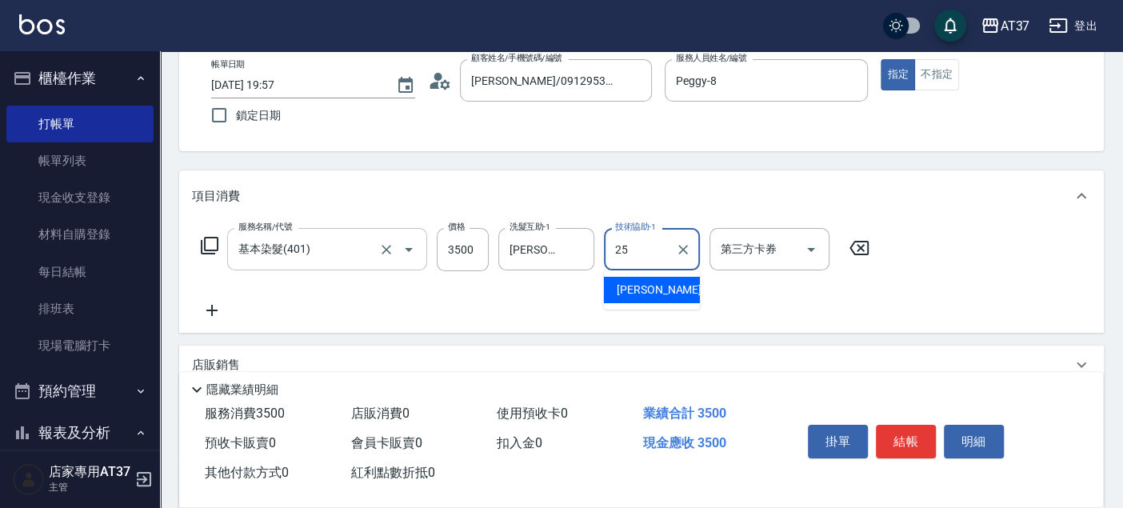
type input "[PERSON_NAME]-25"
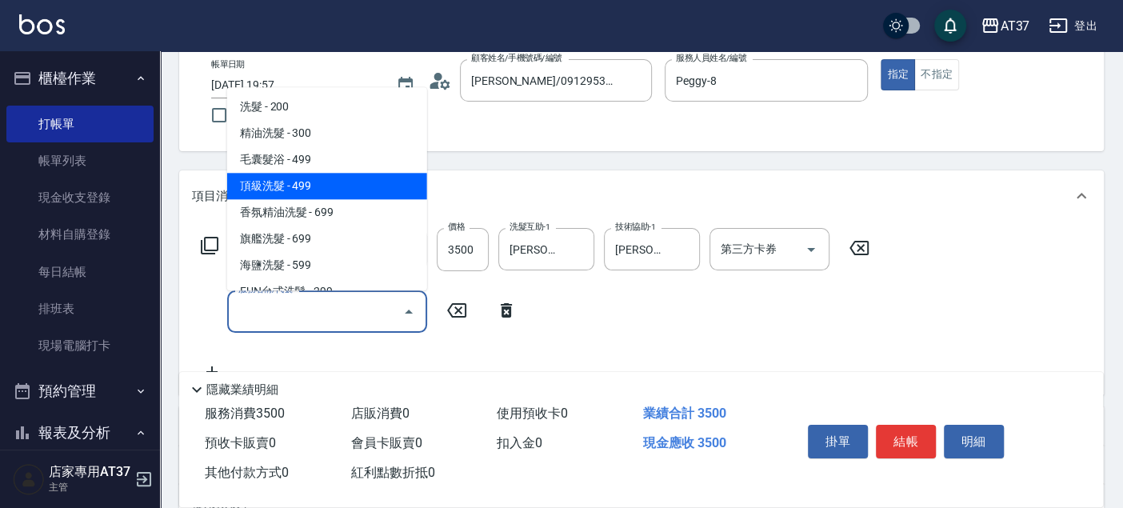
type input "頂級洗髮(104)"
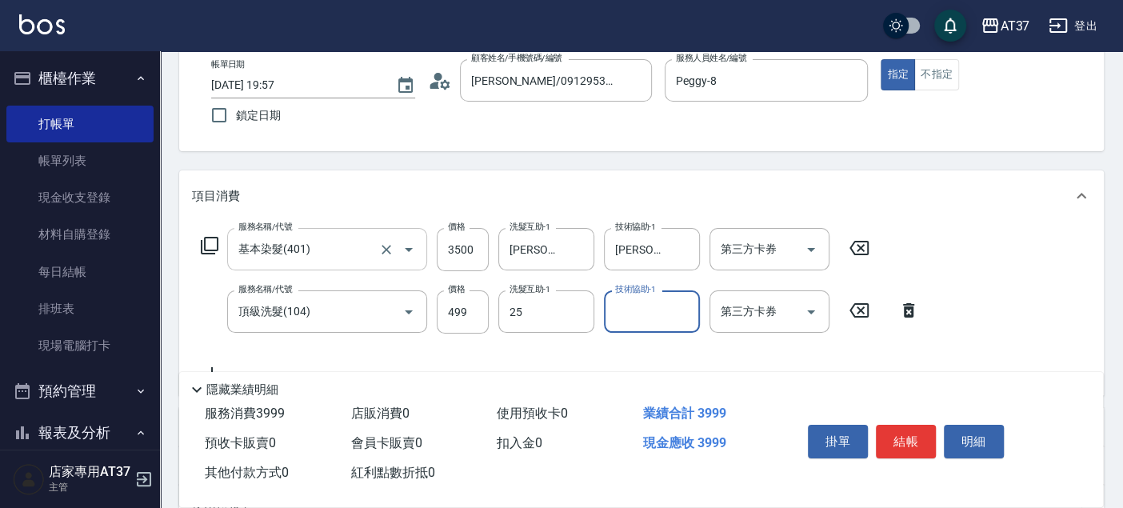
type input "[PERSON_NAME]-25"
click at [916, 430] on button "結帳" at bounding box center [906, 442] width 60 height 34
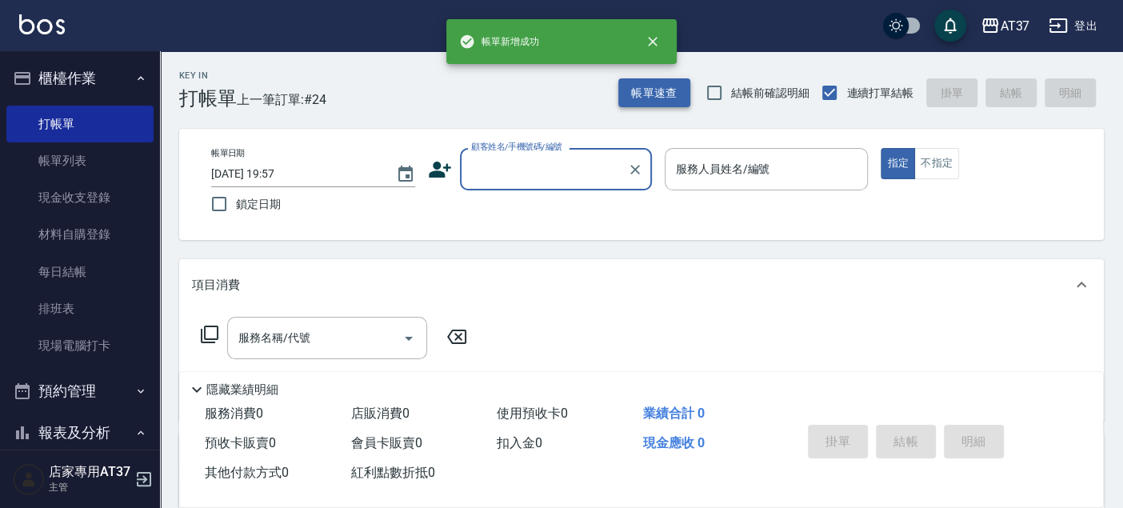
click at [644, 86] on button "帳單速查" at bounding box center [654, 93] width 72 height 30
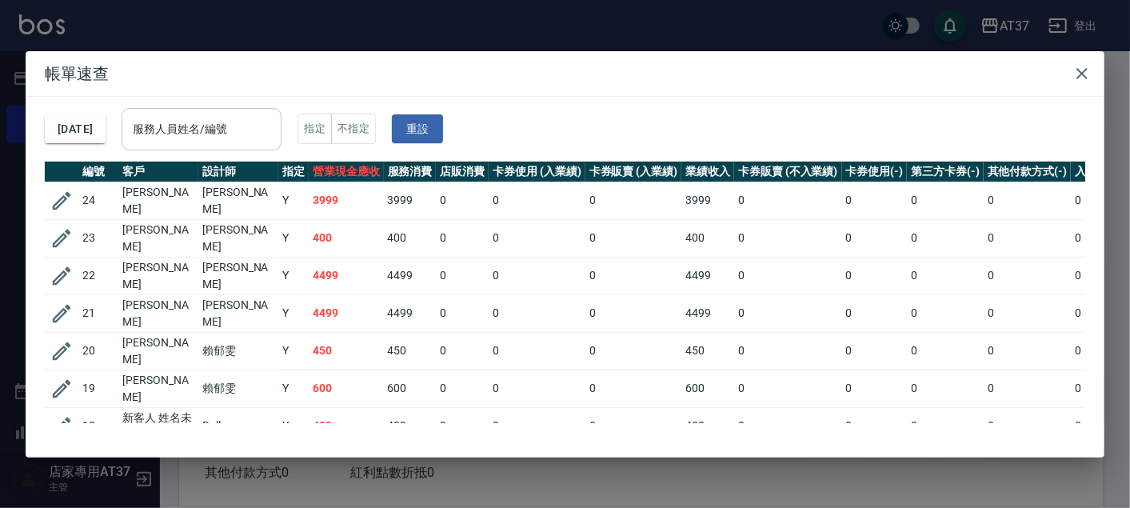
click at [214, 124] on div "服務人員姓名/編號 服務人員姓名/編號" at bounding box center [202, 129] width 160 height 42
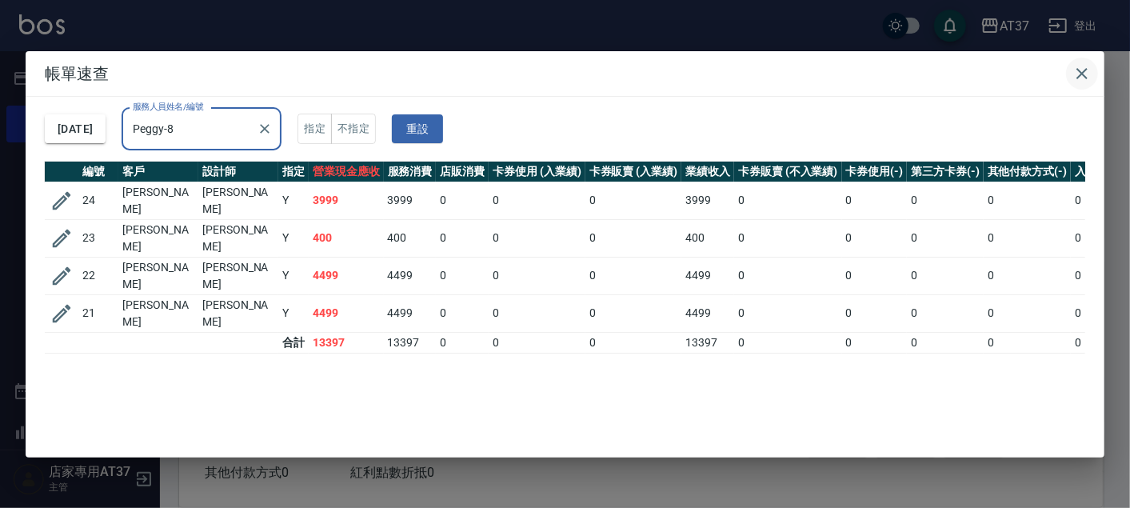
type input "Peggy-8"
click at [1094, 74] on button "button" at bounding box center [1082, 74] width 32 height 32
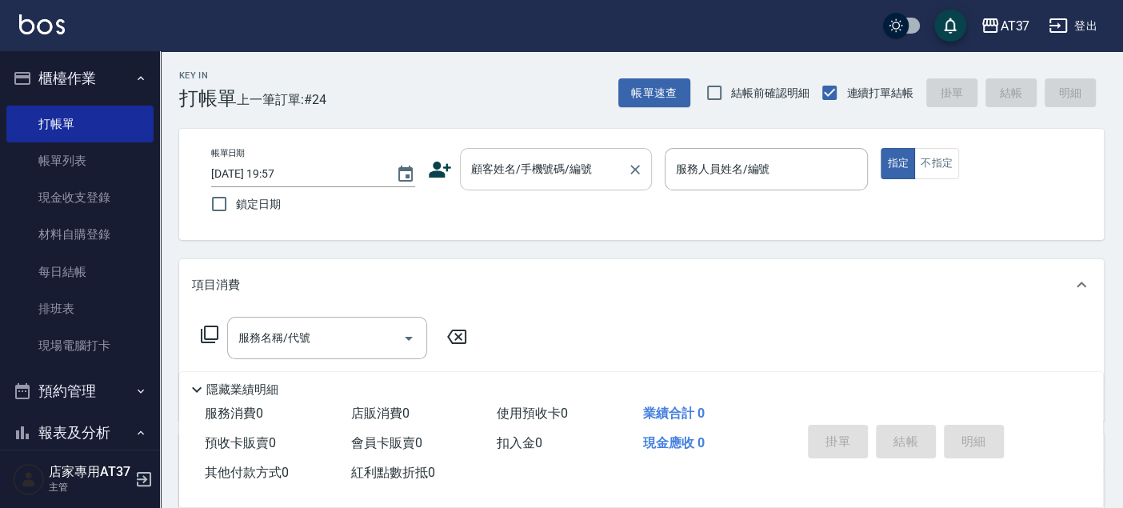
click at [518, 174] on div "顧客姓名/手機號碼/編號 顧客姓名/手機號碼/編號" at bounding box center [556, 169] width 192 height 42
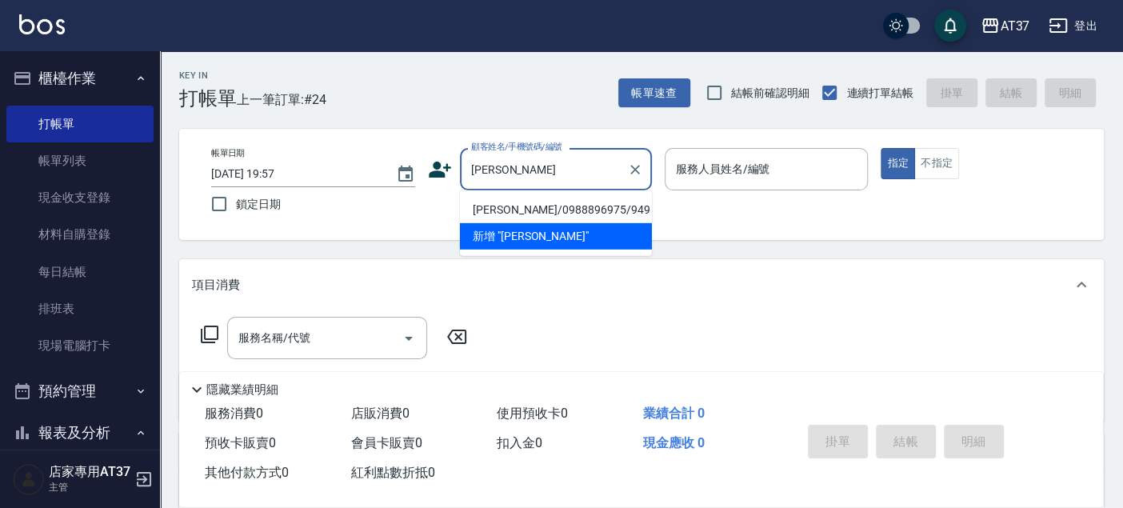
click at [518, 210] on li "[PERSON_NAME]/0988896975/949" at bounding box center [556, 210] width 192 height 26
type input "[PERSON_NAME]/0988896975/949"
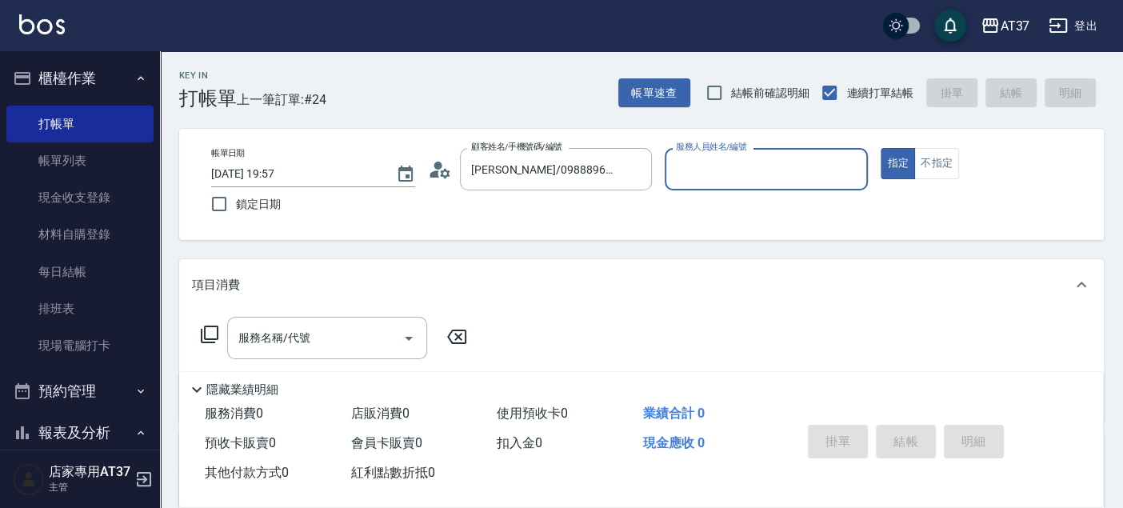
click at [705, 162] on input "服務人員姓名/編號" at bounding box center [767, 169] width 190 height 28
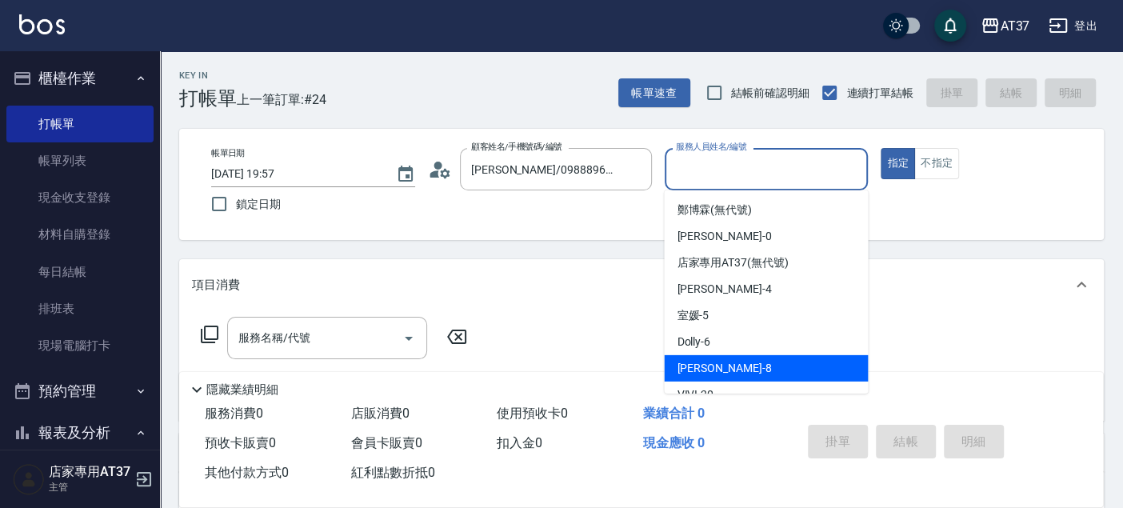
click at [724, 370] on div "Peggy -8" at bounding box center [766, 368] width 204 height 26
type input "Peggy-8"
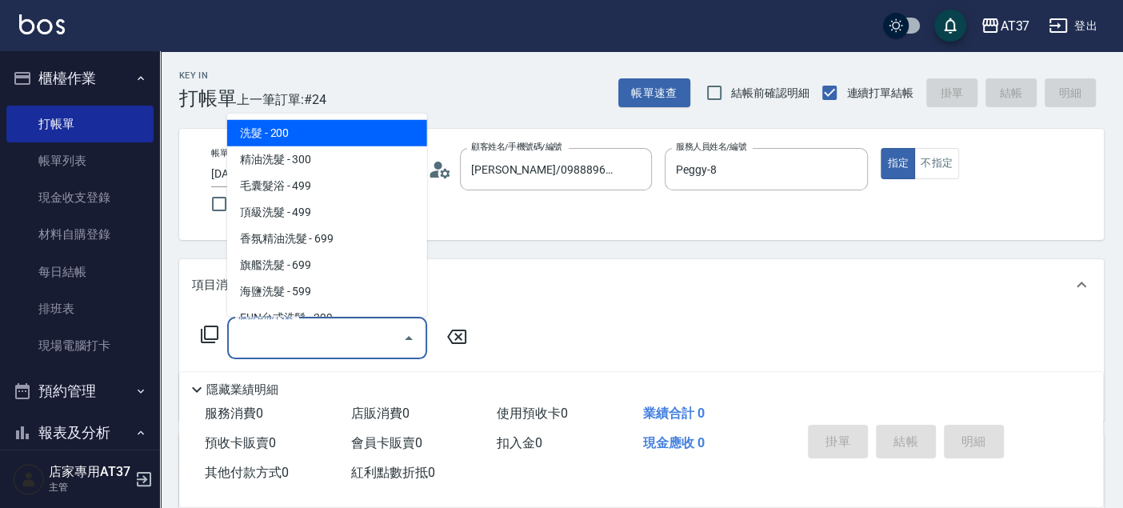
click at [310, 349] on input "服務名稱/代號" at bounding box center [315, 338] width 162 height 28
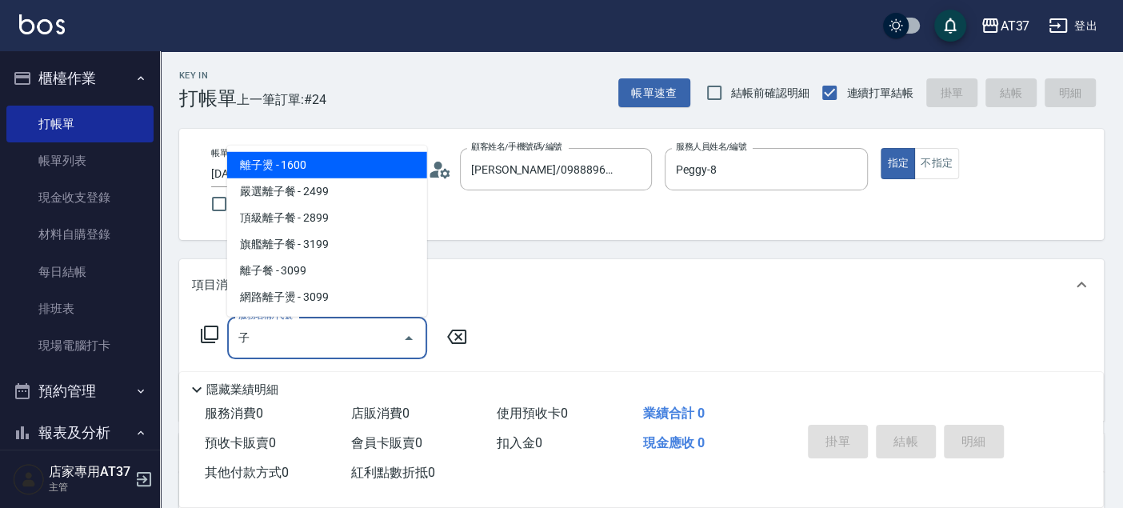
click at [358, 164] on span "離子燙 - 1600" at bounding box center [327, 165] width 200 height 26
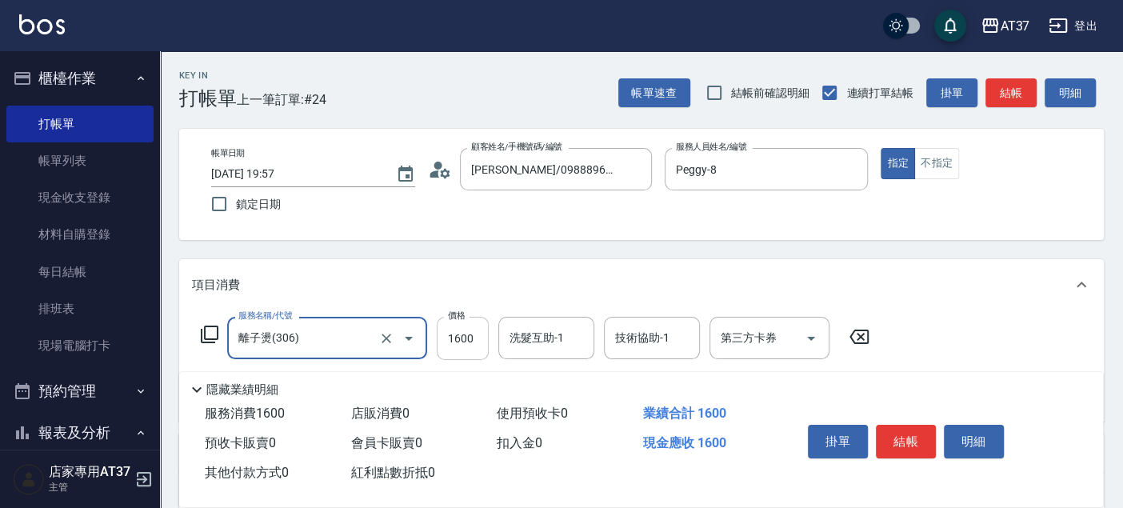
type input "離子燙(306)"
click at [480, 326] on input "1600" at bounding box center [463, 338] width 52 height 43
type input "2799"
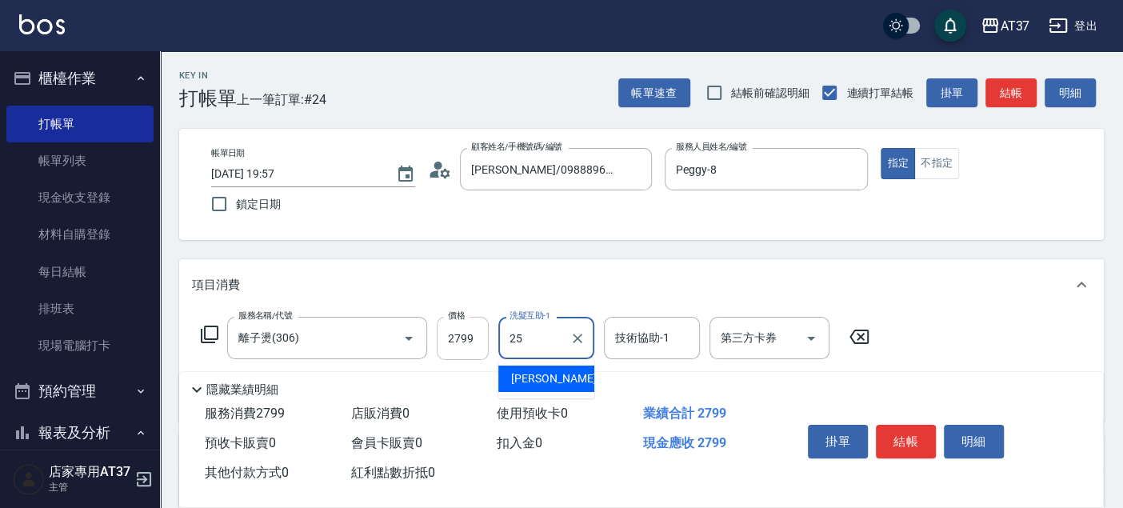
type input "[PERSON_NAME]-25"
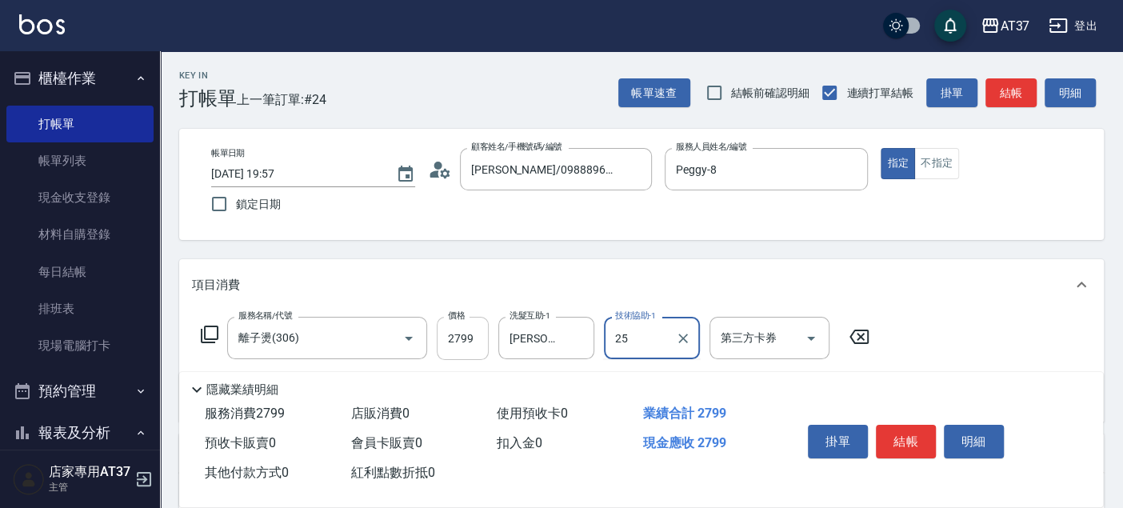
type input "[PERSON_NAME]-25"
click at [574, 337] on icon "Clear" at bounding box center [578, 338] width 16 height 16
click at [905, 431] on button "結帳" at bounding box center [906, 442] width 60 height 34
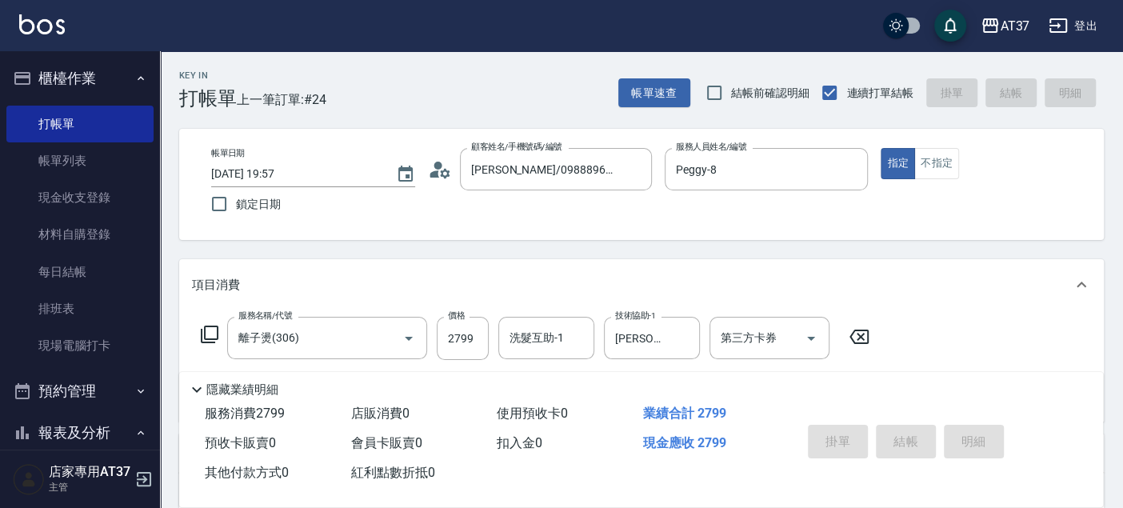
type input "[DATE] 19:58"
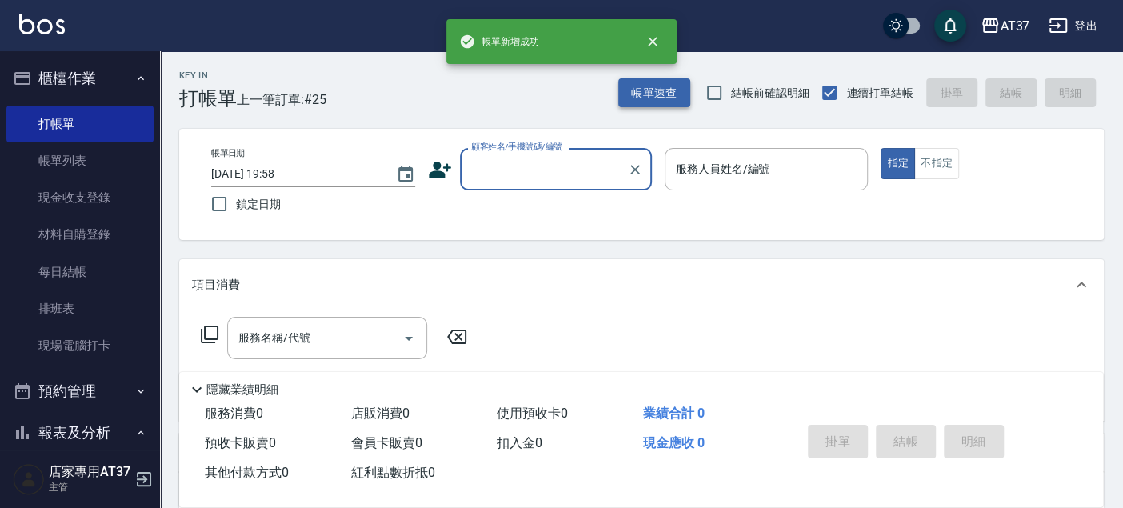
click at [635, 94] on button "帳單速查" at bounding box center [654, 93] width 72 height 30
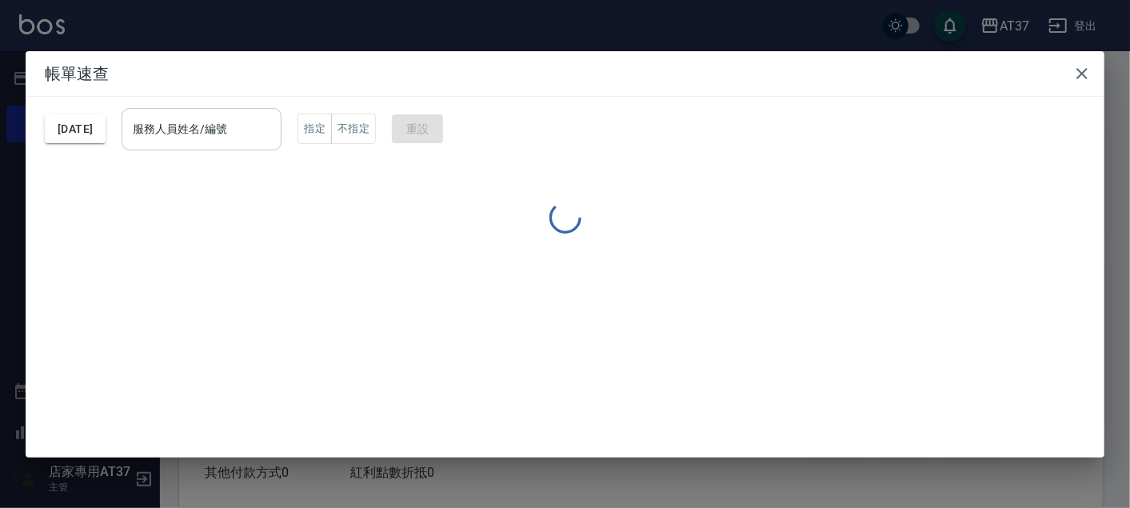
drag, startPoint x: 286, startPoint y: 123, endPoint x: 278, endPoint y: 127, distance: 9.7
click at [274, 126] on input "服務人員姓名/編號" at bounding box center [202, 129] width 146 height 28
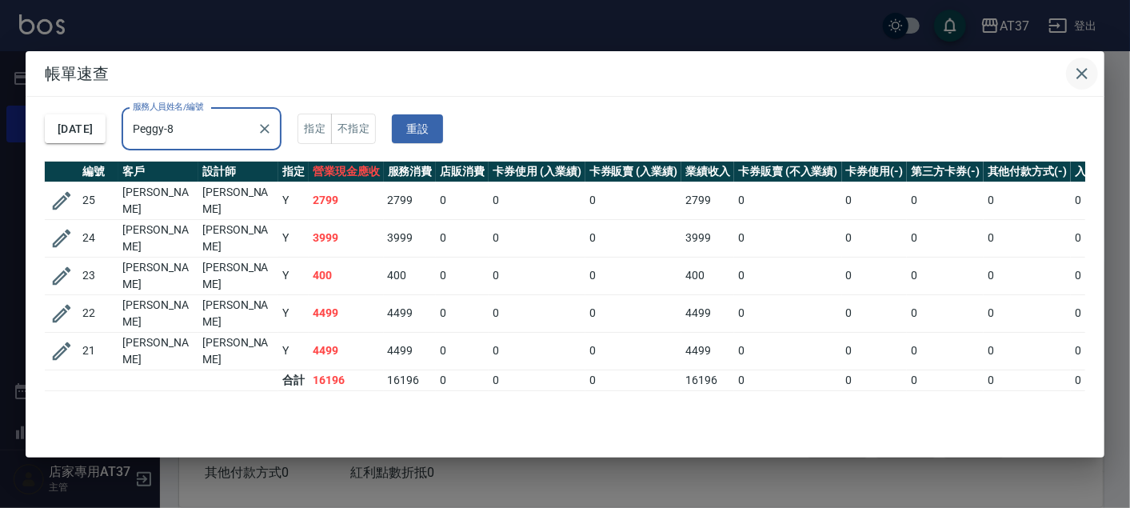
type input "Peggy-8"
click at [1077, 68] on icon "button" at bounding box center [1082, 73] width 19 height 19
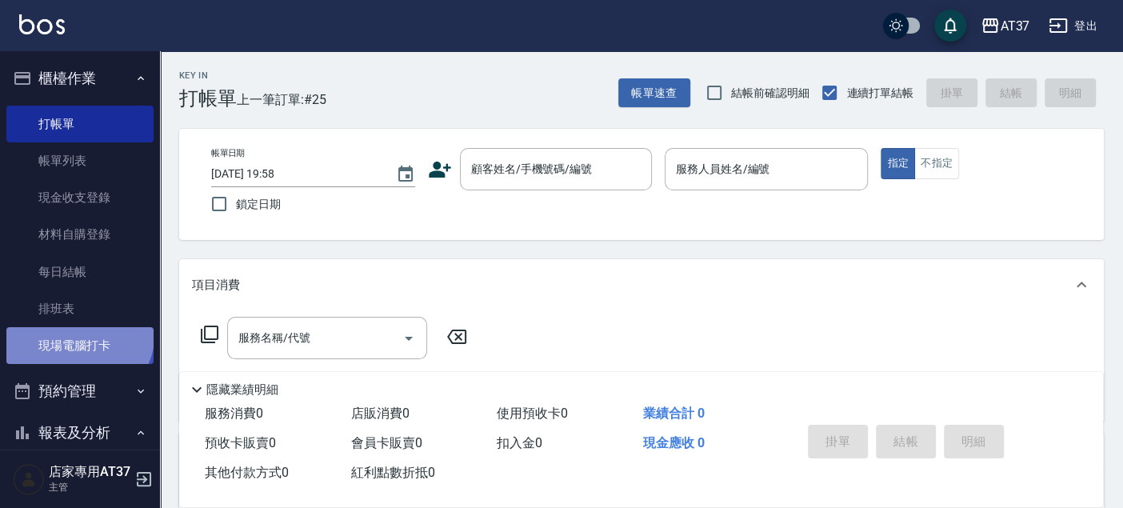
click at [77, 332] on link "現場電腦打卡" at bounding box center [79, 345] width 147 height 37
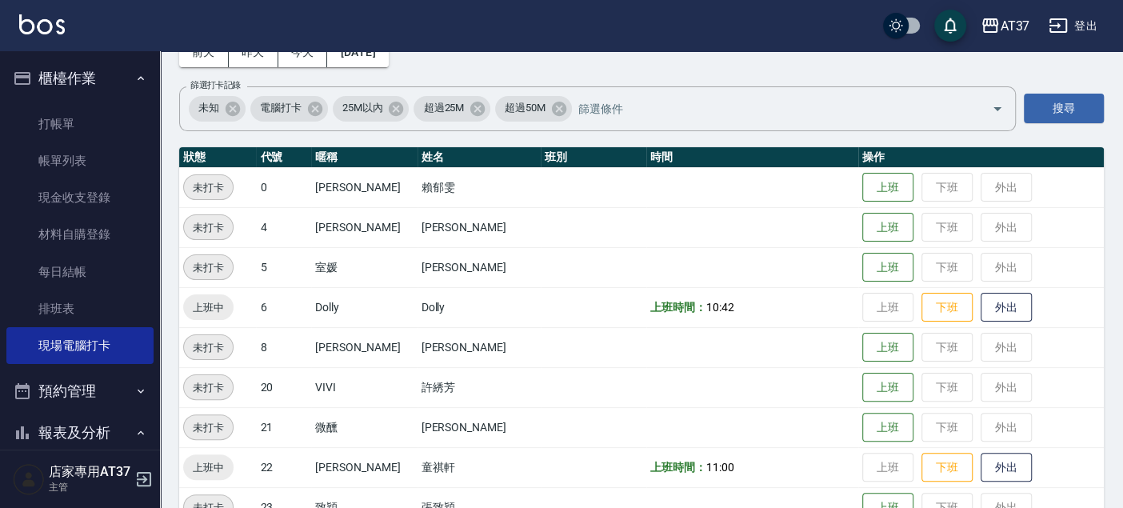
scroll to position [266, 0]
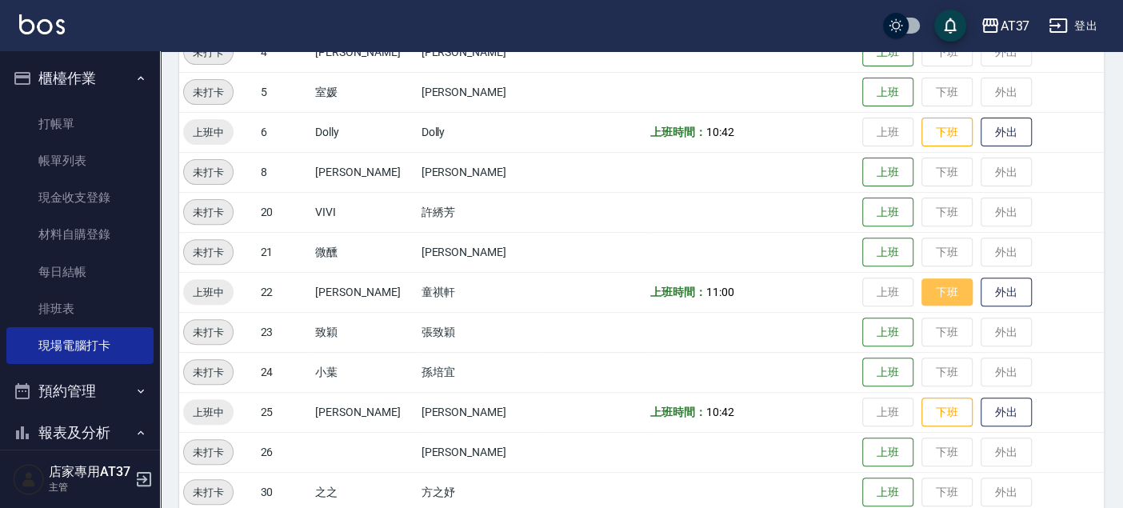
click at [927, 293] on button "下班" at bounding box center [947, 292] width 51 height 28
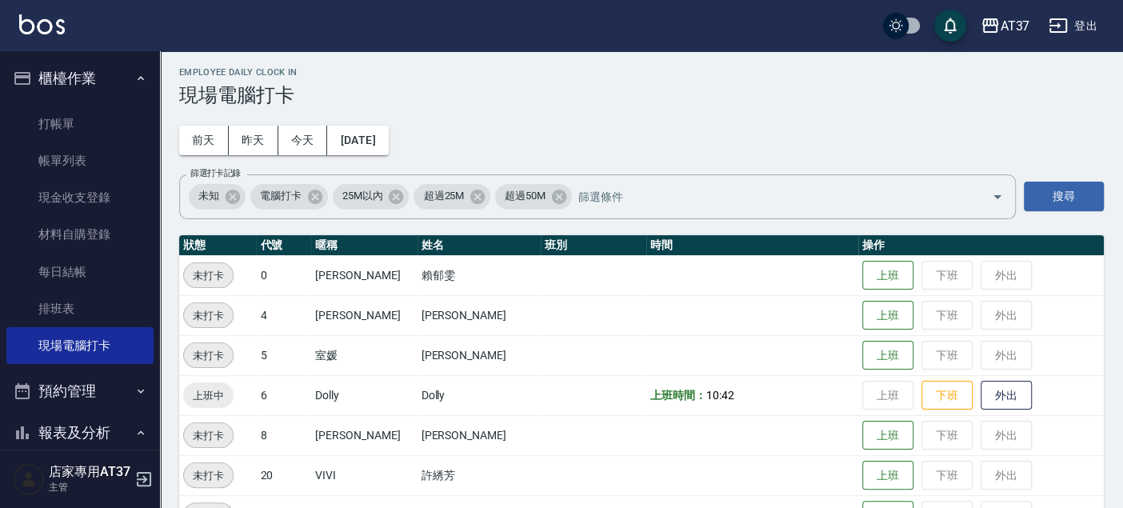
scroll to position [0, 0]
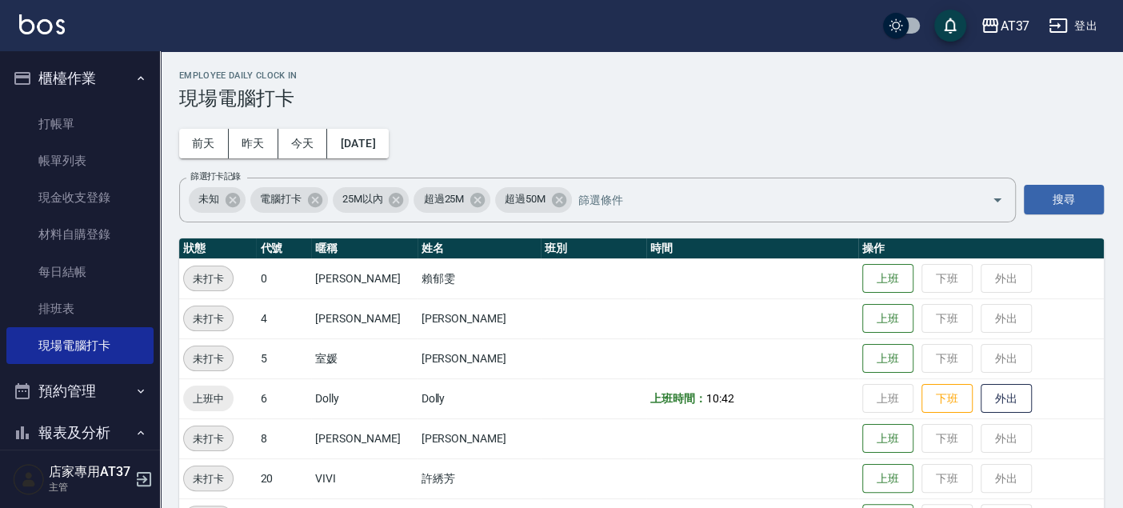
drag, startPoint x: 114, startPoint y: 121, endPoint x: 365, endPoint y: 91, distance: 252.2
click at [114, 121] on link "打帳單" at bounding box center [79, 124] width 147 height 37
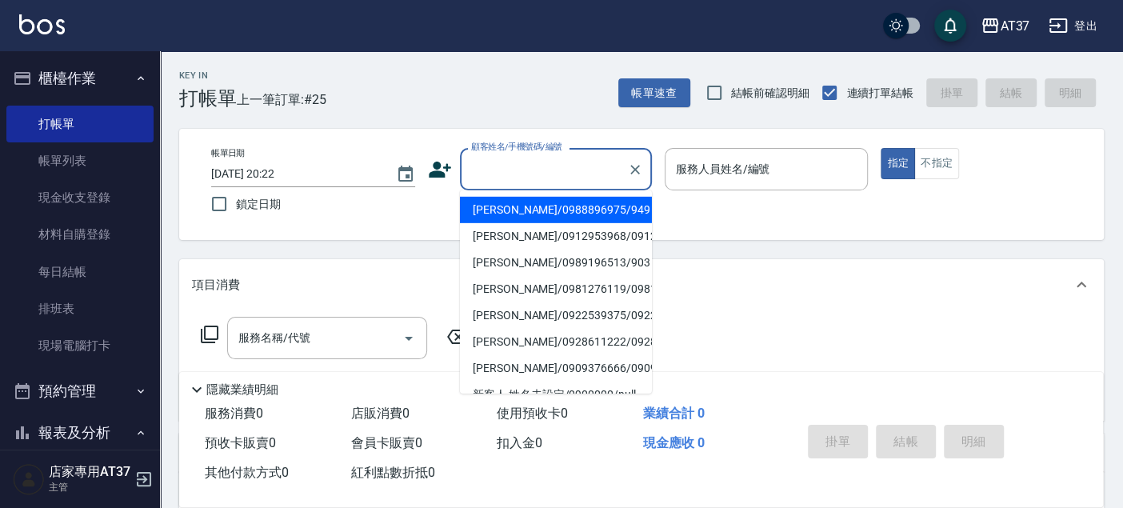
click at [590, 174] on input "顧客姓名/手機號碼/編號" at bounding box center [544, 169] width 154 height 28
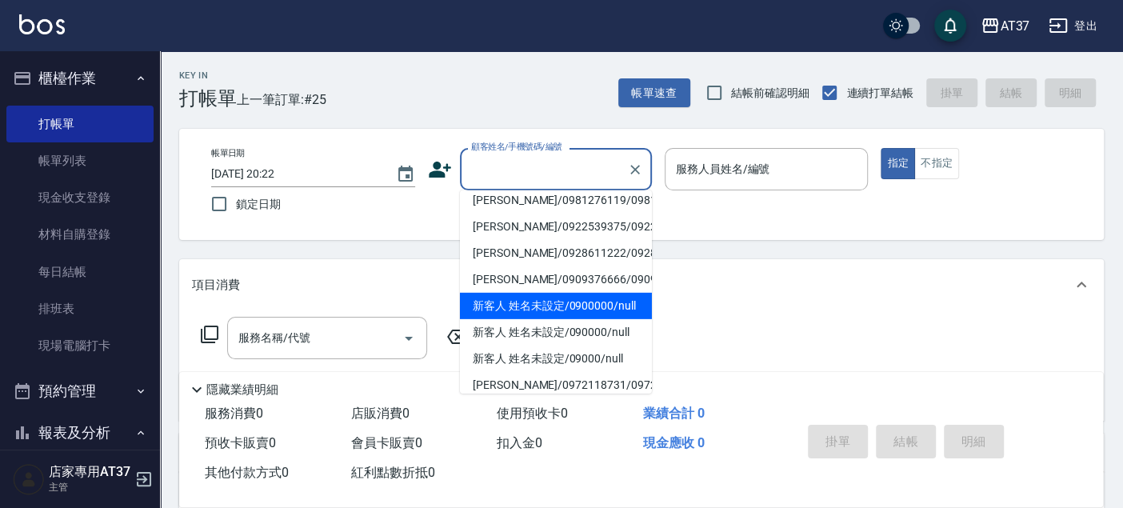
scroll to position [178, 0]
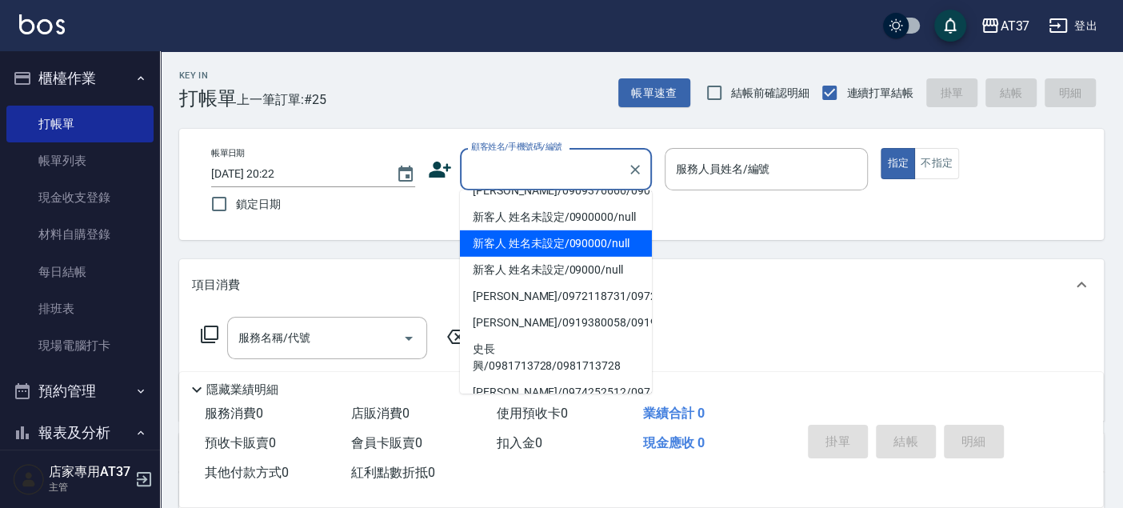
click at [588, 257] on li "新客人 姓名未設定/090000/null" at bounding box center [556, 243] width 192 height 26
type input "新客人 姓名未設定/090000/null"
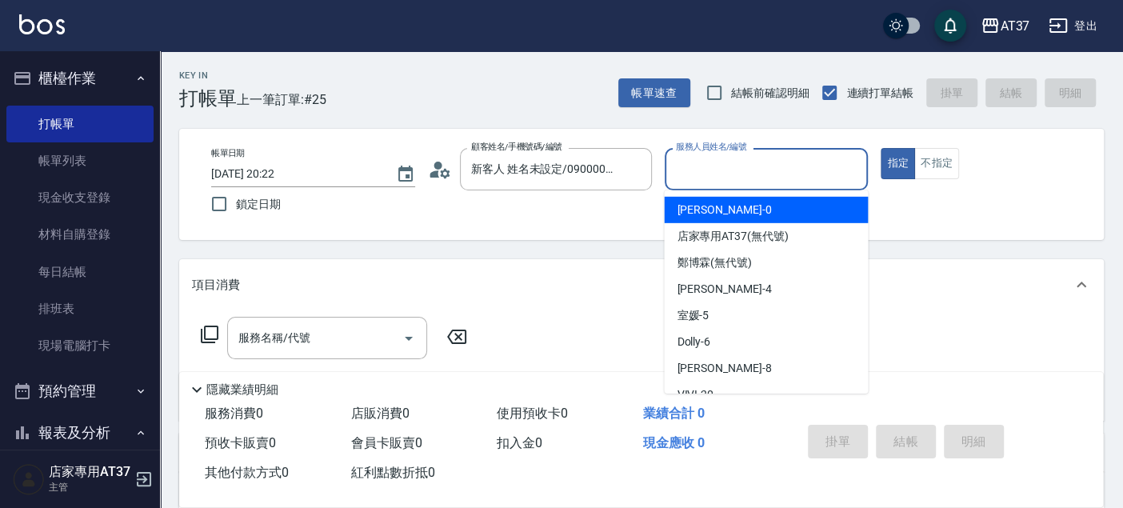
click at [701, 168] on input "服務人員姓名/編號" at bounding box center [767, 169] width 190 height 28
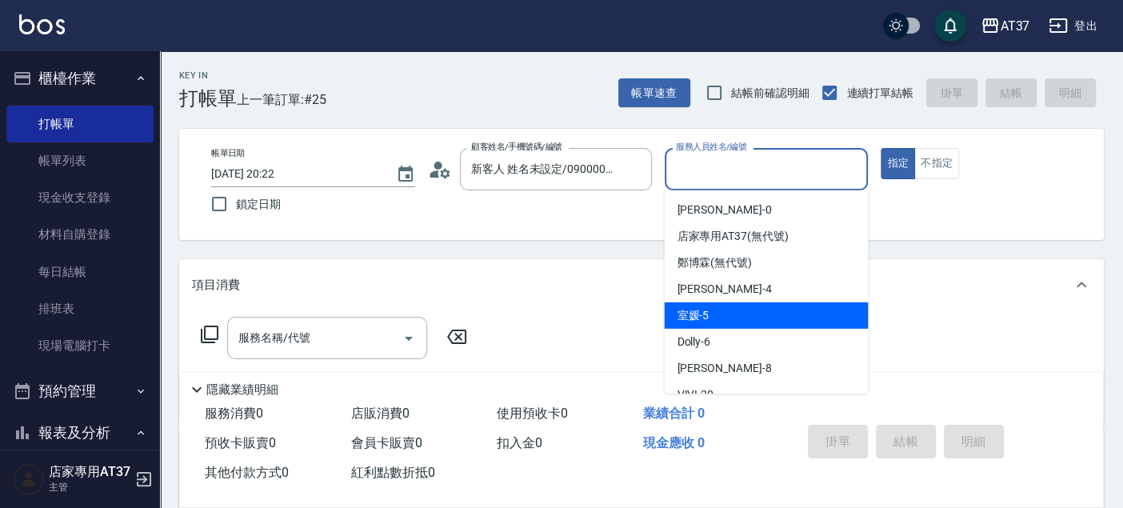
click at [725, 324] on div "室媛 -5" at bounding box center [766, 315] width 204 height 26
type input "室媛-5"
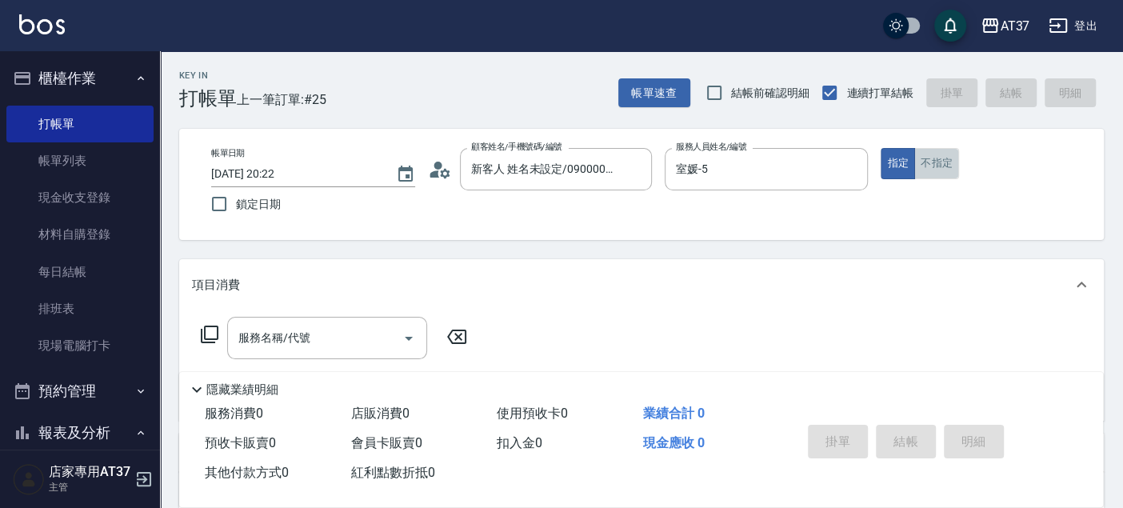
drag, startPoint x: 930, startPoint y: 156, endPoint x: 910, endPoint y: 182, distance: 33.1
click at [930, 158] on button "不指定" at bounding box center [936, 163] width 45 height 31
click at [204, 331] on icon at bounding box center [210, 335] width 18 height 18
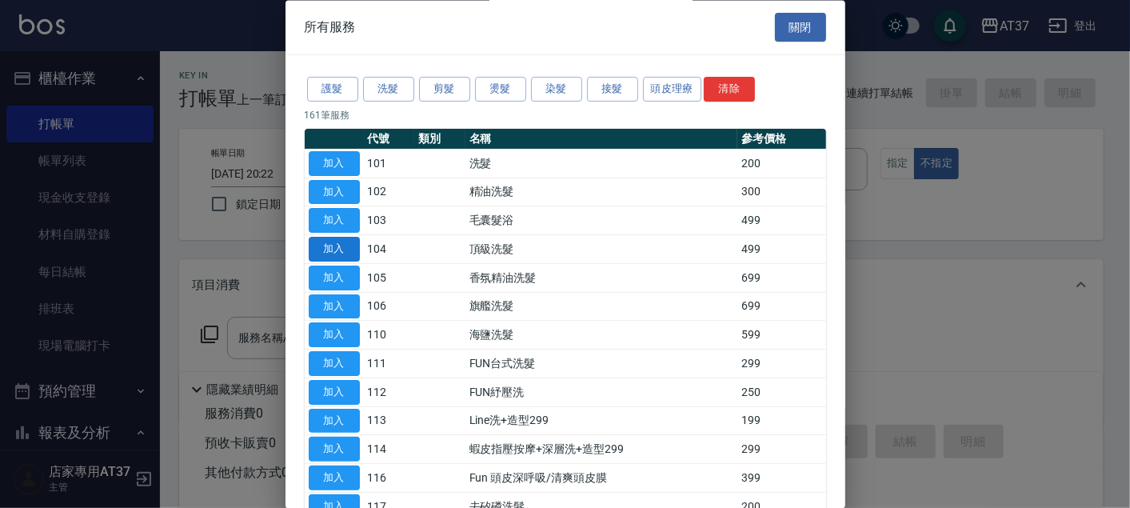
click at [330, 246] on button "加入" at bounding box center [334, 250] width 51 height 25
type input "頂級洗髮(104)"
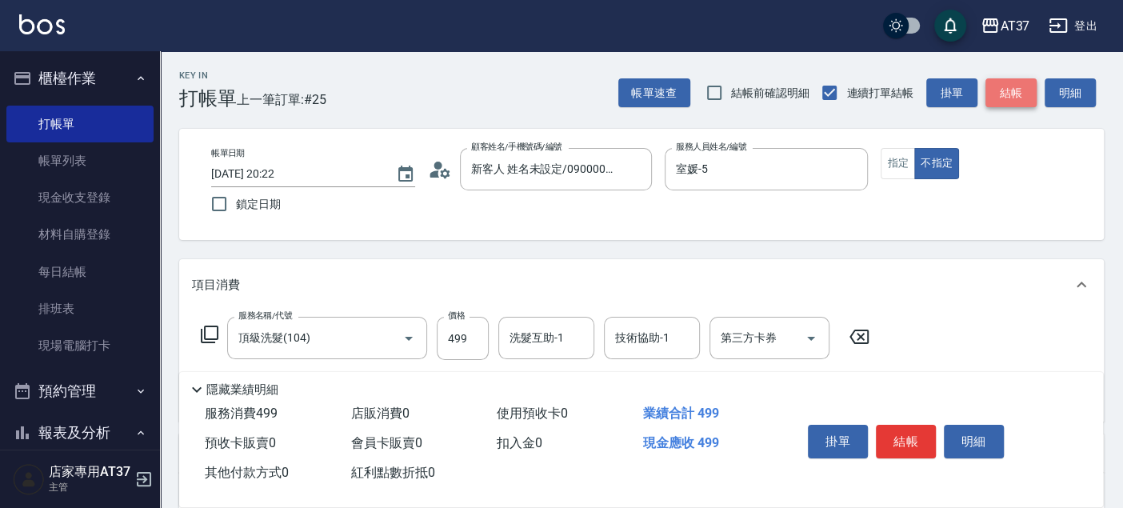
click at [1007, 80] on button "結帳" at bounding box center [1011, 93] width 51 height 30
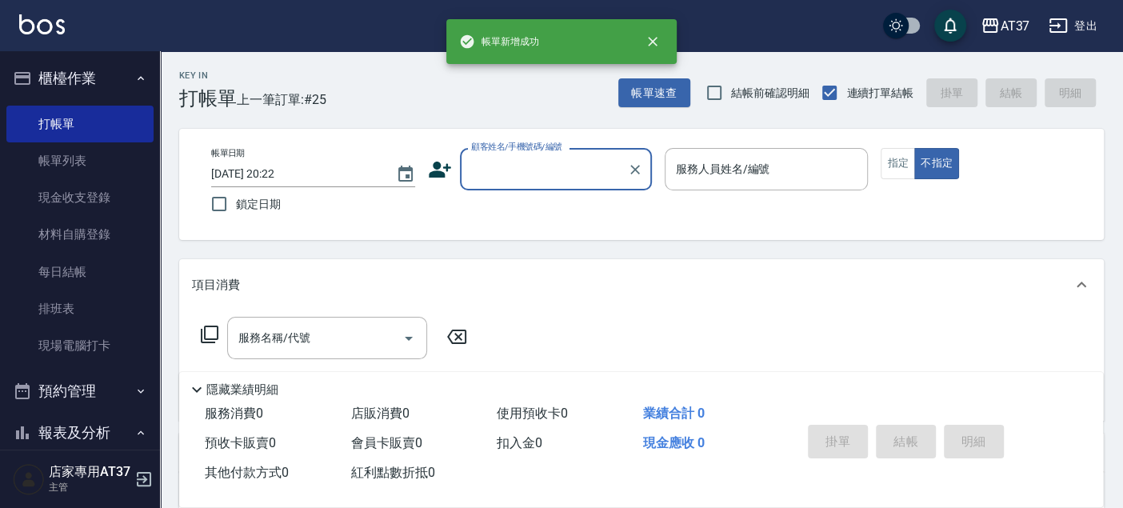
scroll to position [0, 0]
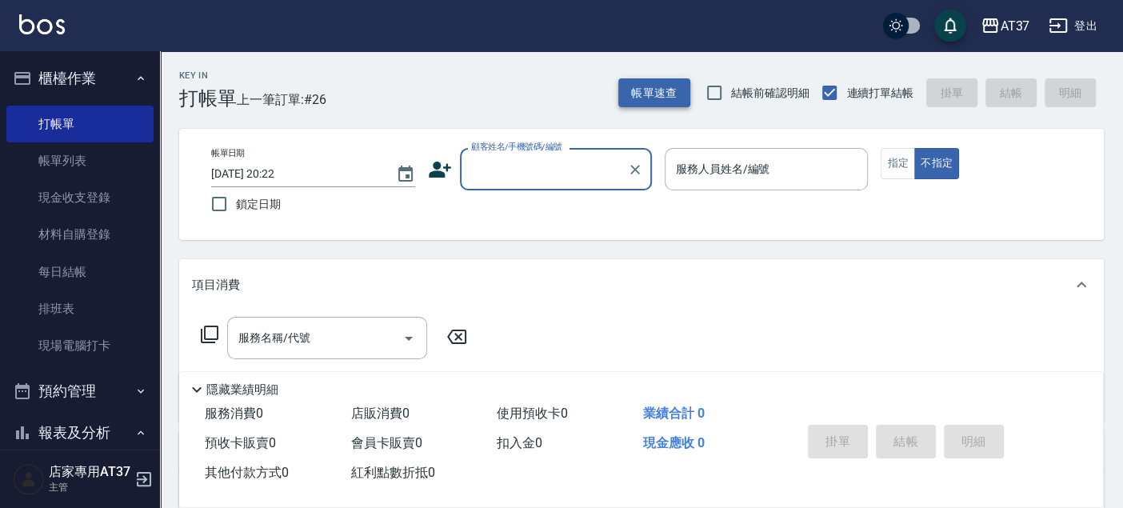
click at [668, 102] on button "帳單速查" at bounding box center [654, 93] width 72 height 30
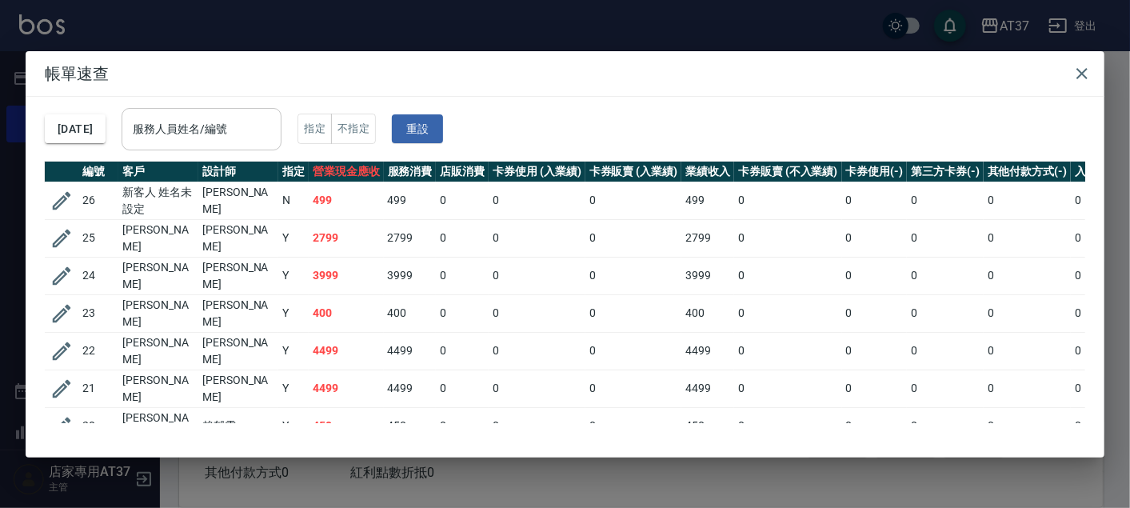
click at [217, 117] on div "服務人員姓名/編號 服務人員姓名/編號" at bounding box center [202, 129] width 160 height 42
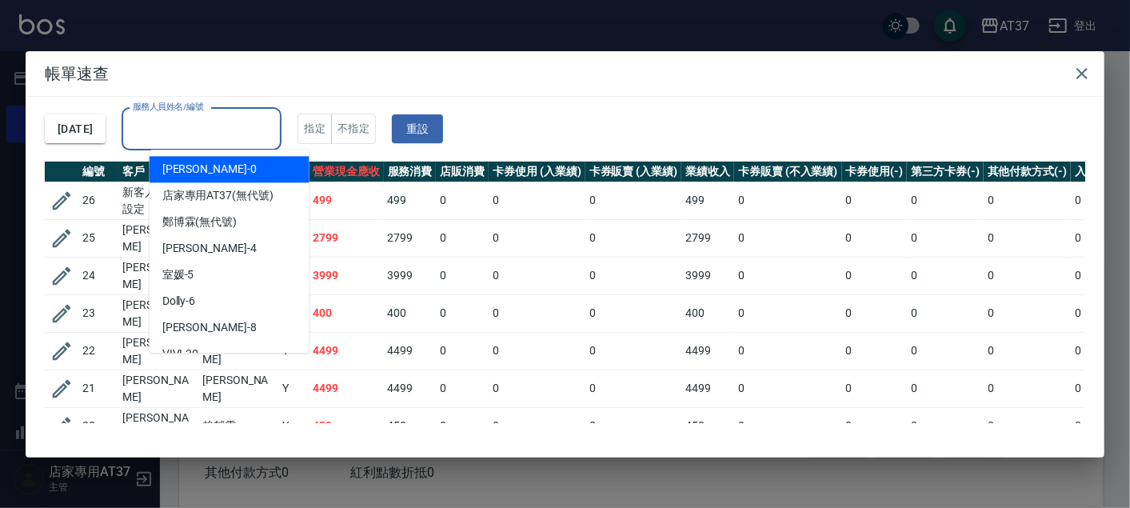
type input "[PERSON_NAME]-0"
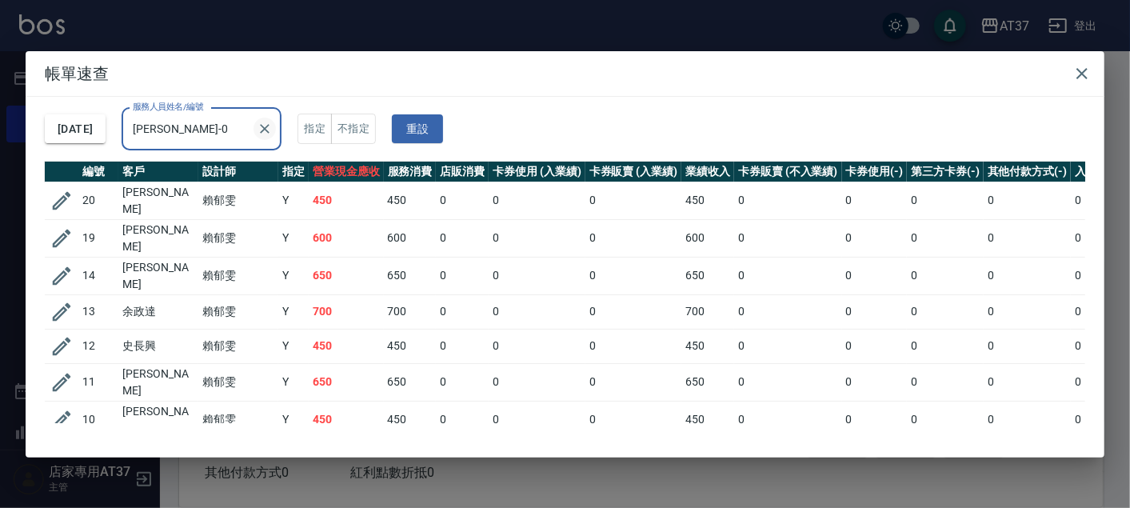
click at [273, 126] on icon "Clear" at bounding box center [265, 129] width 16 height 16
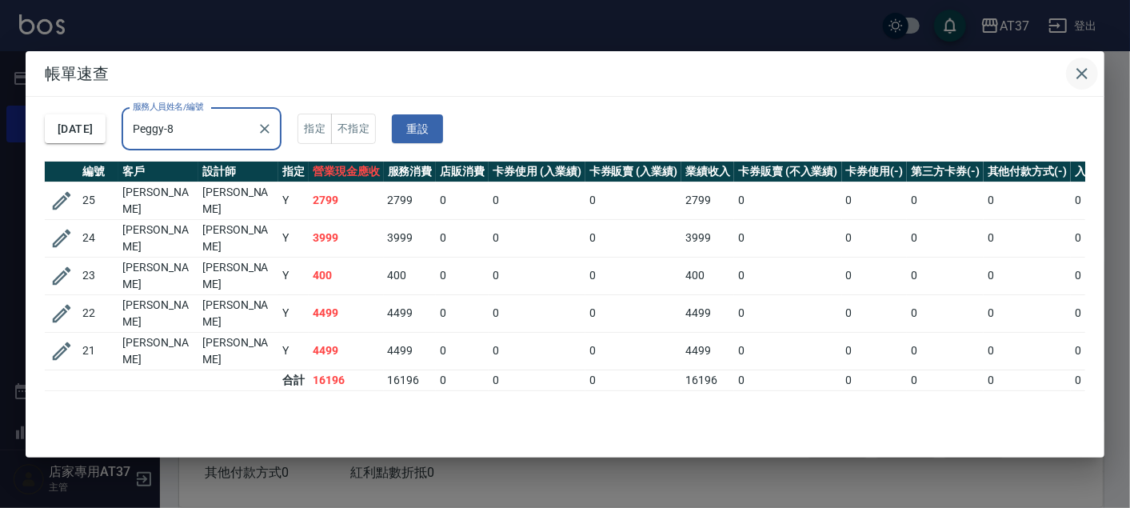
type input "Peggy-8"
click at [1086, 70] on icon "button" at bounding box center [1082, 73] width 11 height 11
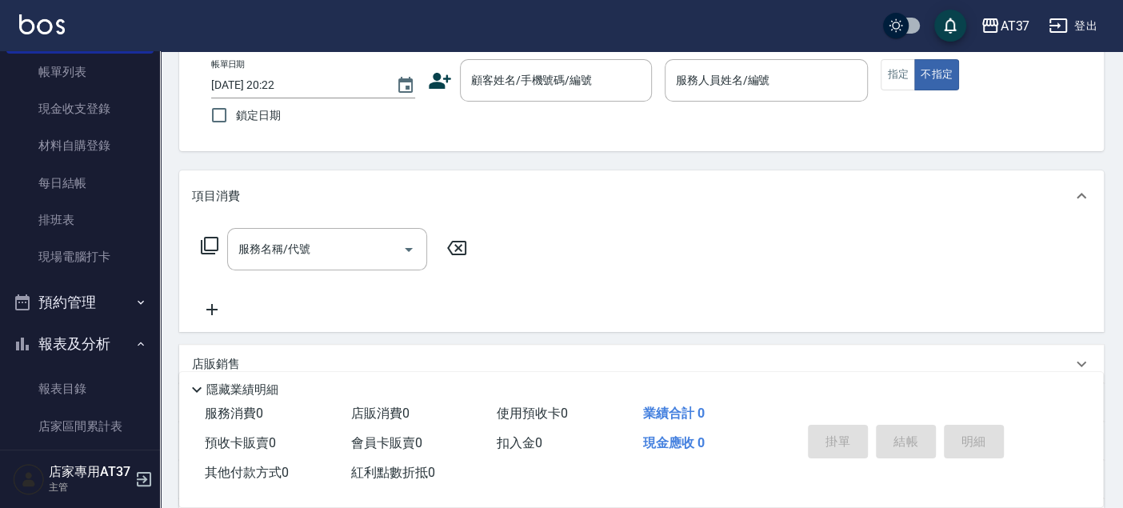
scroll to position [178, 0]
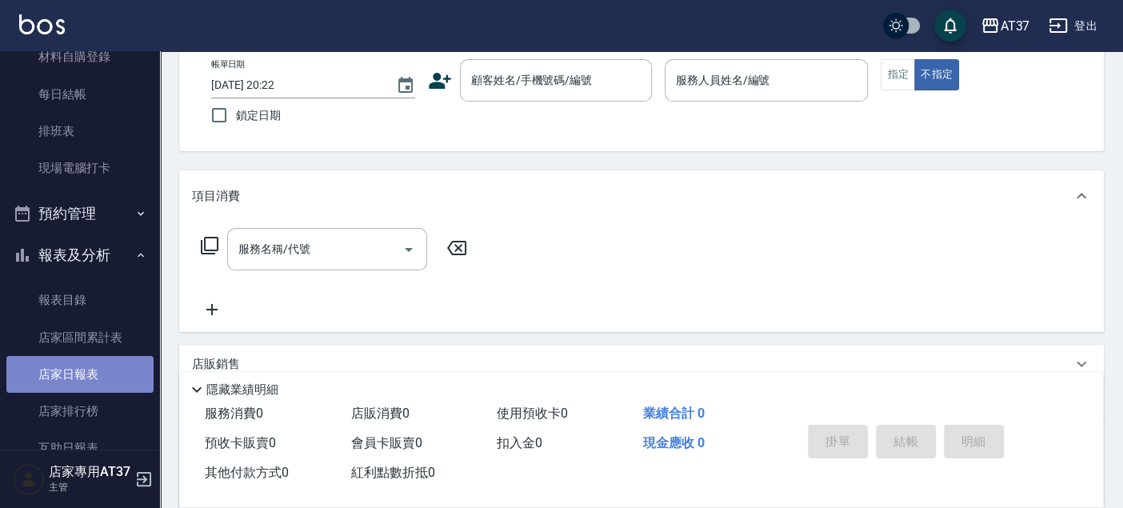
click at [90, 362] on link "店家日報表" at bounding box center [79, 374] width 147 height 37
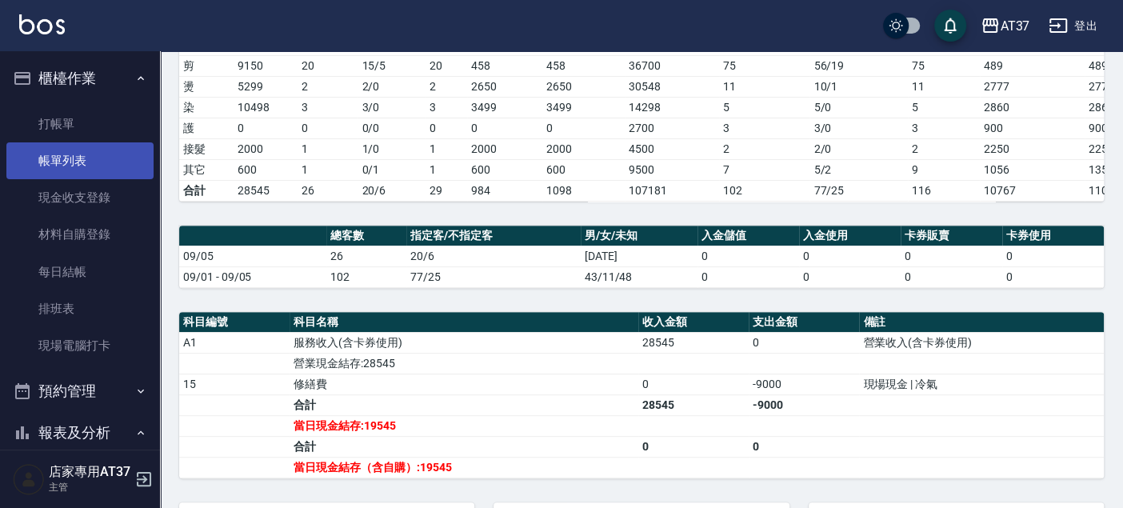
click at [108, 146] on link "帳單列表" at bounding box center [79, 160] width 147 height 37
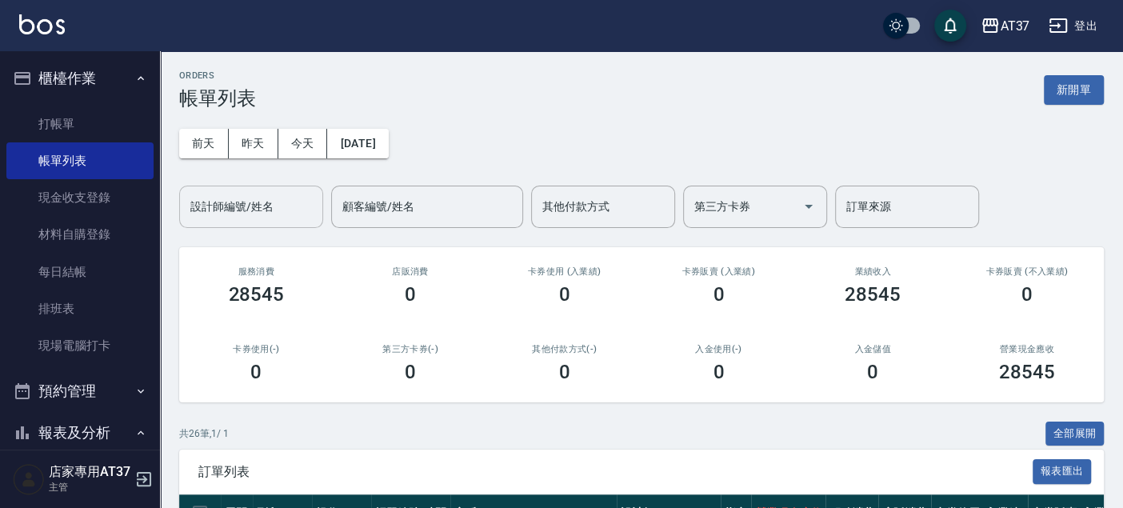
click at [286, 199] on input "設計師編號/姓名" at bounding box center [251, 207] width 130 height 28
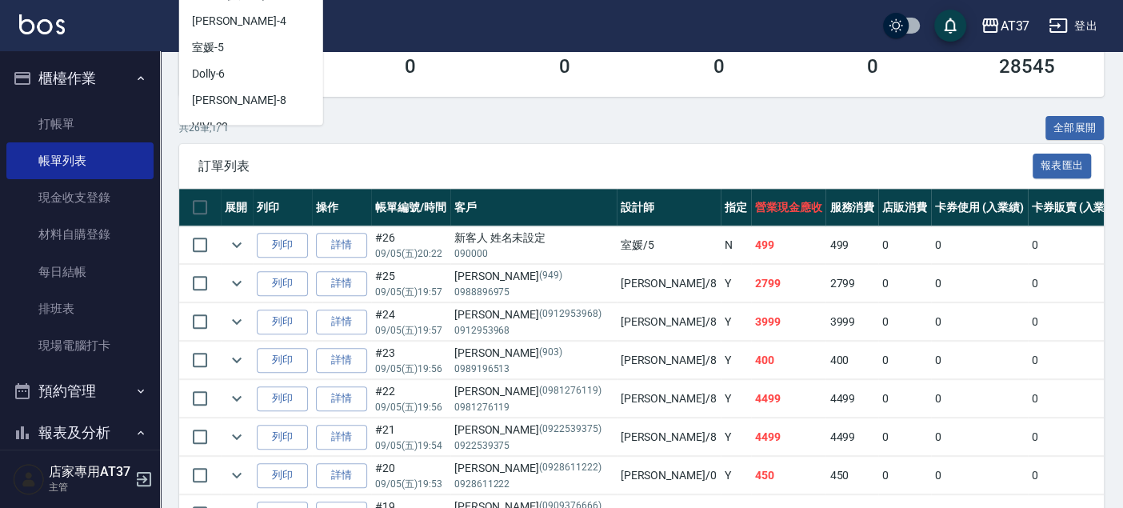
scroll to position [355, 0]
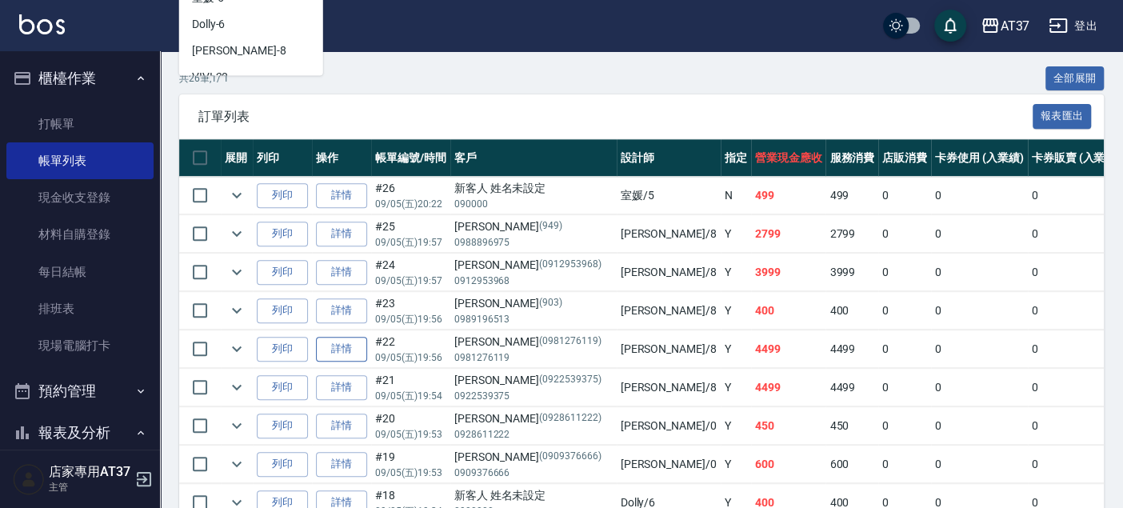
click at [361, 354] on link "詳情" at bounding box center [341, 349] width 51 height 25
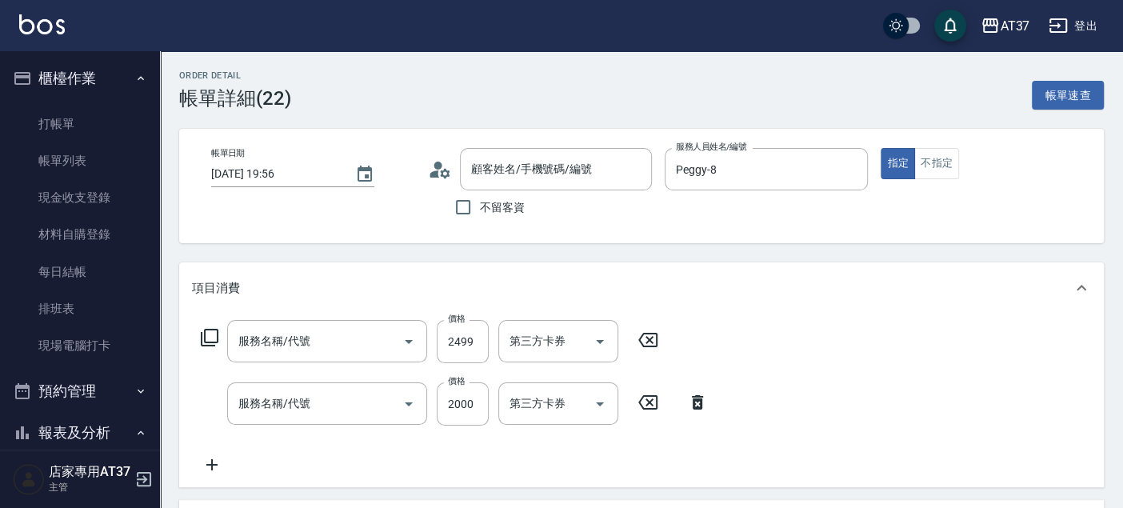
type input "[DATE] 19:56"
type input "Peggy-8"
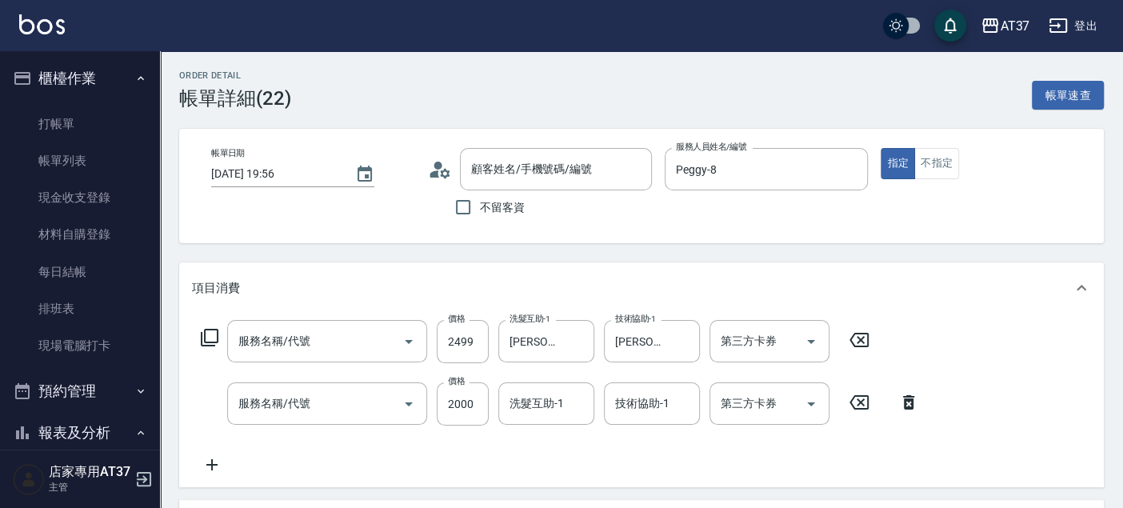
type input "基本染髮(401)"
type input "拆接(722)"
type input "[PERSON_NAME]/0981276119/0981276119"
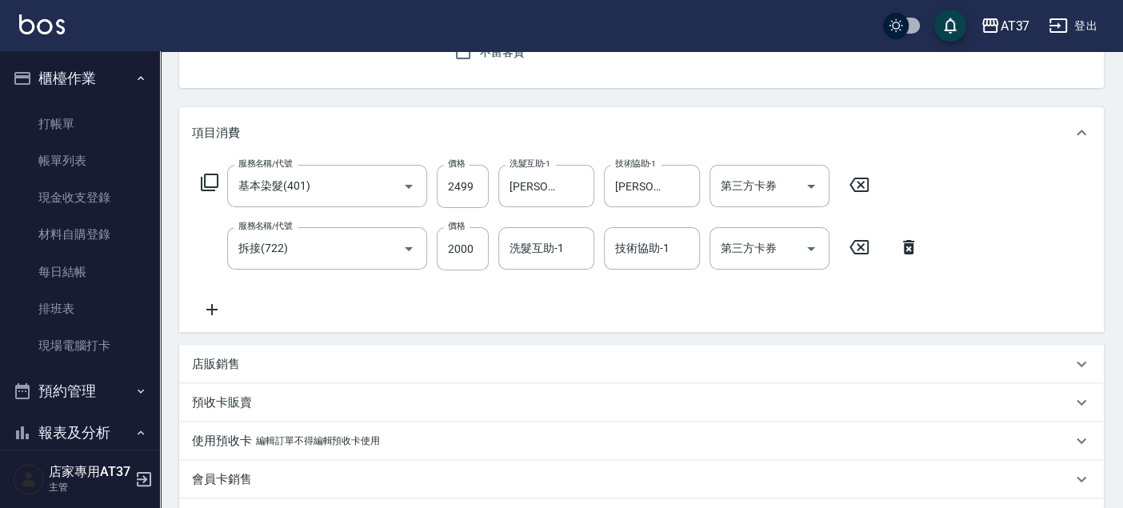
scroll to position [392, 0]
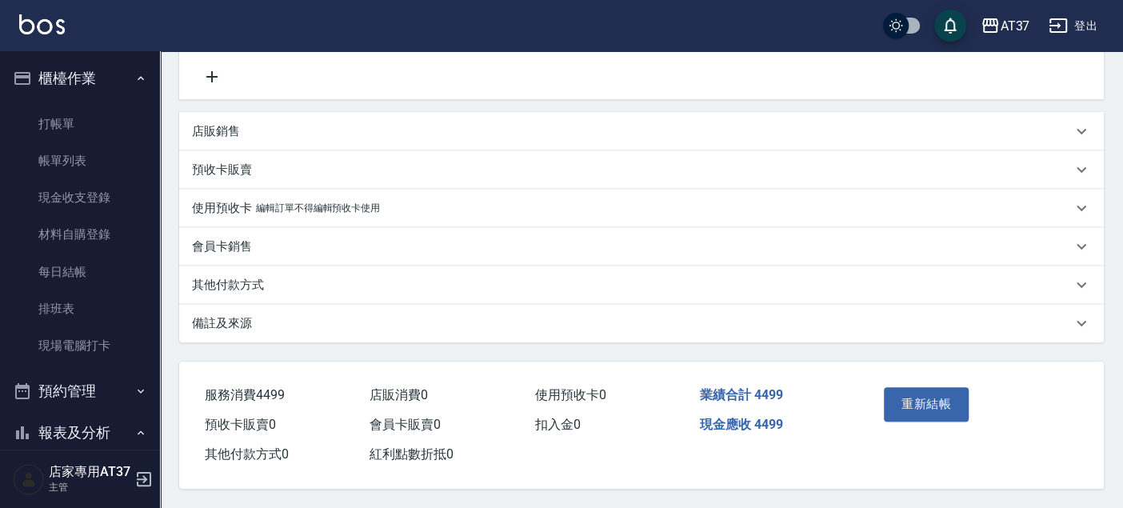
click at [222, 282] on p "其他付款方式" at bounding box center [228, 285] width 72 height 17
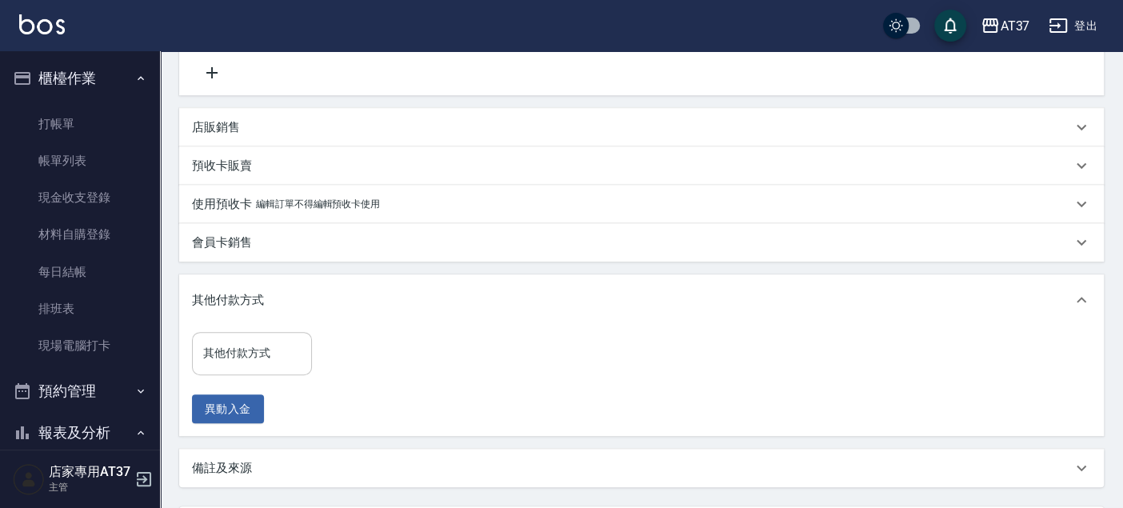
click at [245, 346] on input "其他付款方式" at bounding box center [252, 353] width 106 height 28
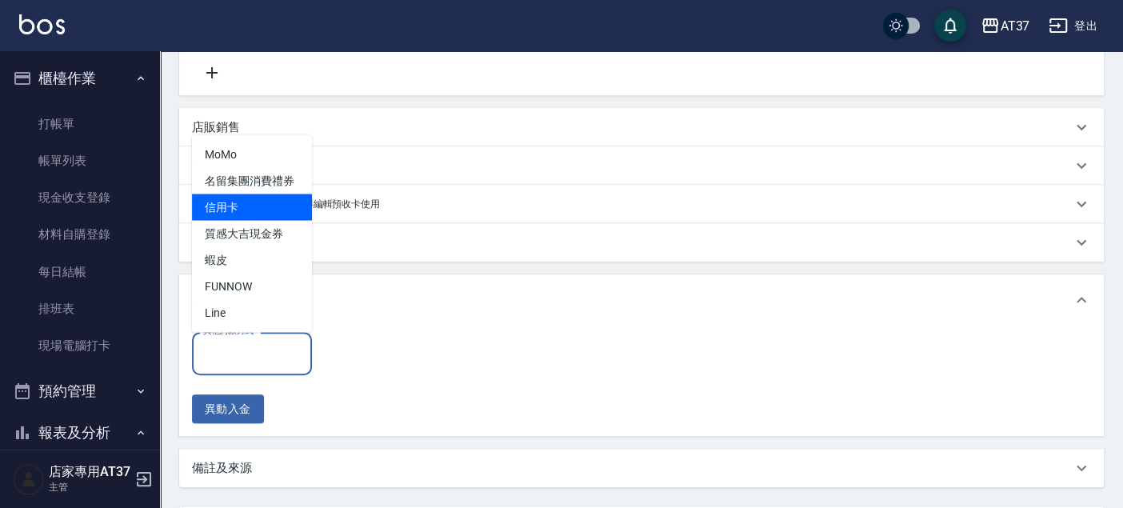
click at [281, 206] on span "信用卡" at bounding box center [252, 207] width 120 height 26
type input "信用卡"
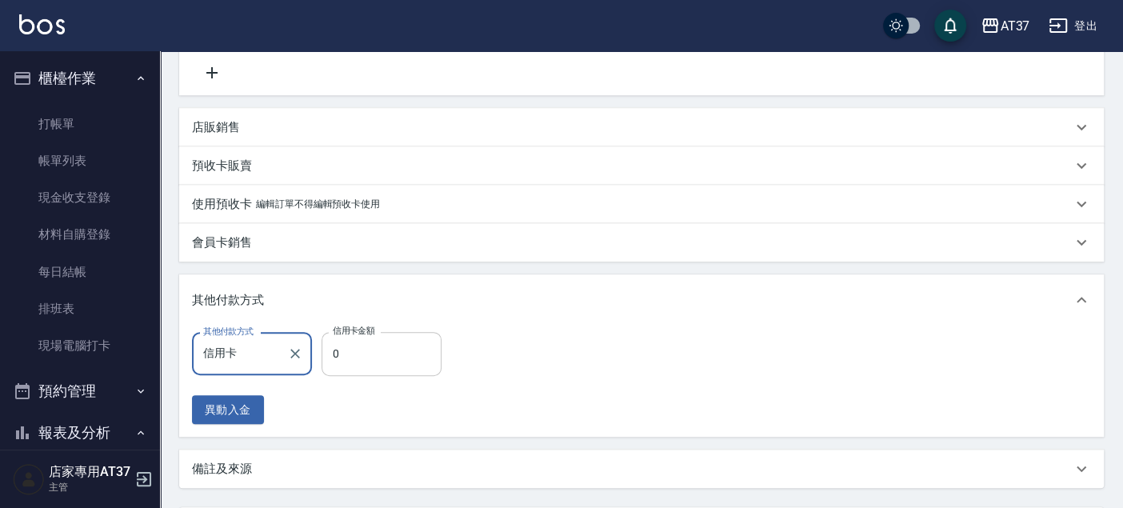
click at [406, 366] on input "0" at bounding box center [382, 353] width 120 height 43
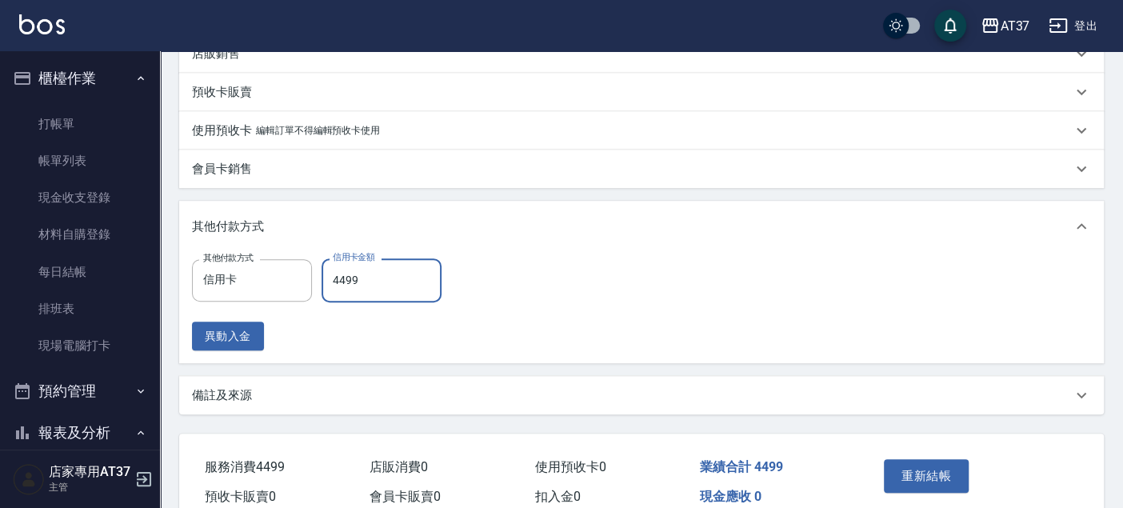
scroll to position [542, 0]
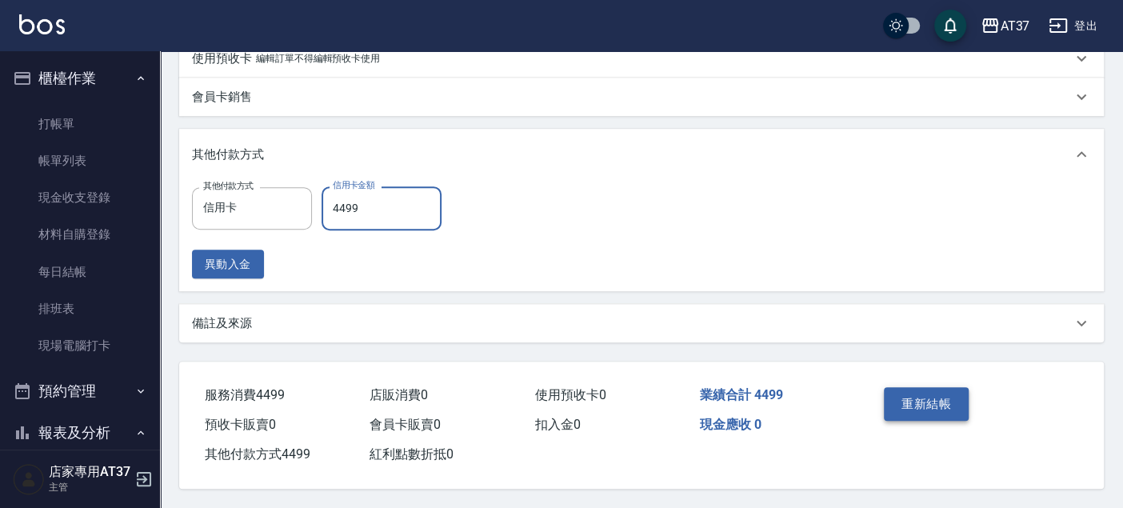
type input "4499"
click at [900, 387] on button "重新結帳" at bounding box center [926, 404] width 85 height 34
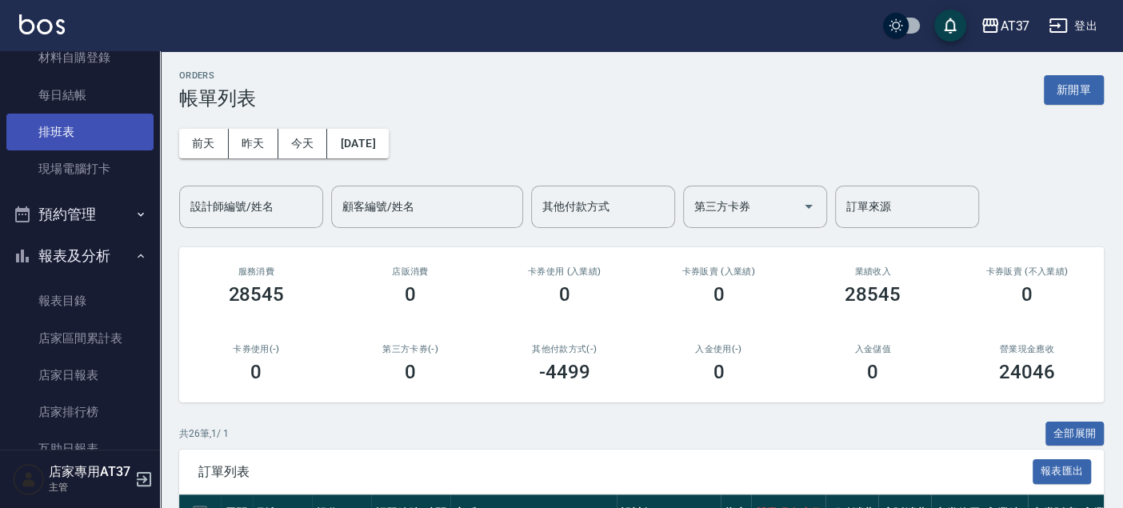
scroll to position [266, 0]
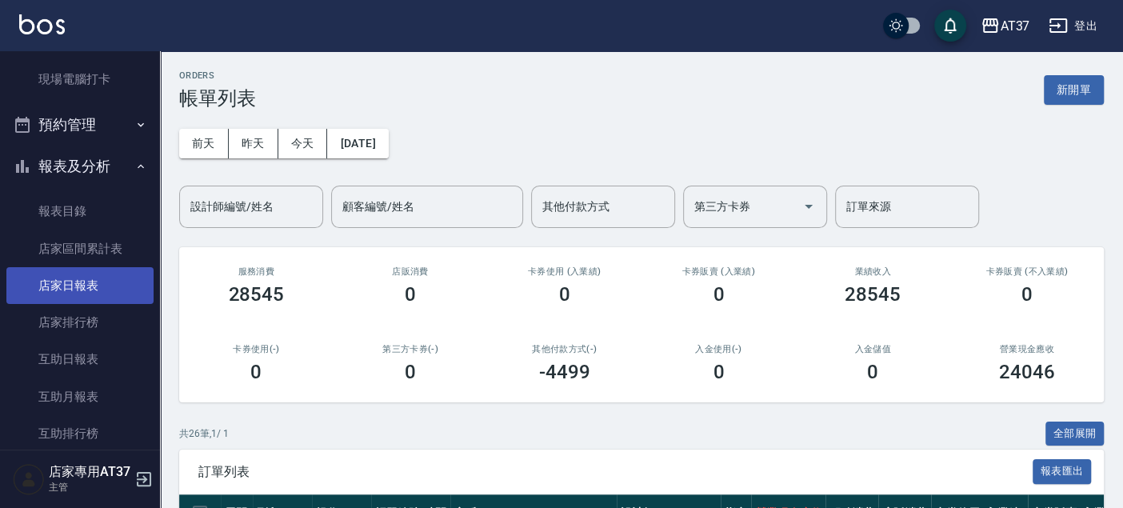
click at [88, 278] on link "店家日報表" at bounding box center [79, 285] width 147 height 37
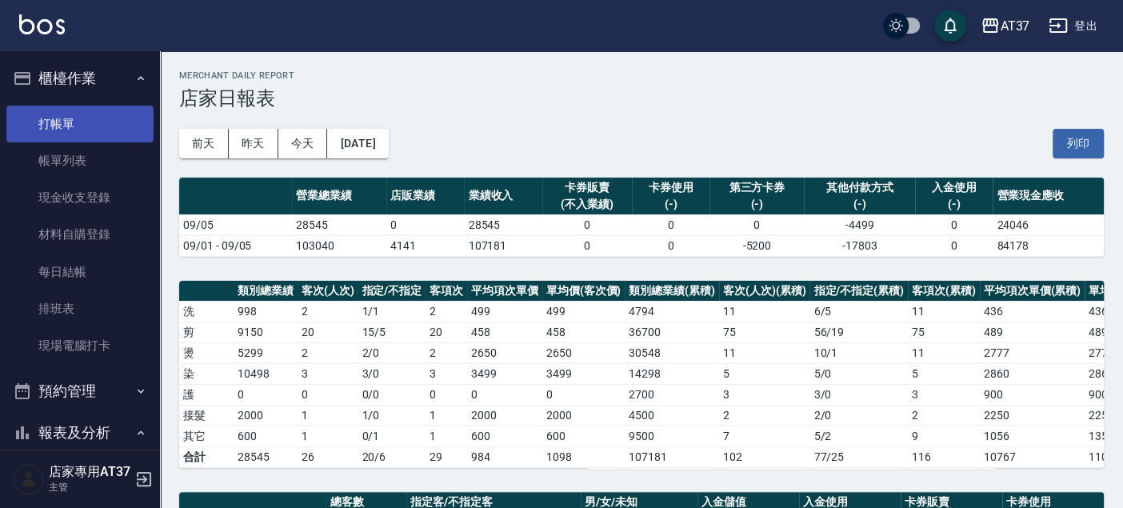
click at [103, 112] on link "打帳單" at bounding box center [79, 124] width 147 height 37
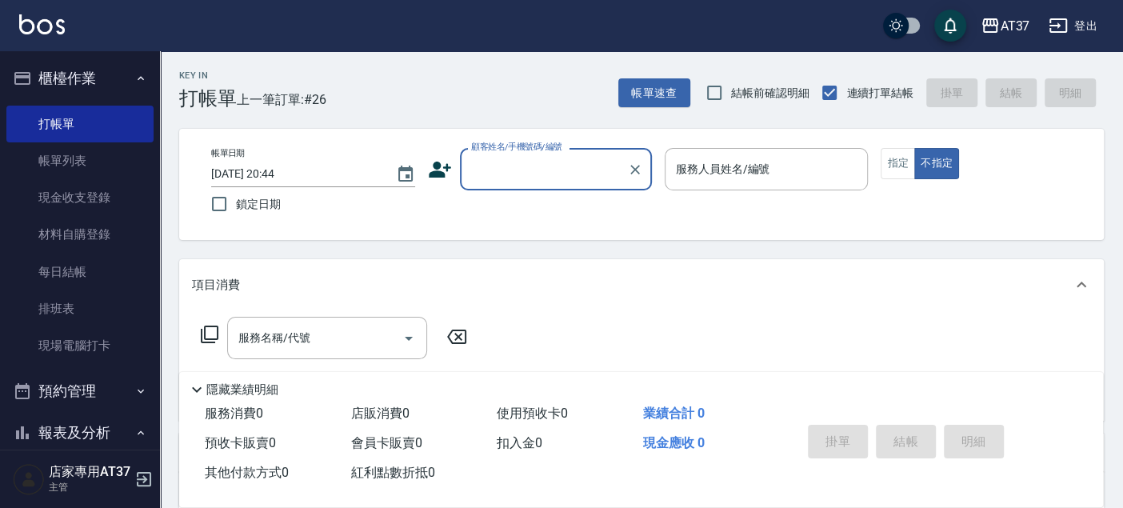
click at [569, 149] on div "顧客姓名/手機號碼/編號" at bounding box center [556, 169] width 192 height 42
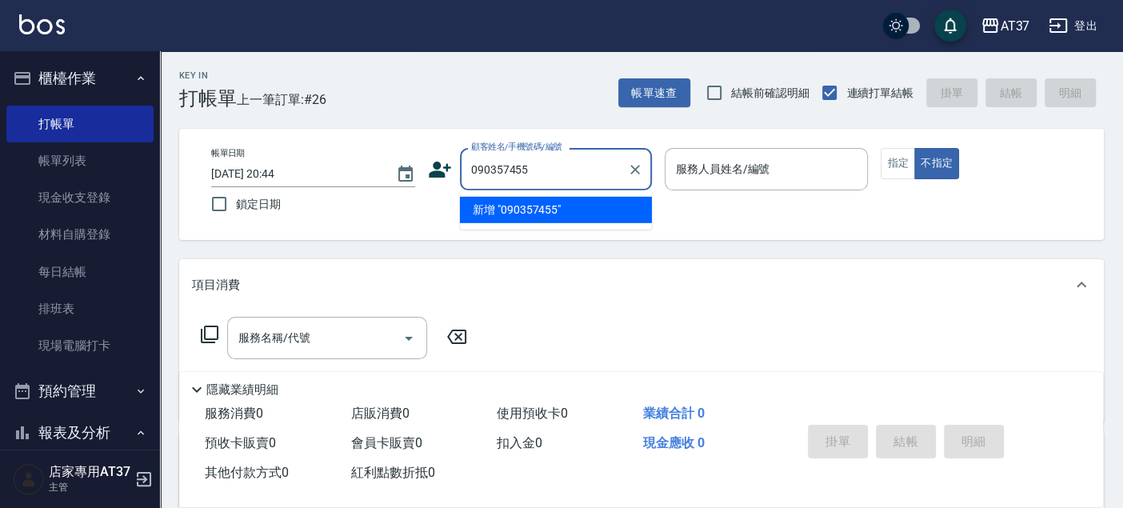
type input "0903574558"
click at [640, 171] on icon "Clear" at bounding box center [635, 170] width 16 height 16
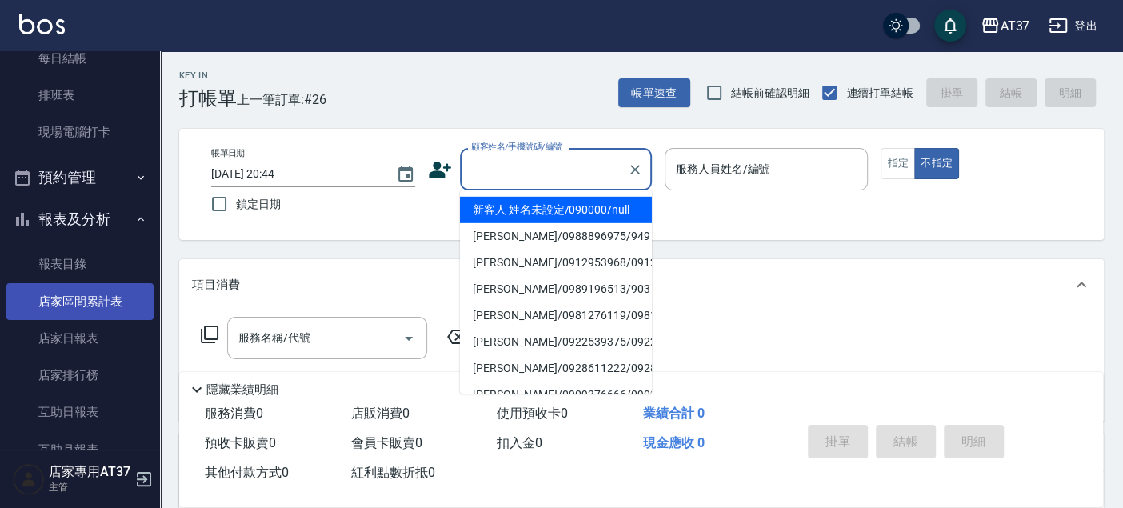
scroll to position [266, 0]
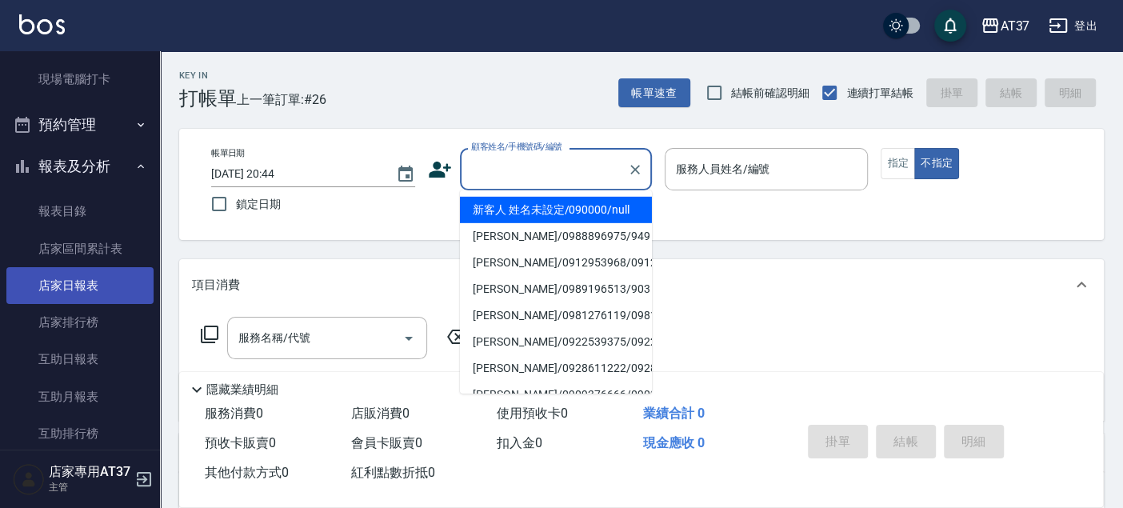
click at [72, 287] on link "店家日報表" at bounding box center [79, 285] width 147 height 37
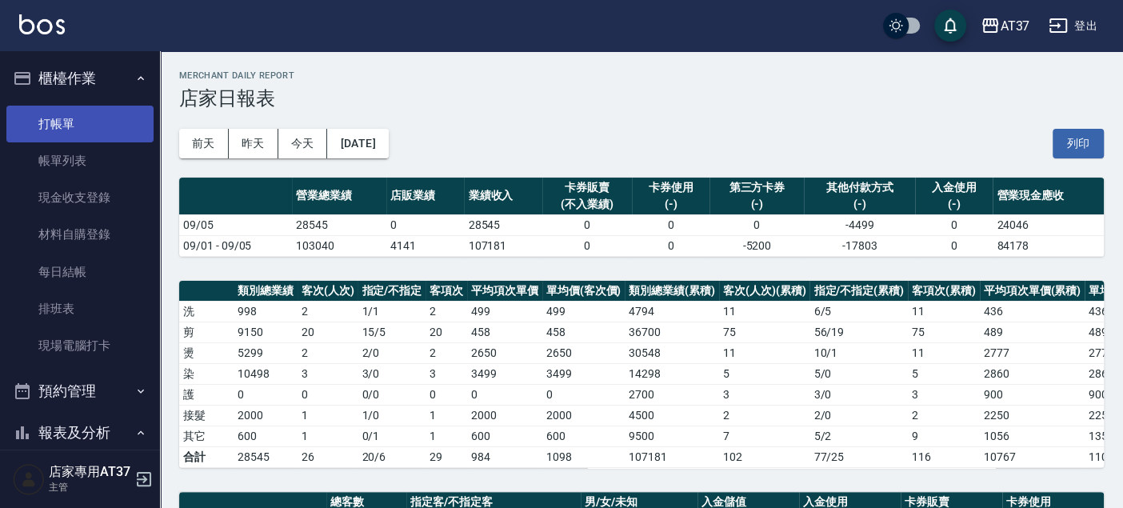
click at [76, 137] on link "打帳單" at bounding box center [79, 124] width 147 height 37
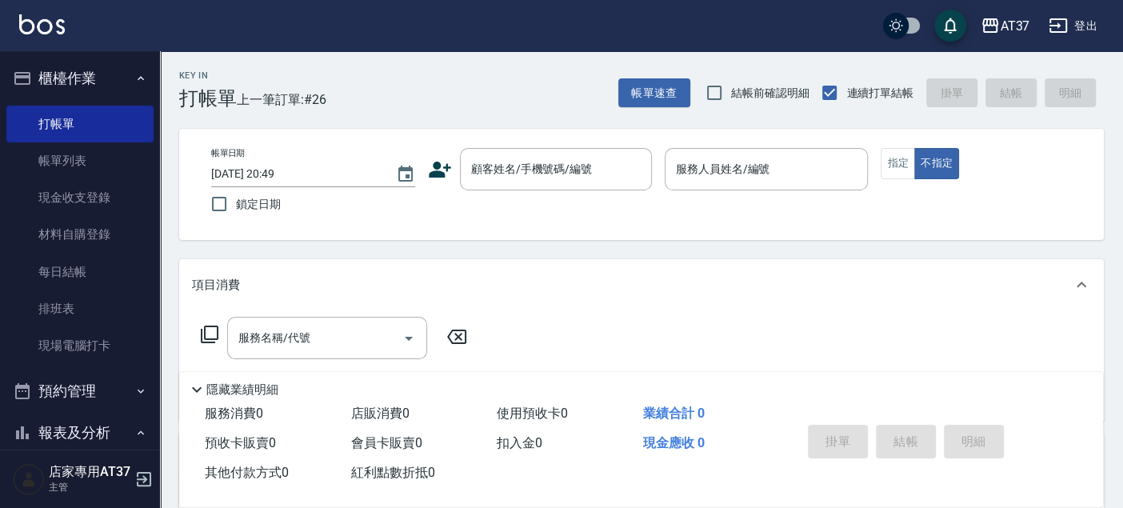
click at [436, 164] on icon at bounding box center [440, 170] width 22 height 16
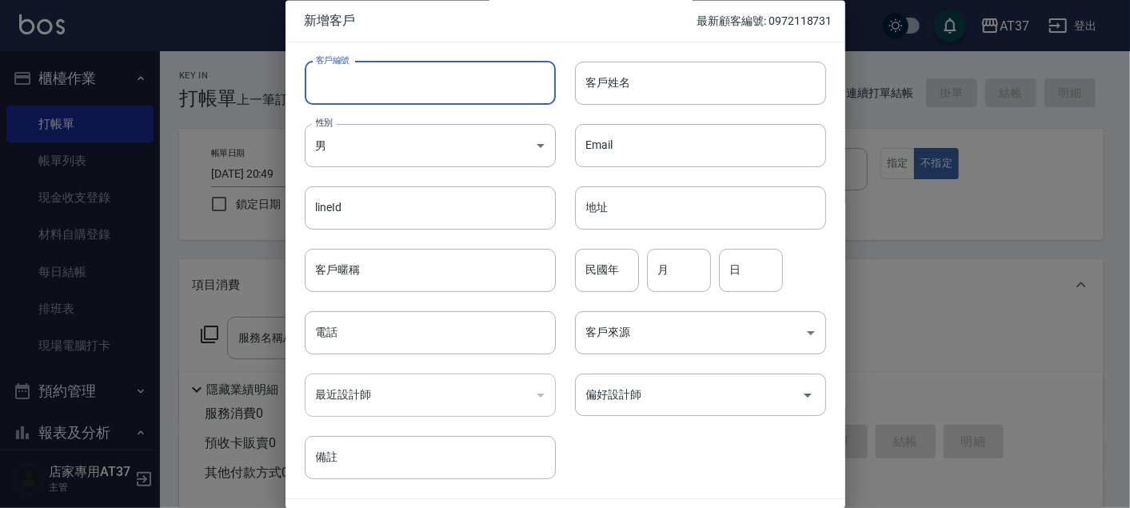
click at [502, 70] on input "客戶編號" at bounding box center [430, 83] width 251 height 43
drag, startPoint x: 399, startPoint y: 82, endPoint x: 304, endPoint y: 82, distance: 95.2
click at [305, 82] on input "0903574558" at bounding box center [412, 83] width 214 height 43
drag, startPoint x: 346, startPoint y: 81, endPoint x: 331, endPoint y: 82, distance: 14.5
type input "0903574558"
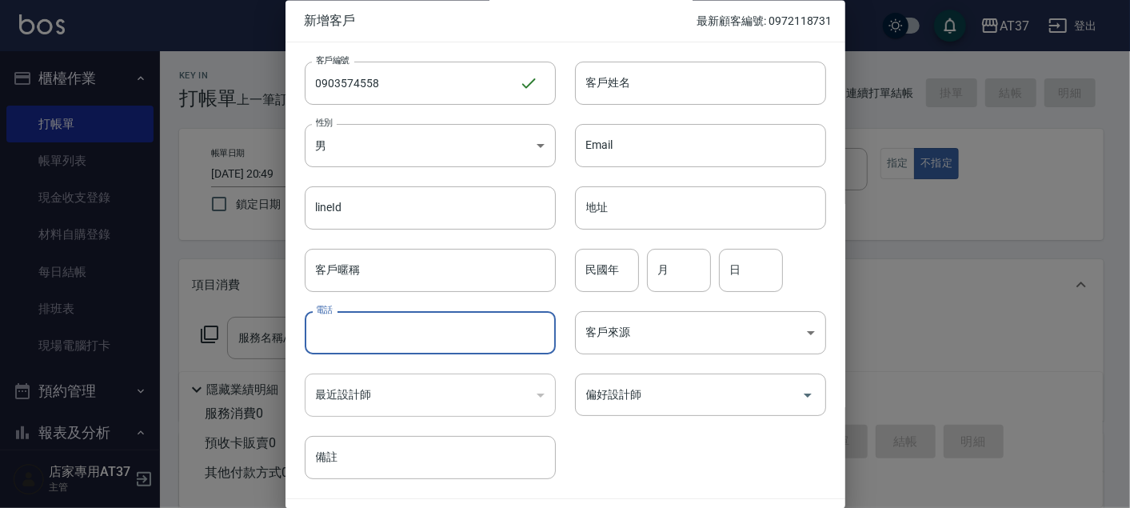
paste input "0903574558"
type input "0903574558"
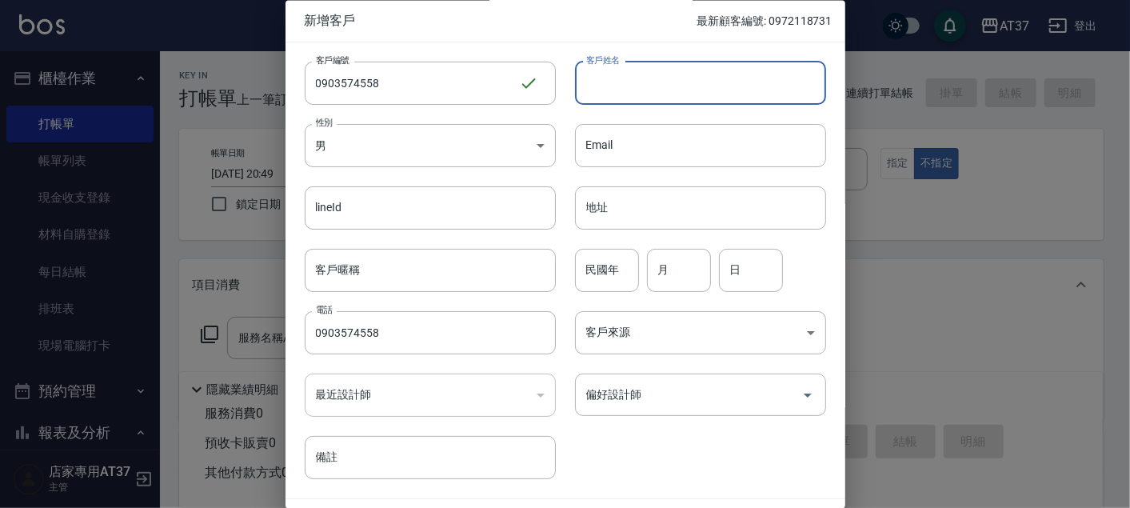
click at [683, 73] on input "客戶姓名" at bounding box center [700, 83] width 251 height 43
type input "[PERSON_NAME]"
click at [610, 276] on input "民國年" at bounding box center [607, 270] width 64 height 43
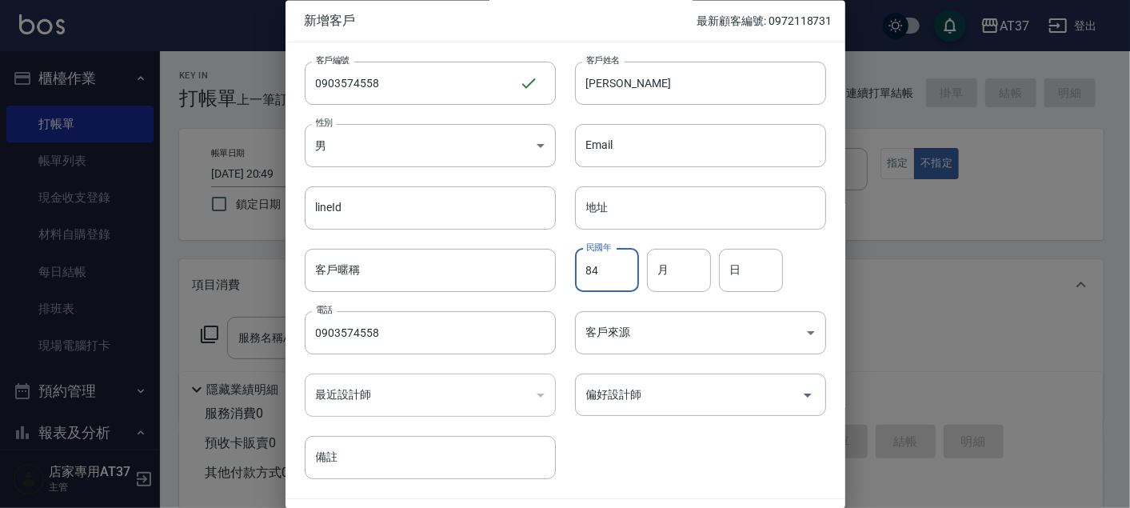
type input "84"
type input "12"
type input "10"
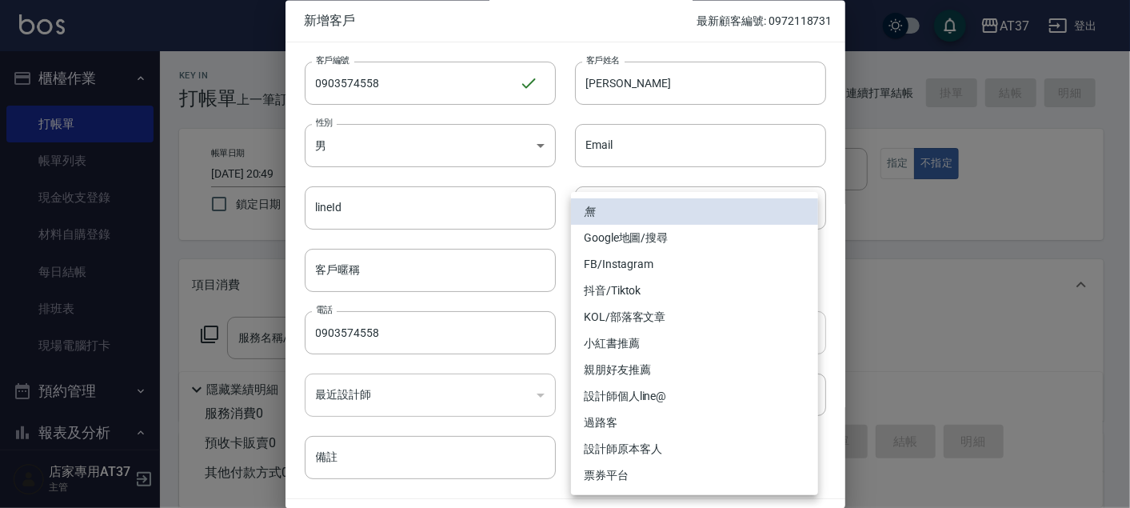
click at [651, 325] on body "AT37 登出 櫃檯作業 打帳單 帳單列表 現金收支登錄 材料自購登錄 每日結帳 排班表 現場電腦打卡 預約管理 預約管理 單日預約紀錄 單週預約紀錄 報表及…" at bounding box center [565, 388] width 1130 height 777
click at [658, 364] on li "親朋好友推薦" at bounding box center [694, 370] width 247 height 26
type input "親朋好友推薦"
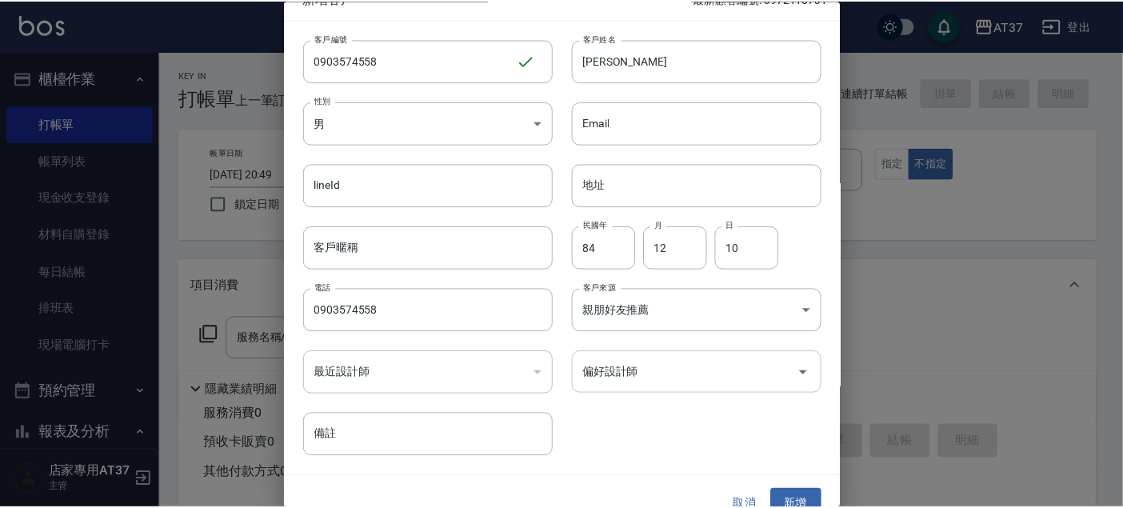
scroll to position [46, 0]
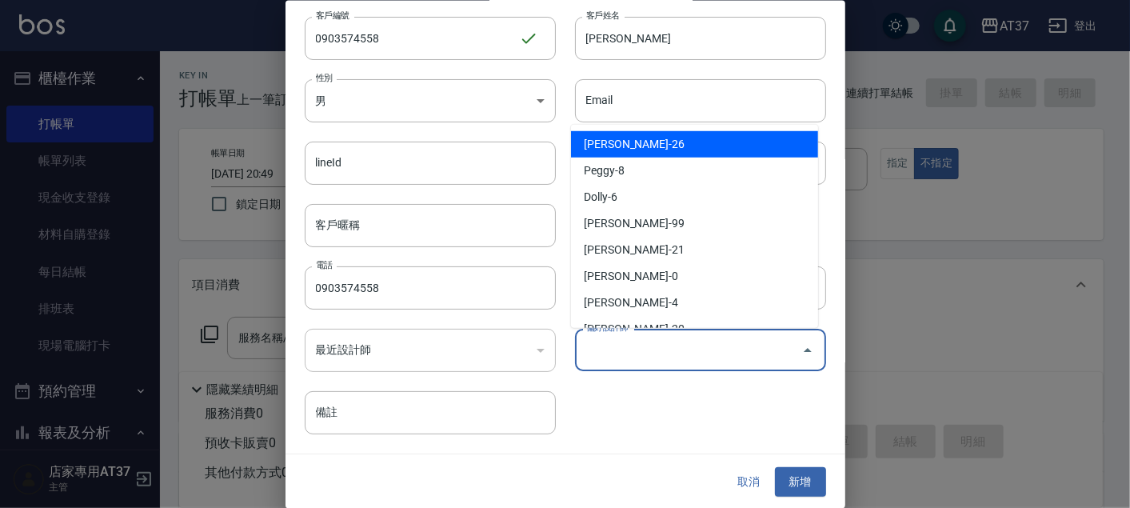
click at [651, 338] on input "偏好設計師" at bounding box center [688, 350] width 213 height 28
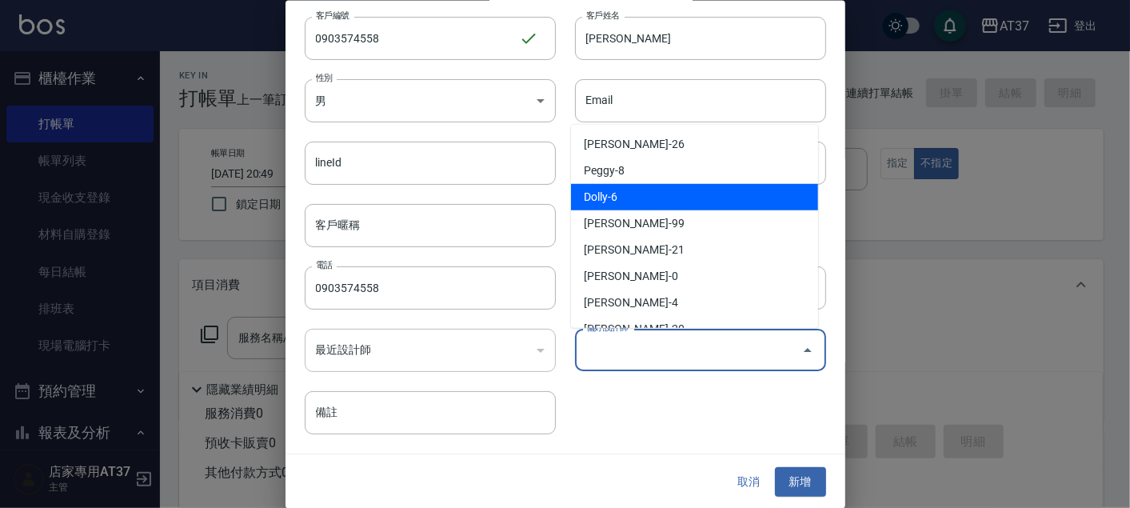
click at [660, 193] on li "Dolly-6" at bounding box center [694, 197] width 247 height 26
type input "Dolly"
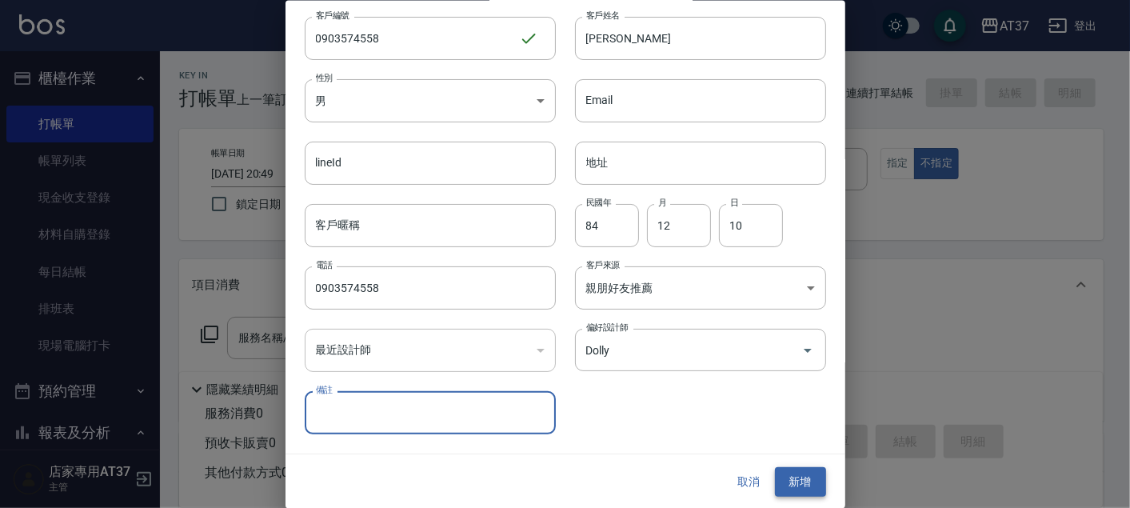
click at [790, 486] on button "新增" at bounding box center [800, 482] width 51 height 30
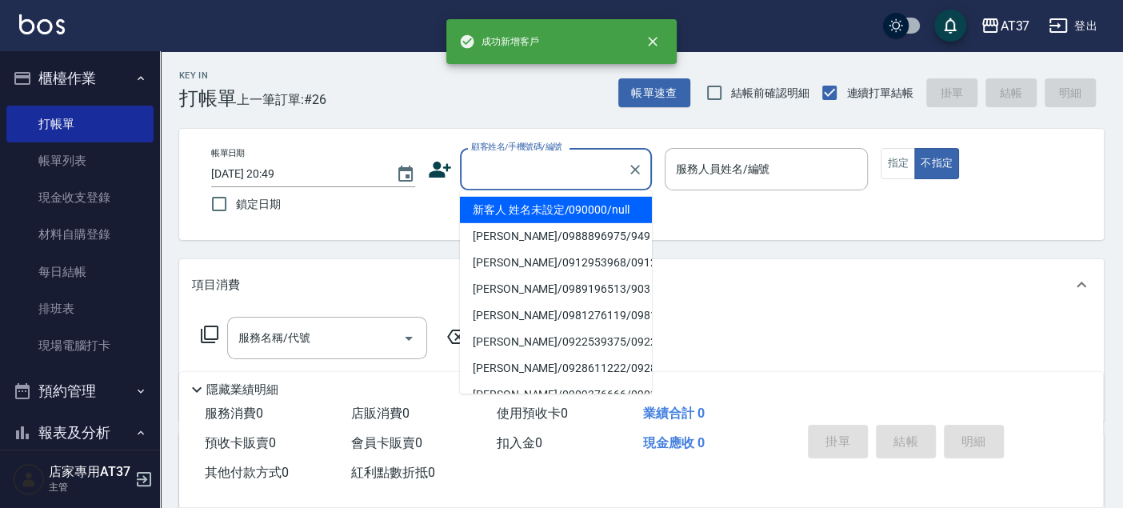
paste input "0903574558"
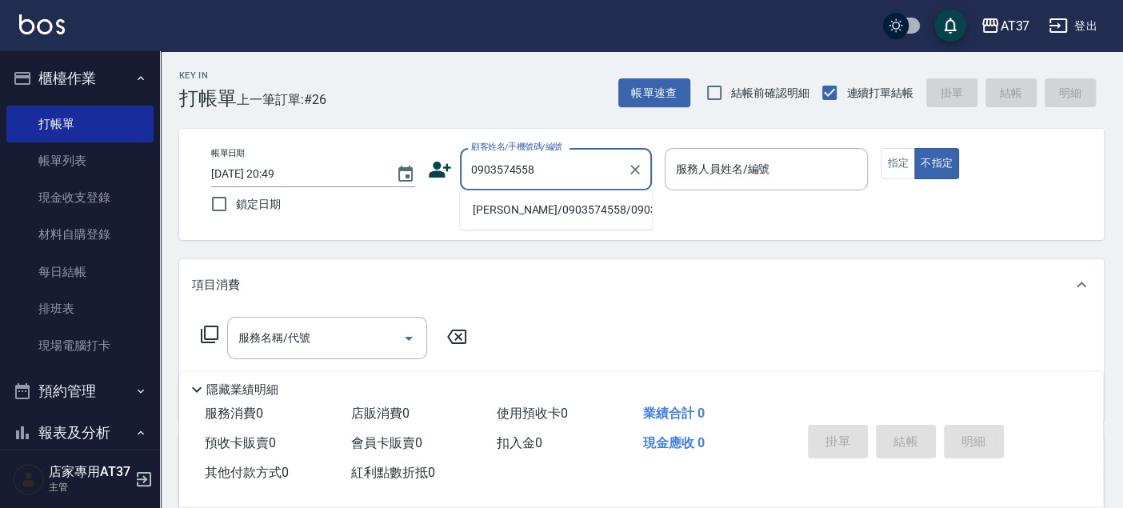
click at [582, 222] on li "[PERSON_NAME]/0903574558/0903574558" at bounding box center [556, 210] width 192 height 26
type input "[PERSON_NAME]/0903574558/0903574558"
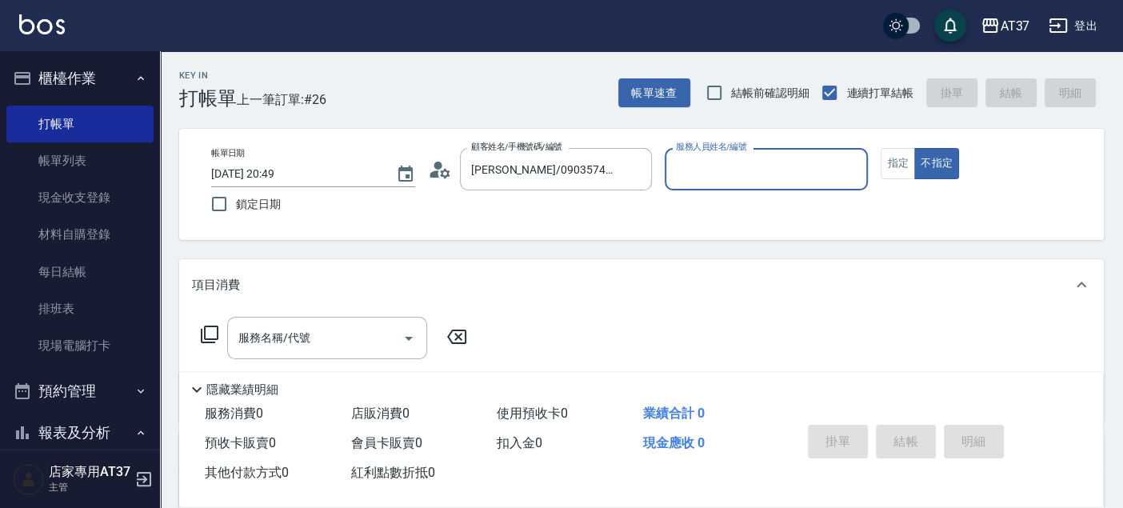
type input "Dolly-6"
click at [902, 150] on button "指定" at bounding box center [898, 163] width 34 height 31
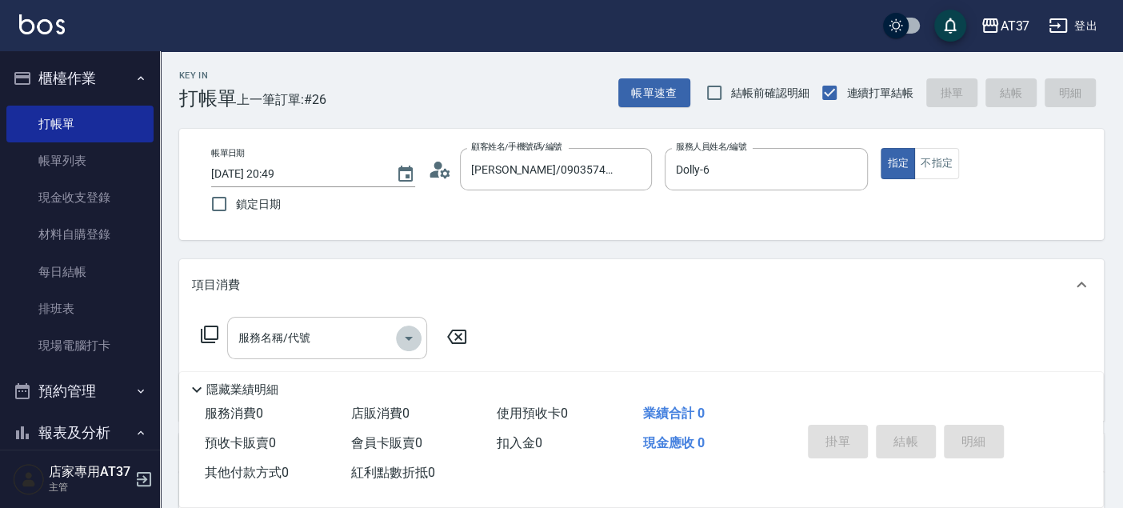
click at [408, 342] on icon "Open" at bounding box center [408, 338] width 19 height 19
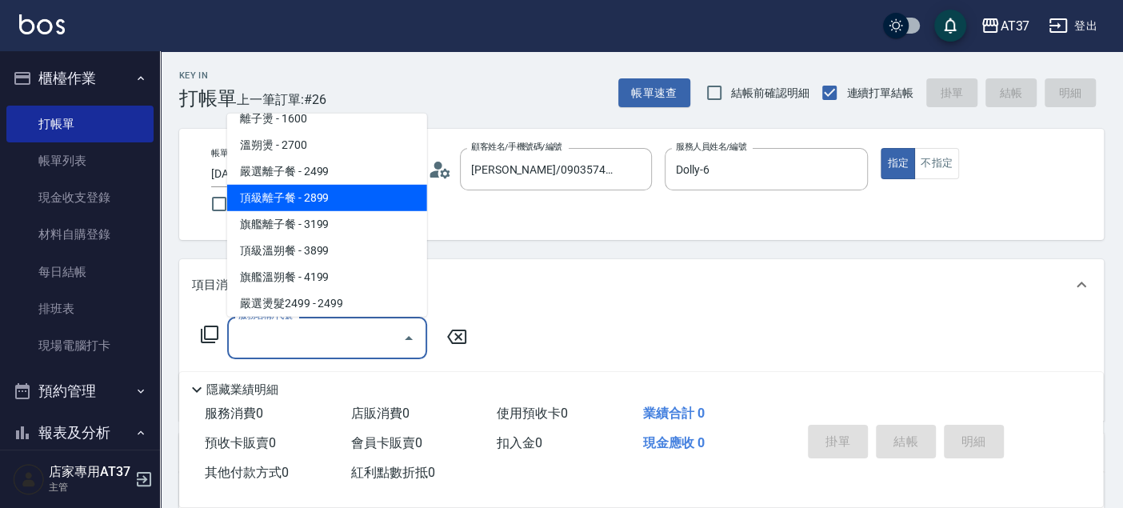
scroll to position [889, 0]
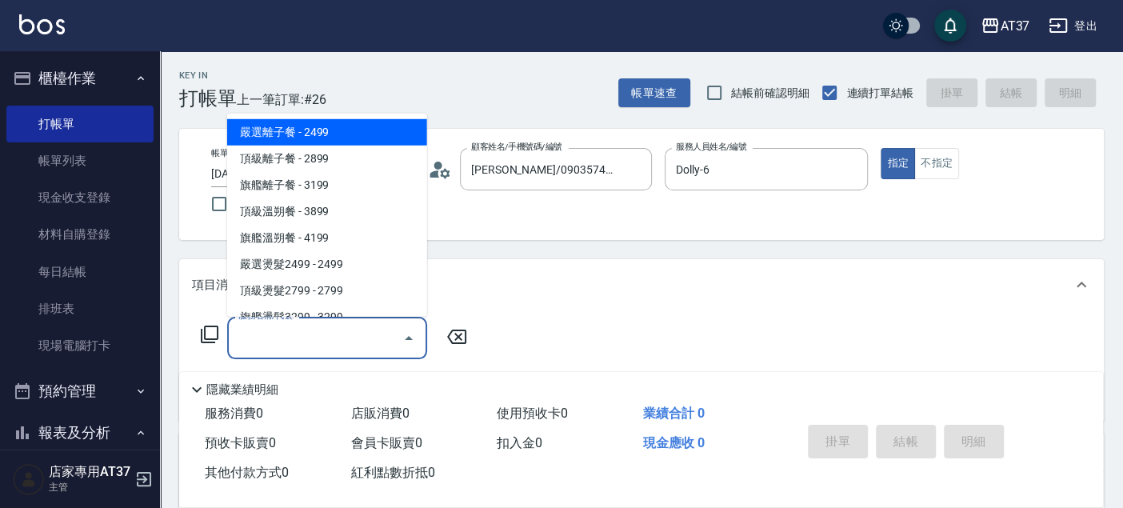
click at [354, 137] on span "嚴選離子餐 - 2499" at bounding box center [327, 132] width 200 height 26
type input "嚴選離子餐(308)"
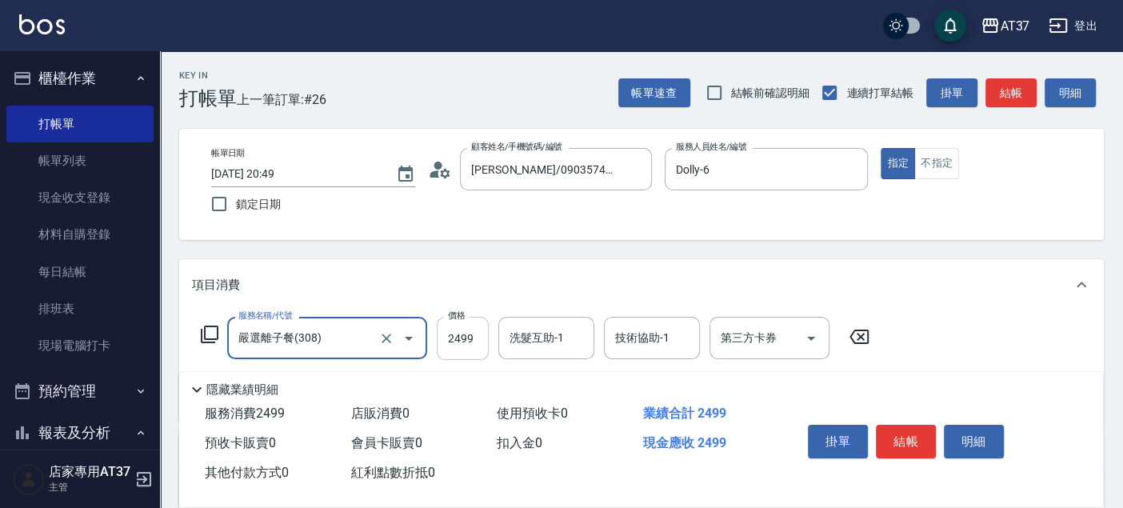
click at [469, 330] on input "2499" at bounding box center [463, 338] width 52 height 43
type input "3300"
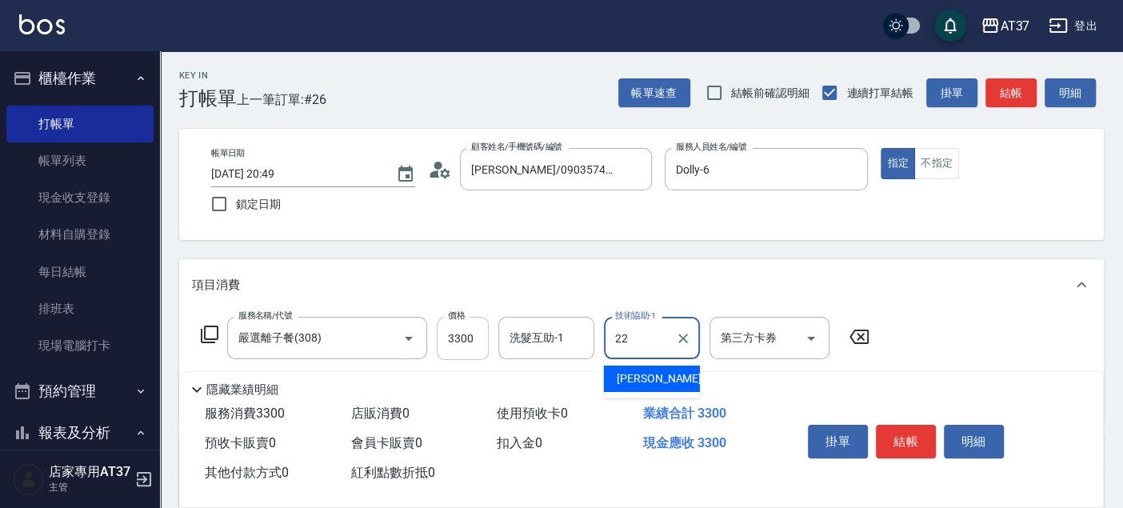
type input "[PERSON_NAME]-22"
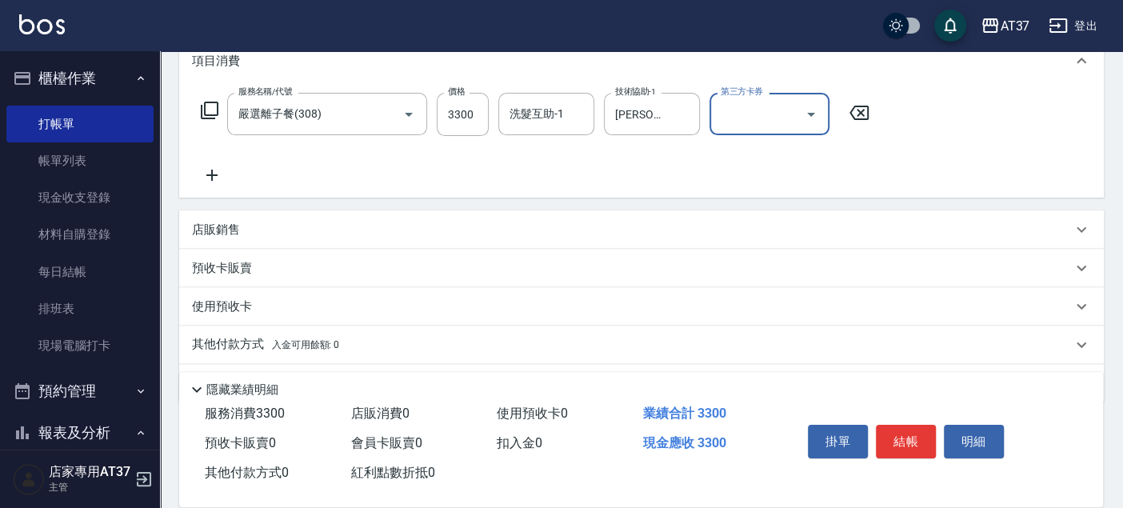
scroll to position [266, 0]
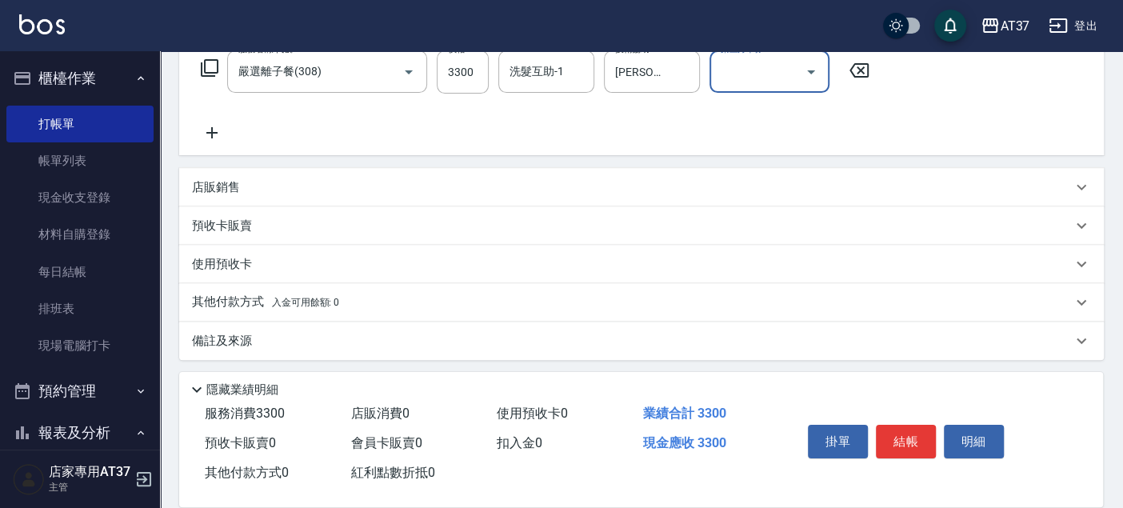
click at [212, 135] on icon at bounding box center [211, 132] width 11 height 11
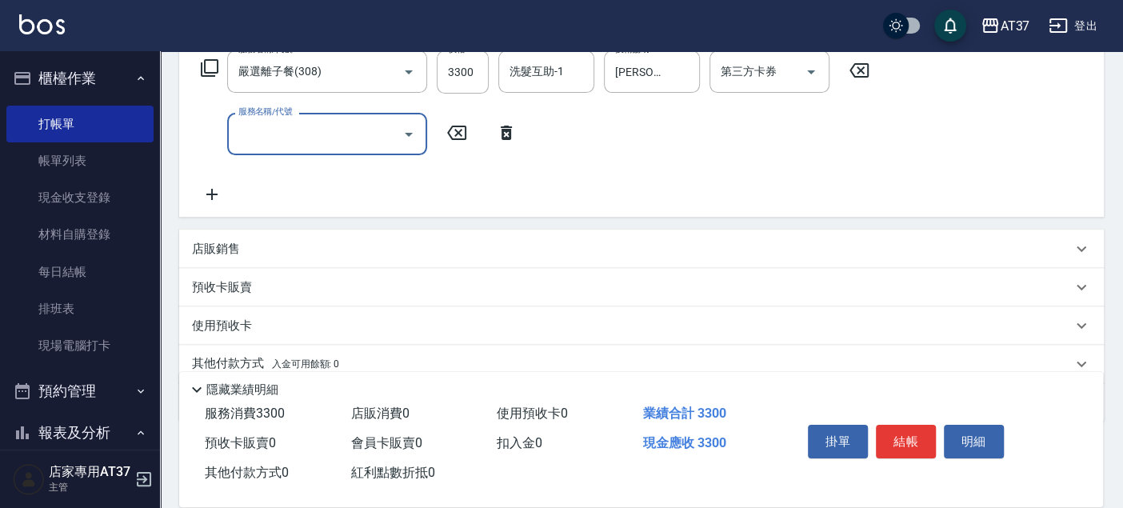
click at [352, 148] on div "服務名稱/代號" at bounding box center [327, 134] width 200 height 42
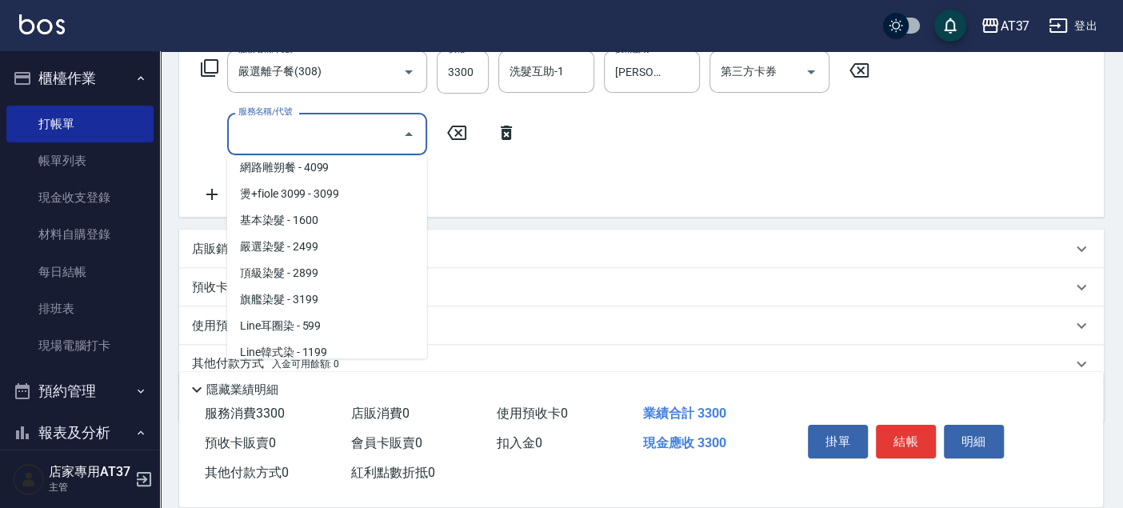
scroll to position [1689, 0]
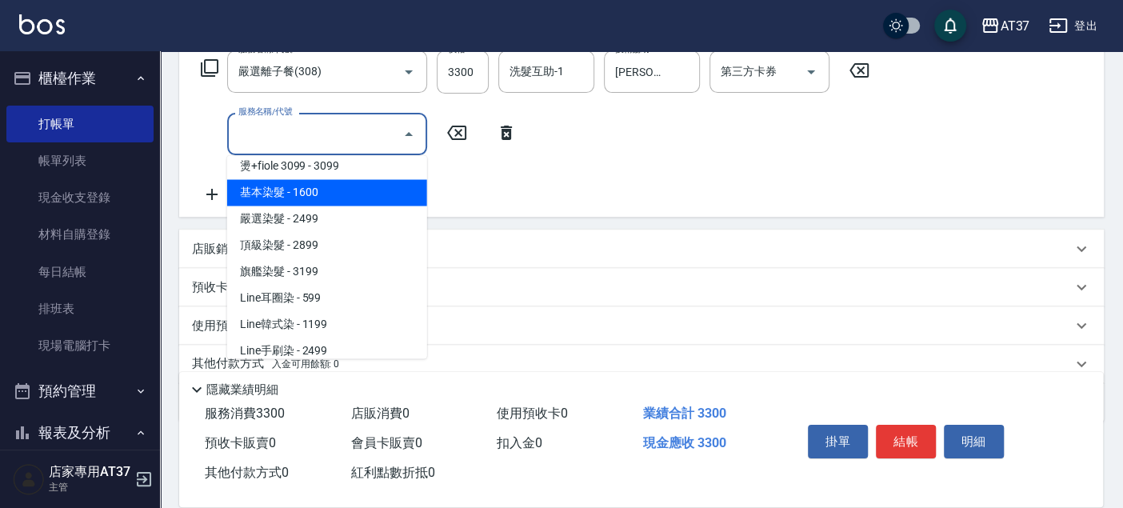
click at [340, 182] on span "基本染髮 - 1600" at bounding box center [327, 192] width 200 height 26
type input "基本染髮(401)"
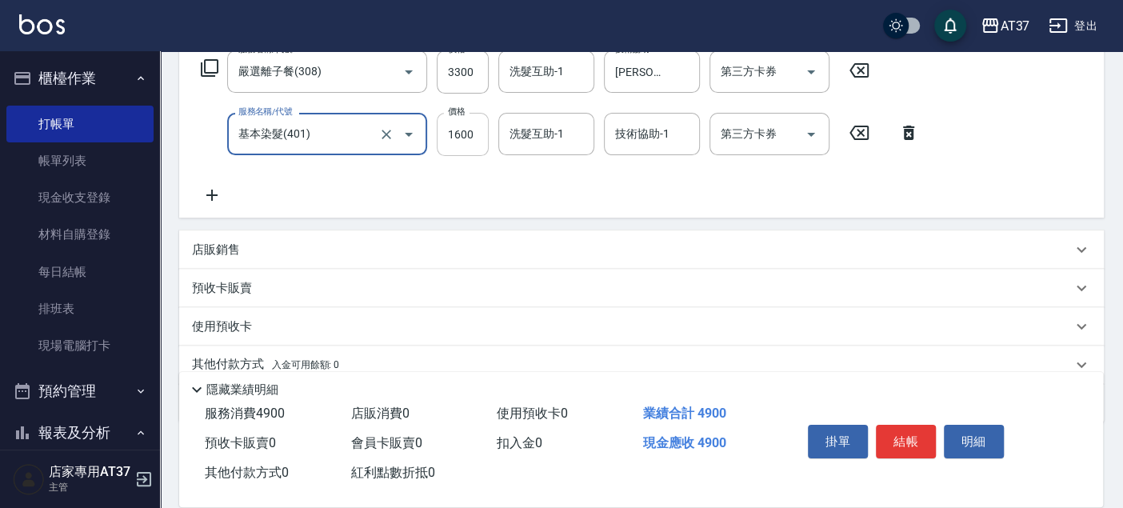
click at [475, 136] on input "1600" at bounding box center [463, 134] width 52 height 43
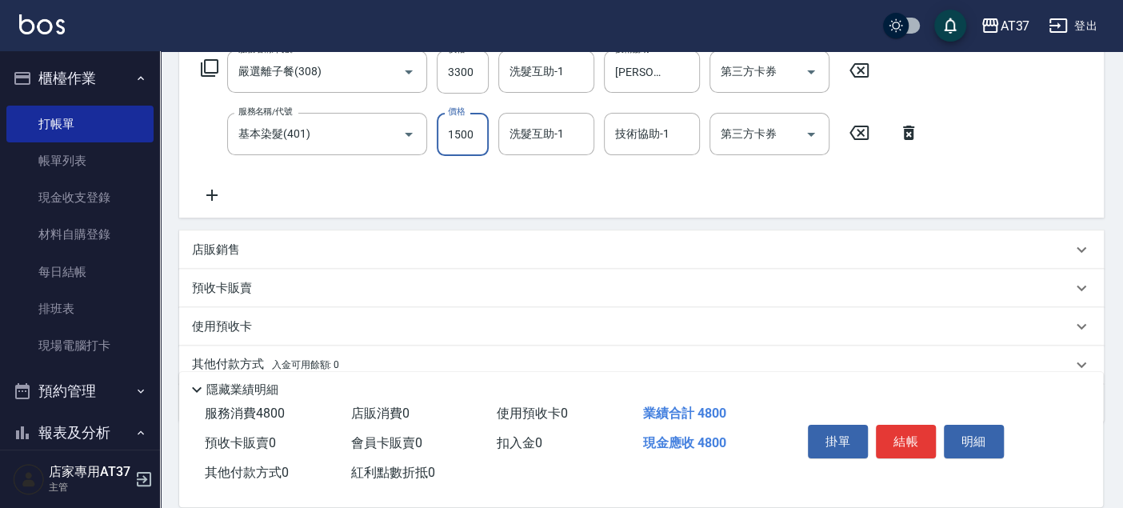
scroll to position [331, 0]
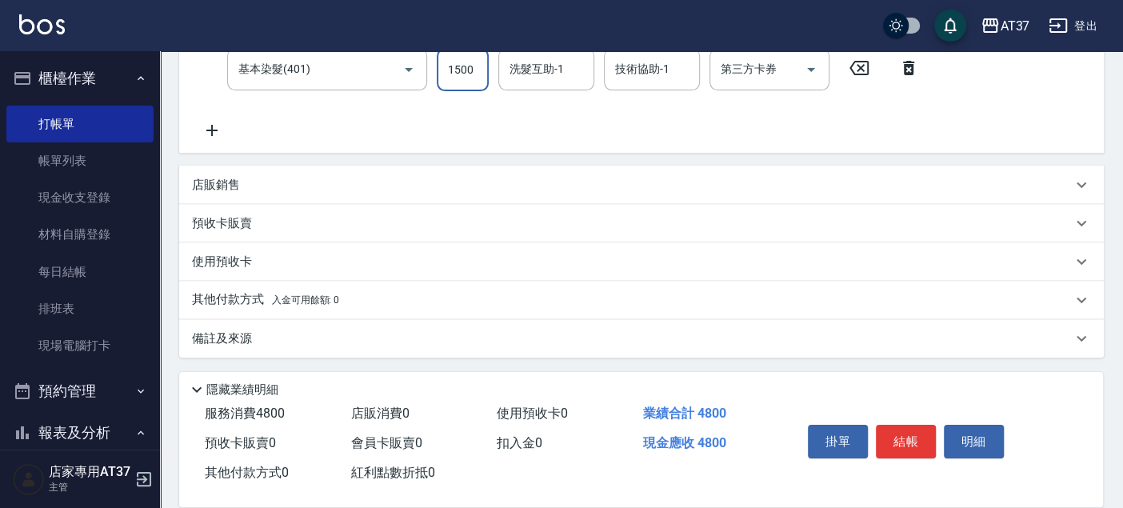
type input "1500"
click at [237, 294] on p "其他付款方式 入金可用餘額: 0" at bounding box center [265, 300] width 147 height 18
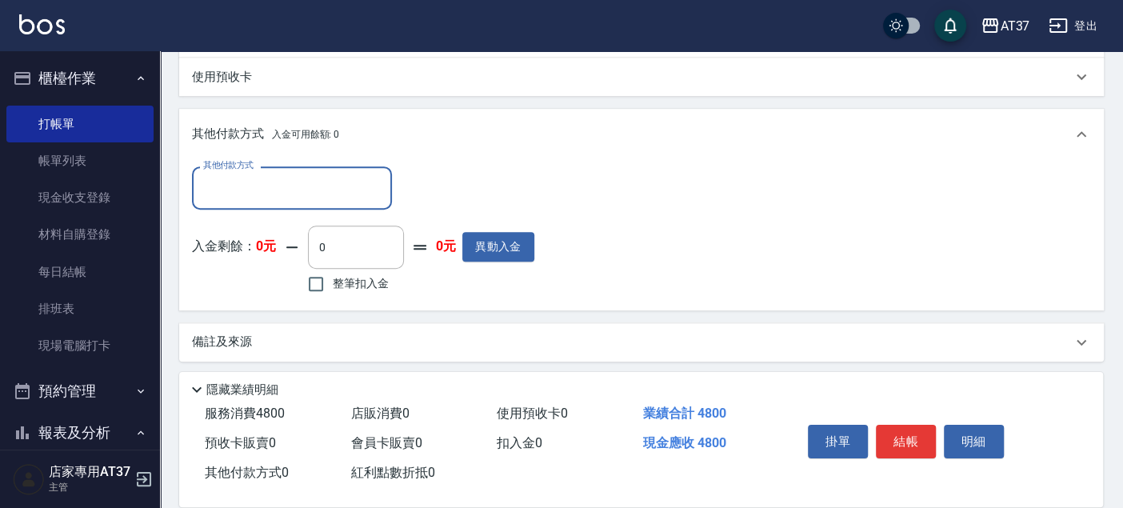
scroll to position [519, 0]
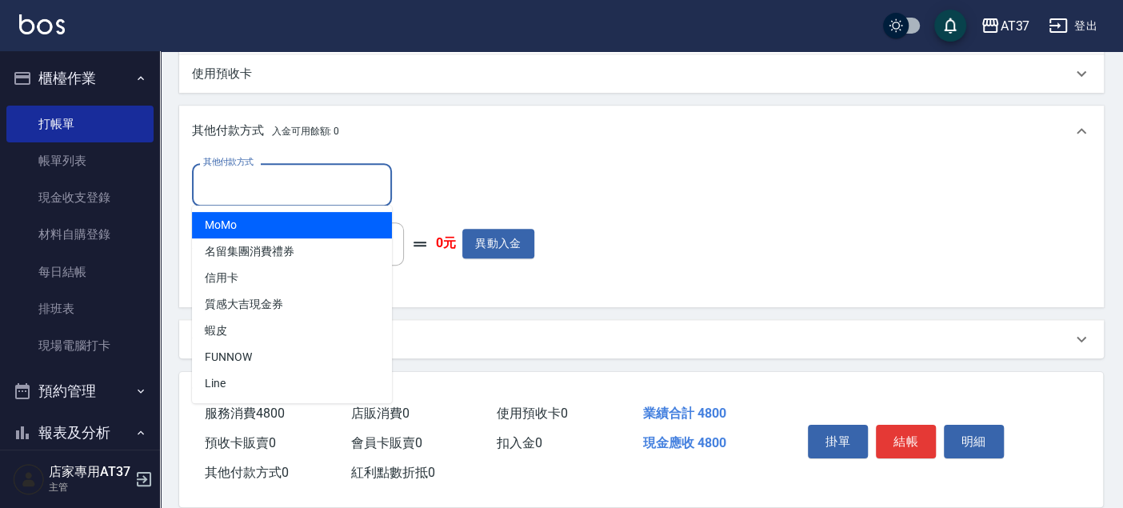
click at [276, 189] on input "其他付款方式" at bounding box center [292, 184] width 186 height 28
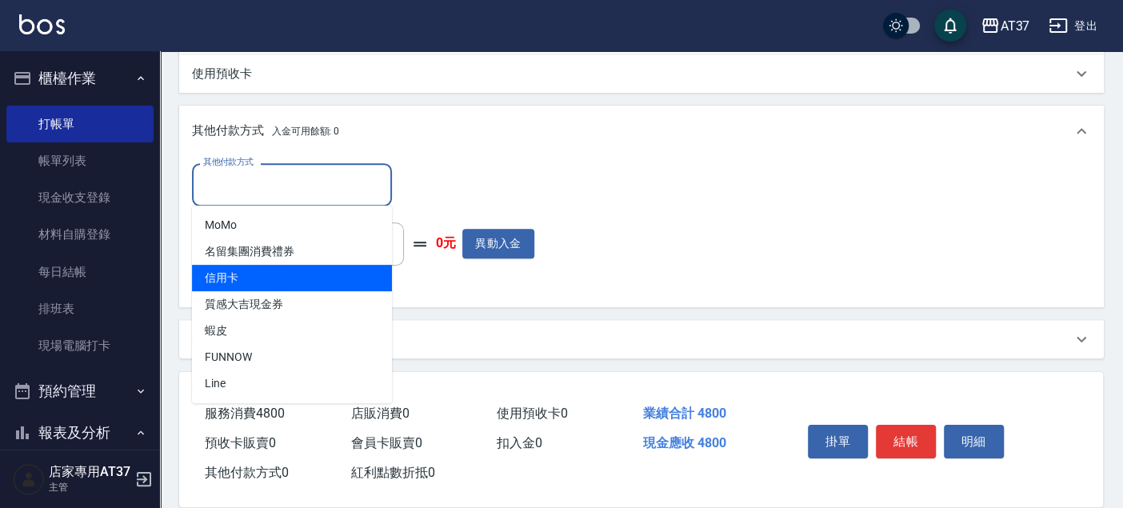
click at [275, 279] on span "信用卡" at bounding box center [292, 278] width 200 height 26
type input "信用卡"
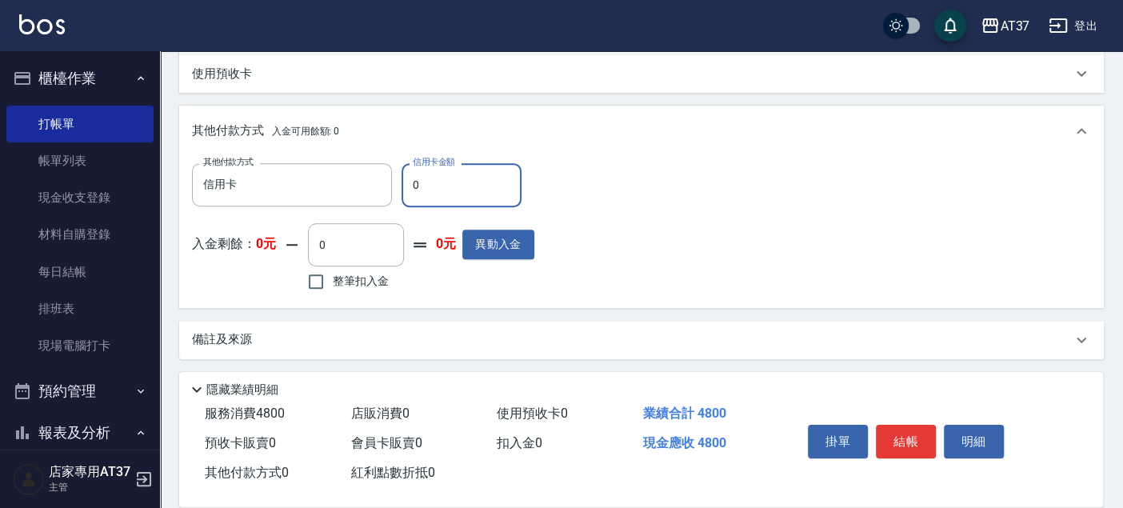
click at [420, 178] on input "0" at bounding box center [462, 184] width 120 height 43
type input "4800"
click at [914, 434] on button "結帳" at bounding box center [906, 442] width 60 height 34
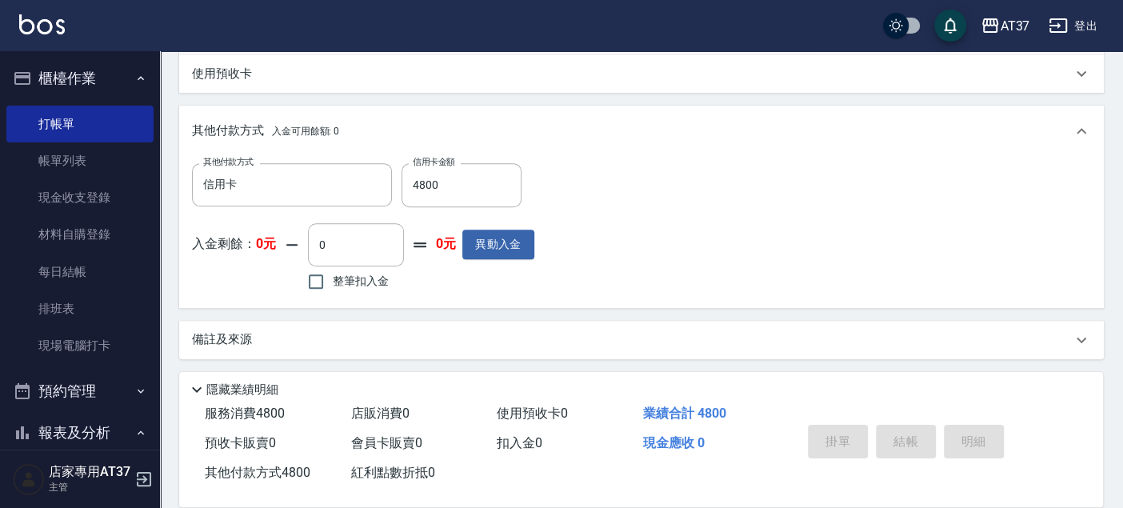
type input "[DATE] 20:51"
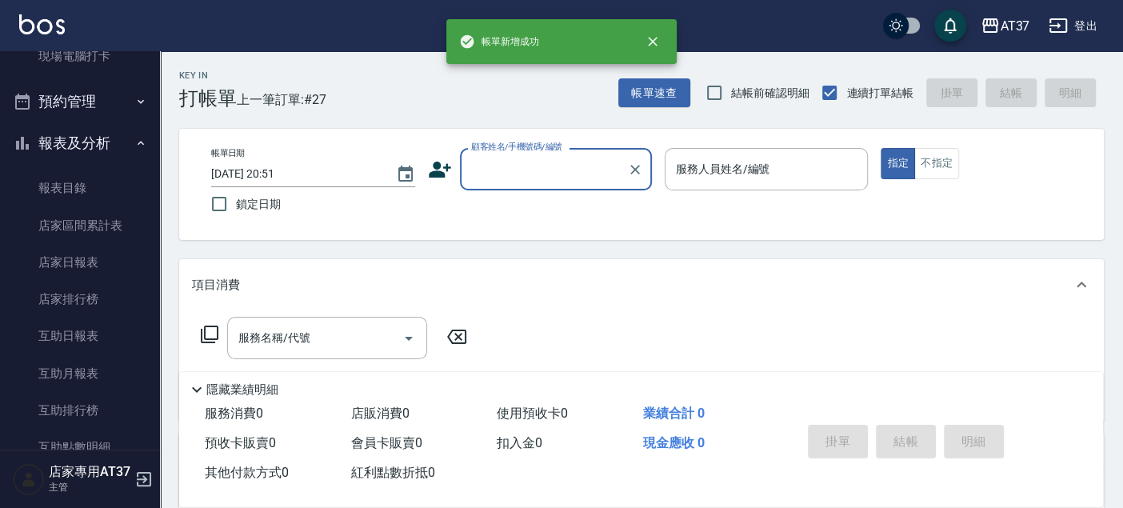
scroll to position [178, 0]
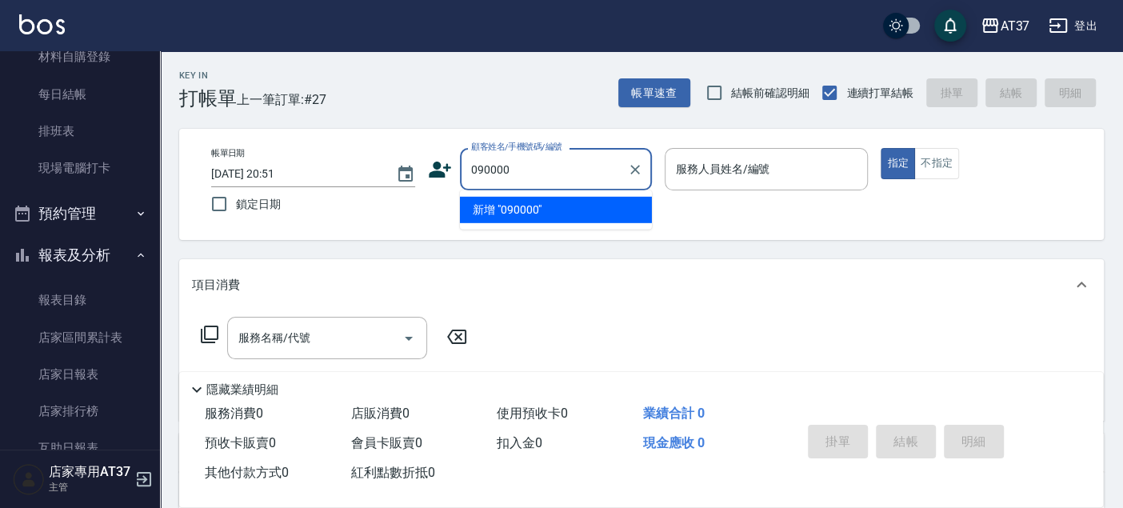
type input "090000"
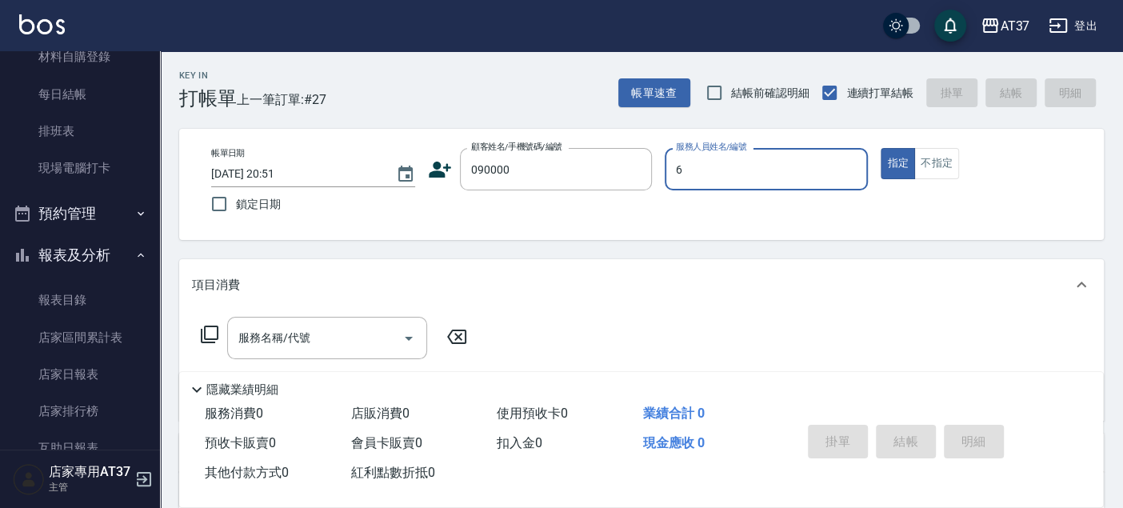
type input "6"
type button "true"
type input "Dolly-6"
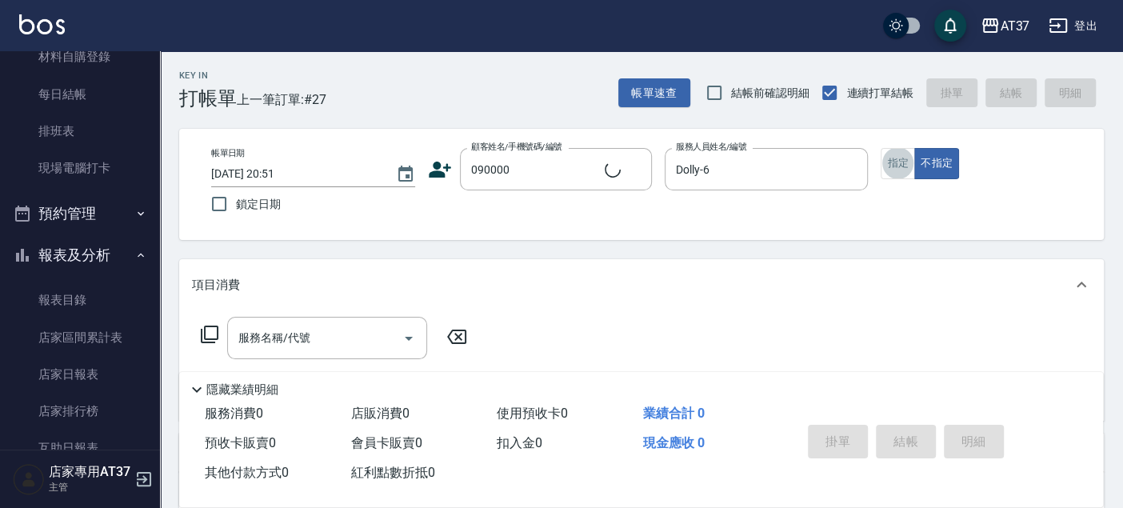
type input "新客人 姓名未設定/090000/null"
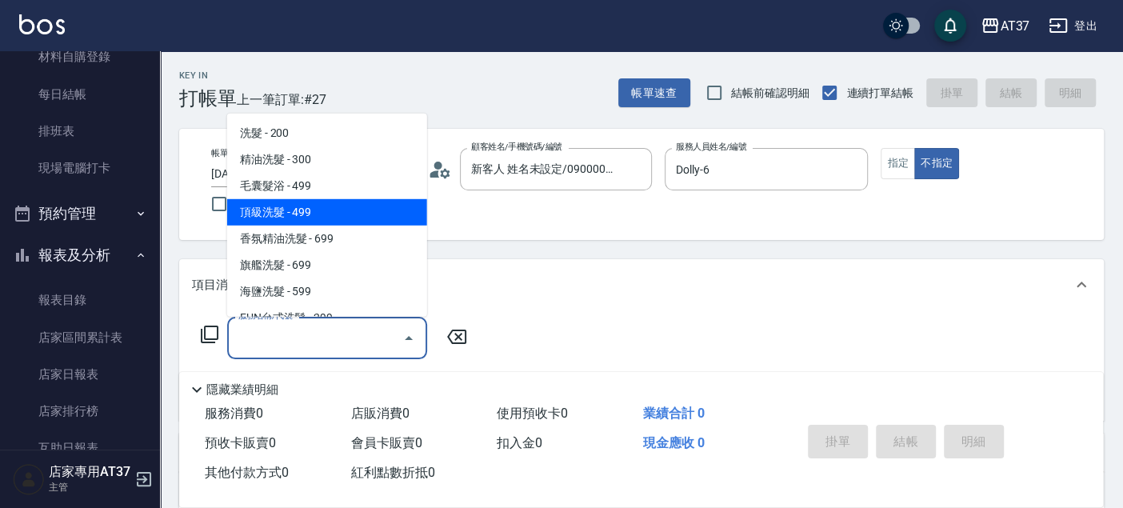
type input "頂級洗髮(104)"
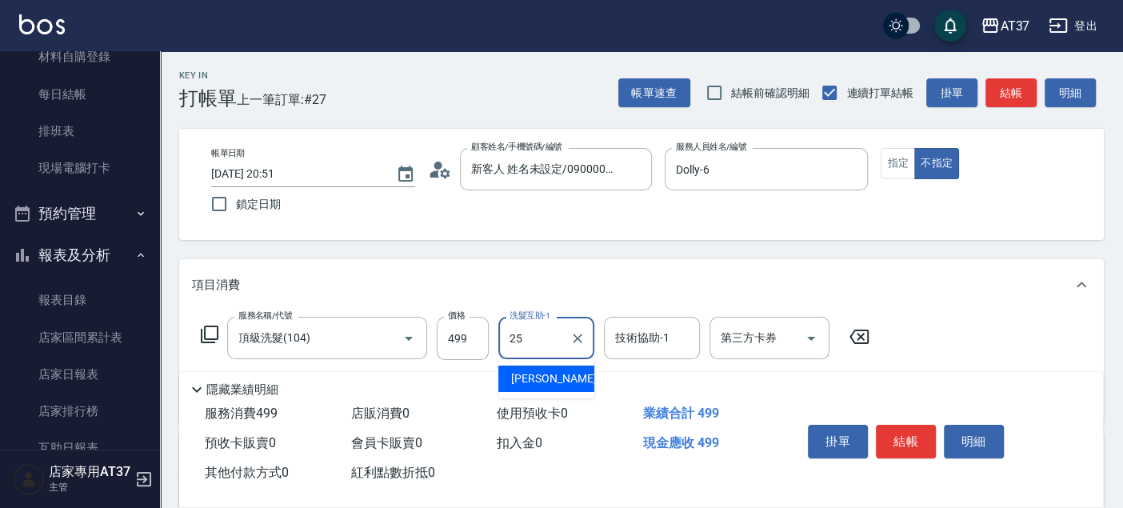
type input "[PERSON_NAME]-25"
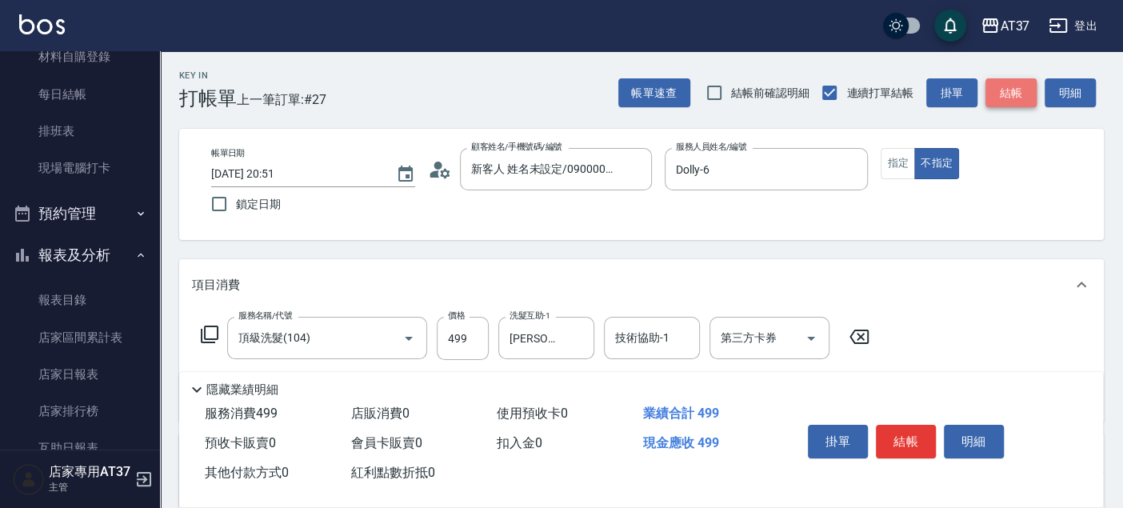
click at [1010, 98] on button "結帳" at bounding box center [1011, 93] width 51 height 30
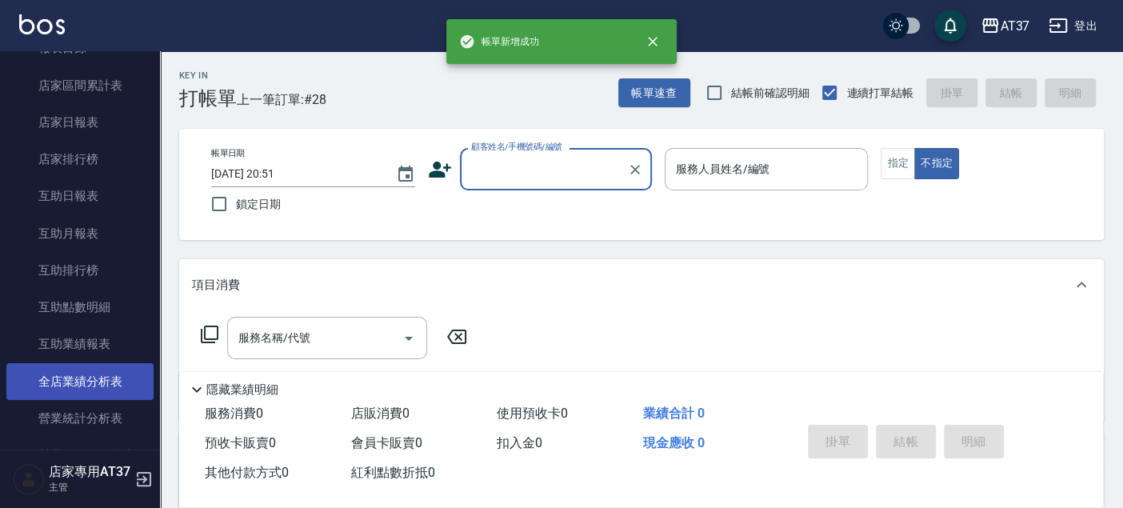
scroll to position [622, 0]
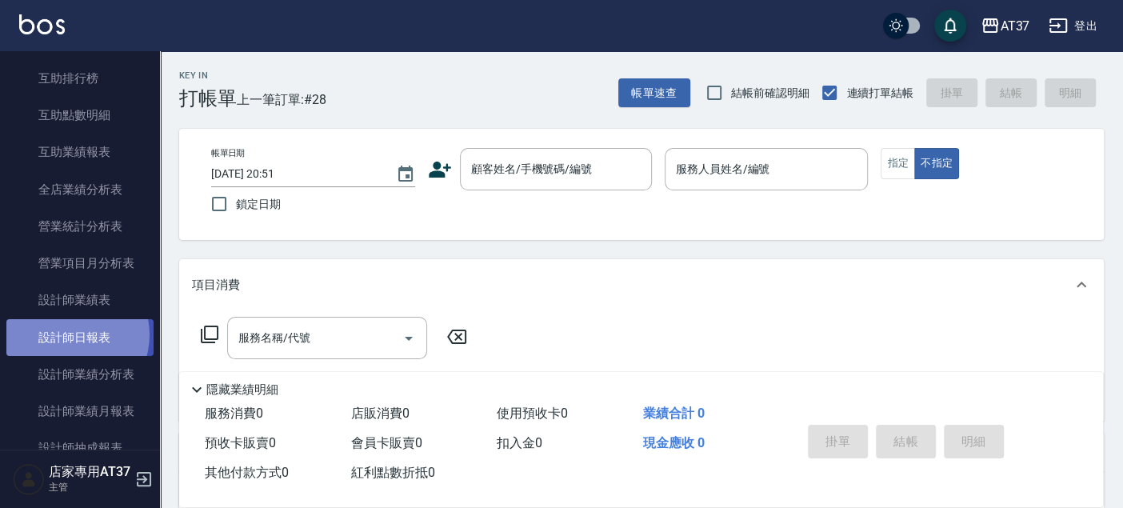
click at [69, 334] on link "設計師日報表" at bounding box center [79, 337] width 147 height 37
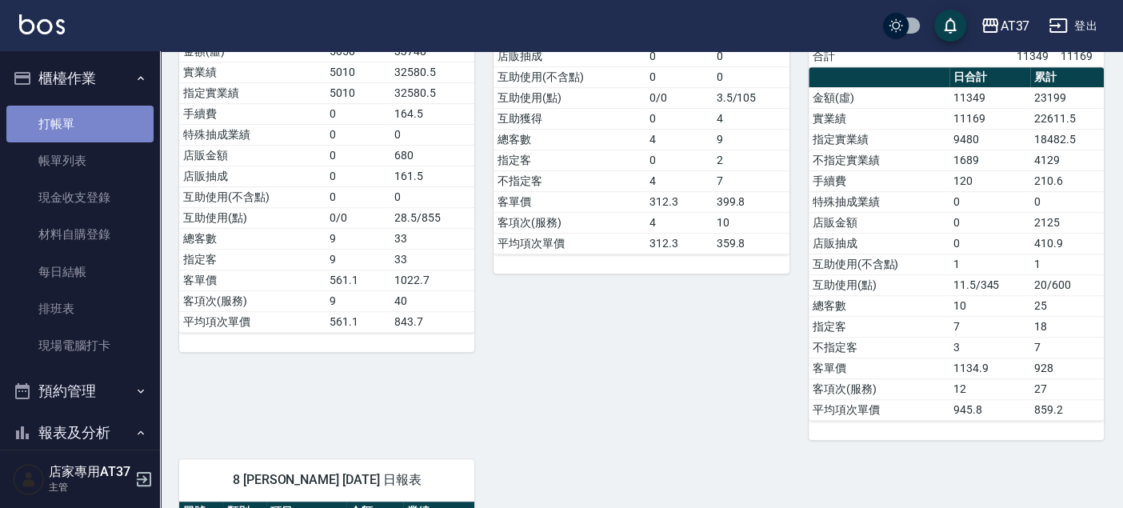
click at [98, 110] on link "打帳單" at bounding box center [79, 124] width 147 height 37
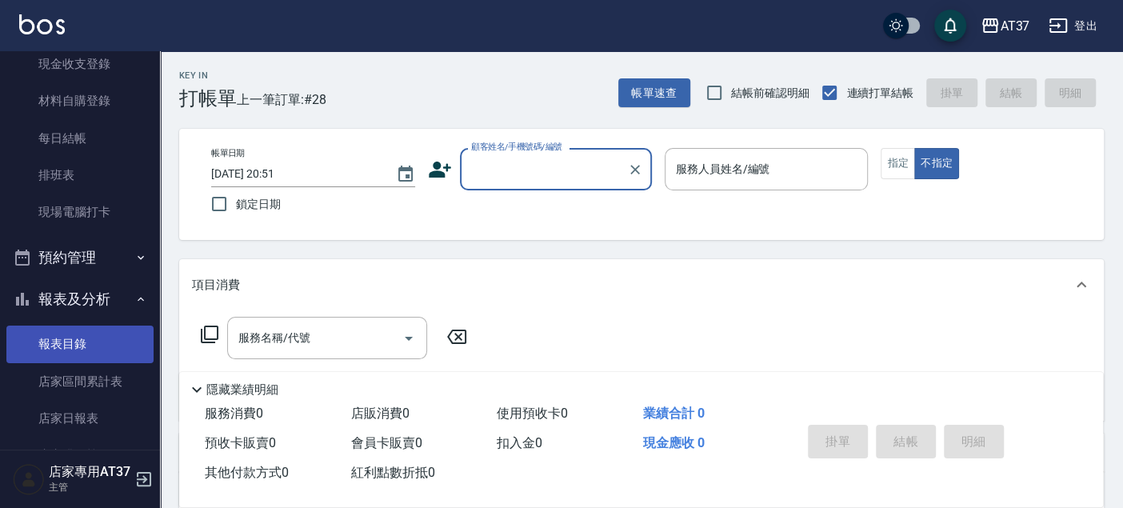
scroll to position [178, 0]
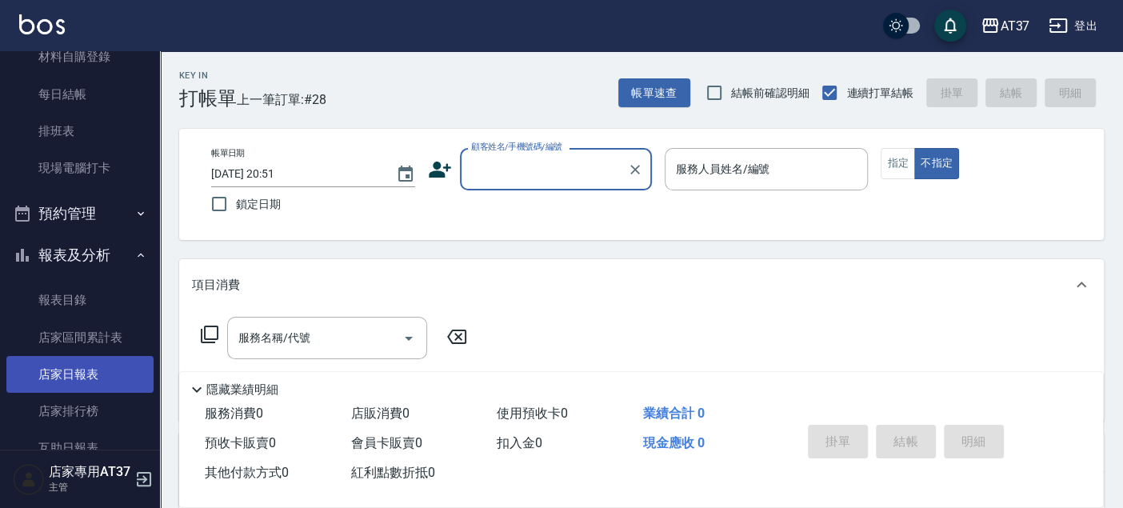
click at [91, 361] on link "店家日報表" at bounding box center [79, 374] width 147 height 37
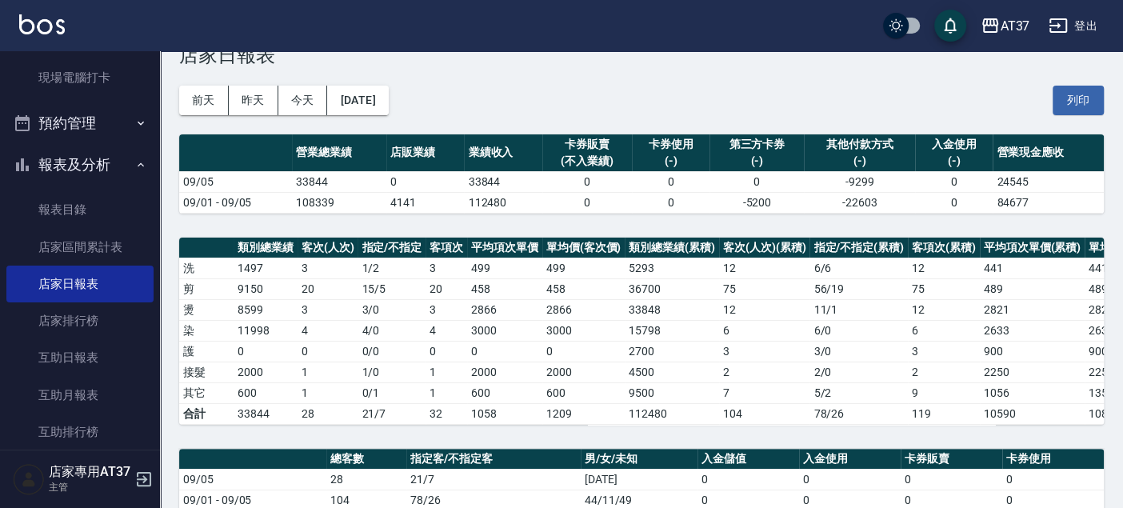
scroll to position [355, 0]
